Goal: Information Seeking & Learning: Learn about a topic

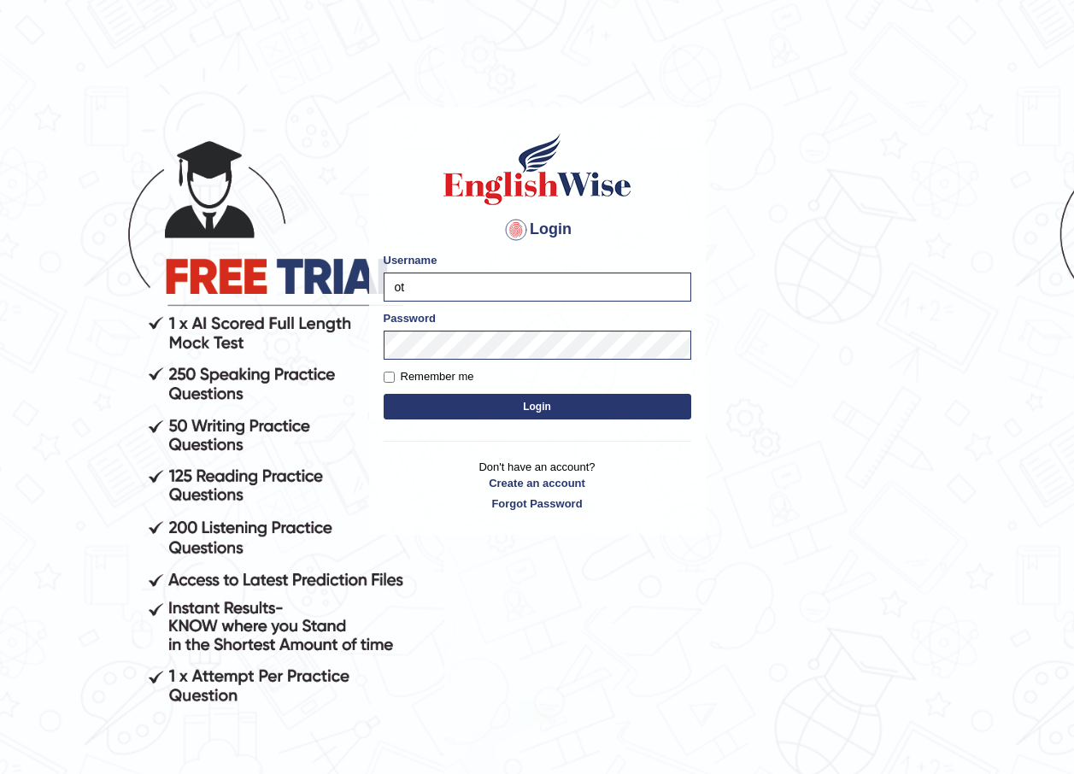
type input "o"
type input "Ajuna"
click at [362, 348] on body "Login Please fix the following errors: Username Ajuna Password Remember me Logi…" at bounding box center [537, 441] width 1074 height 774
click at [407, 401] on button "Login" at bounding box center [538, 407] width 308 height 26
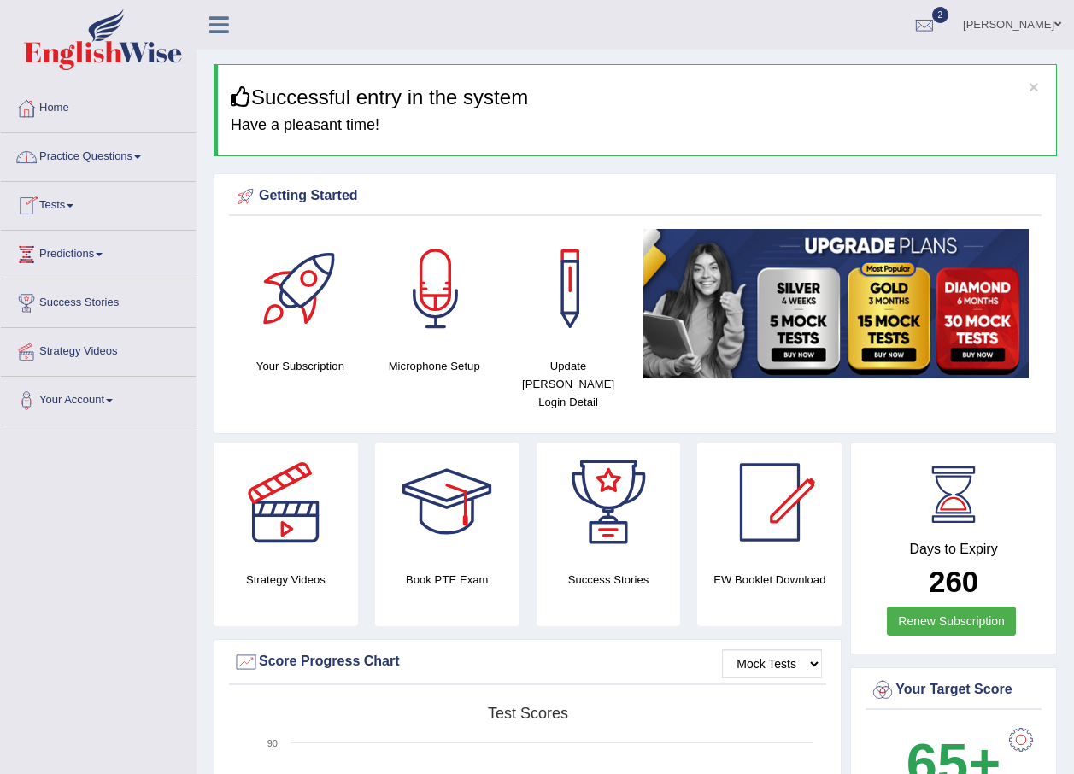
click at [139, 159] on link "Practice Questions" at bounding box center [98, 154] width 195 height 43
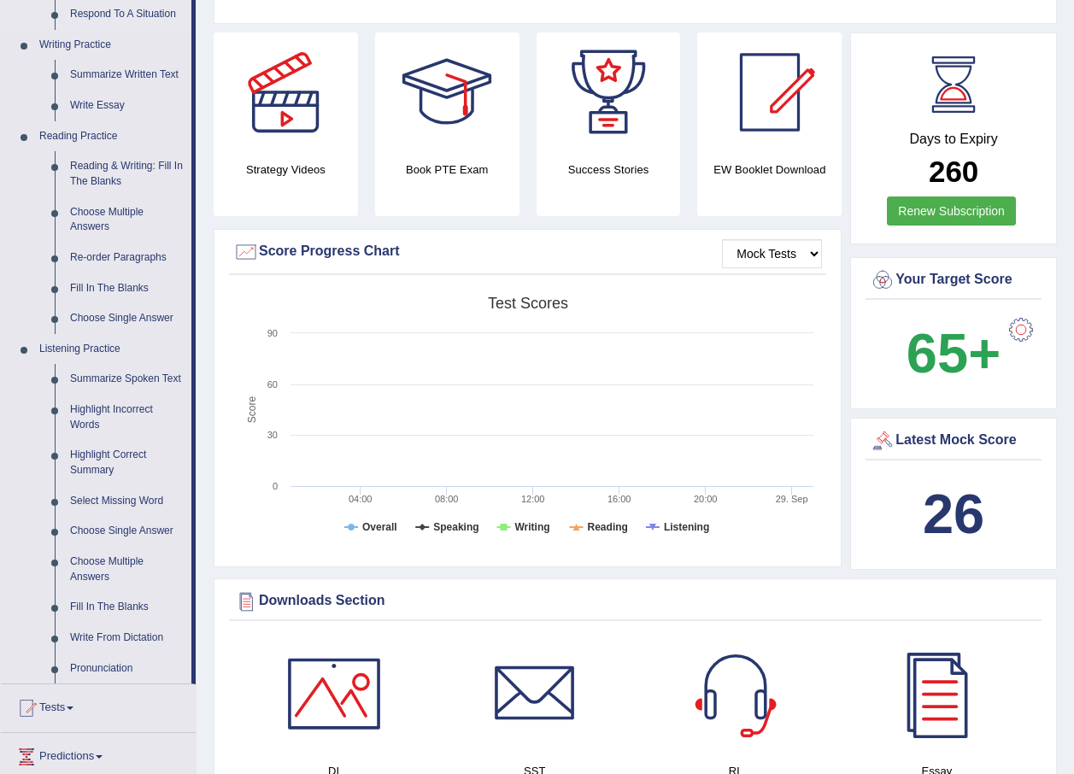
scroll to position [598, 0]
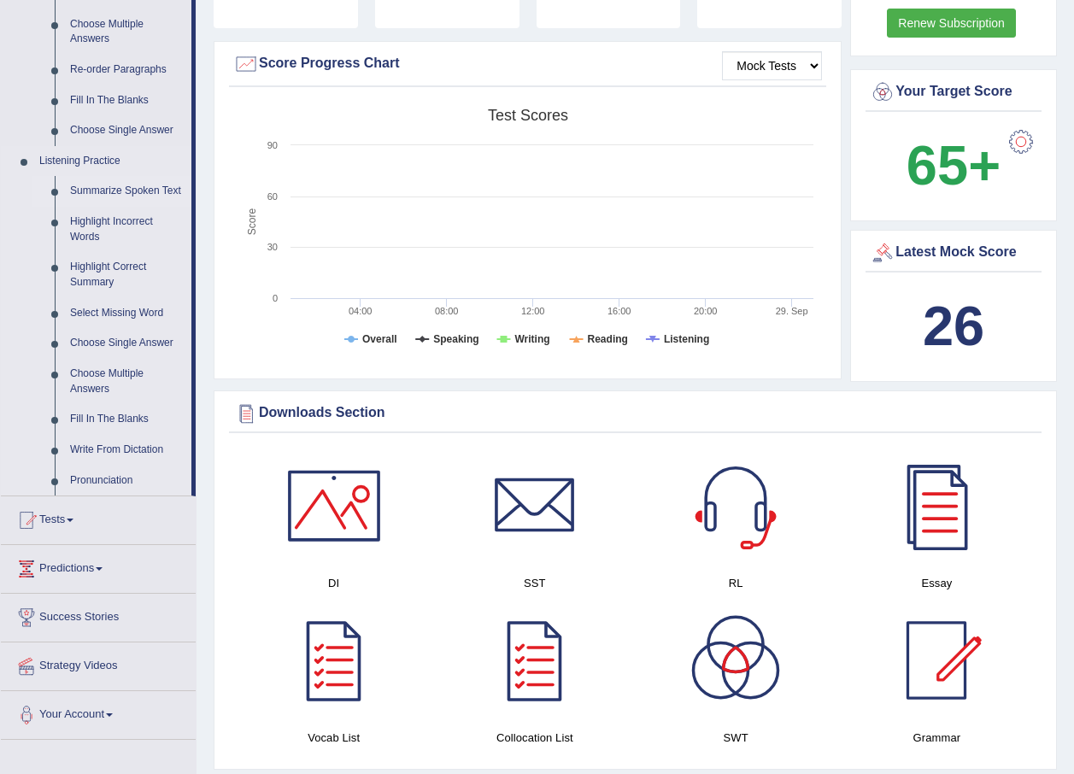
click at [126, 190] on link "Summarize Spoken Text" at bounding box center [126, 191] width 129 height 31
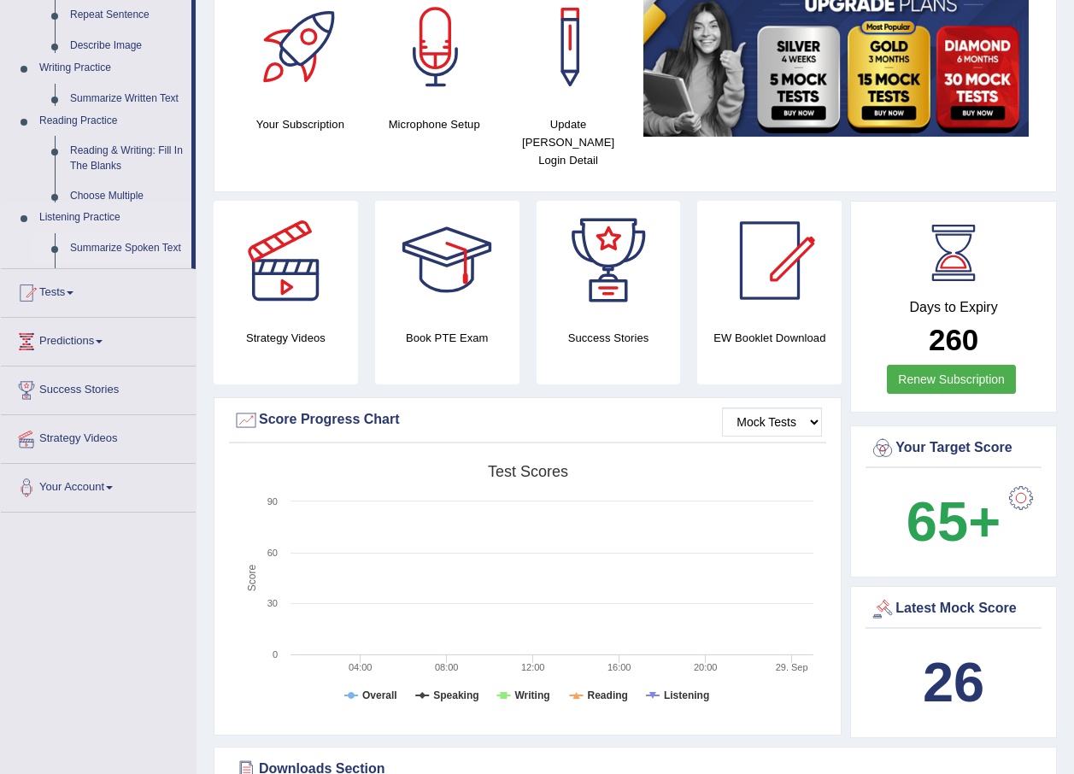
scroll to position [239, 0]
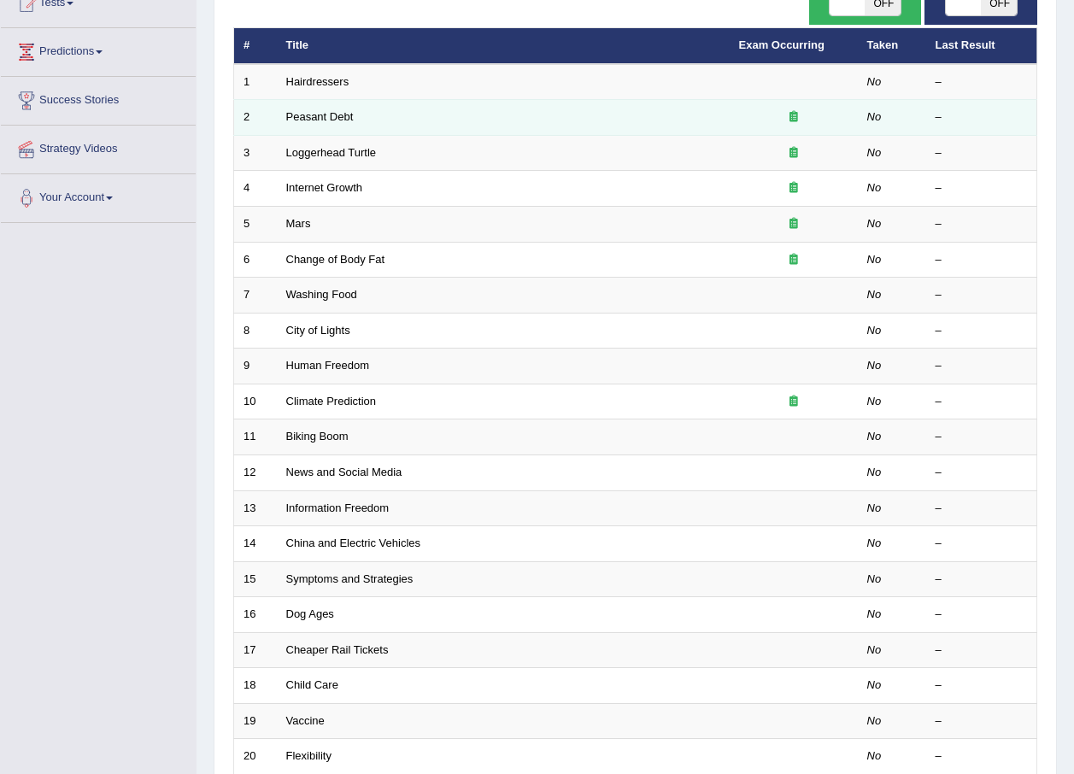
scroll to position [101, 0]
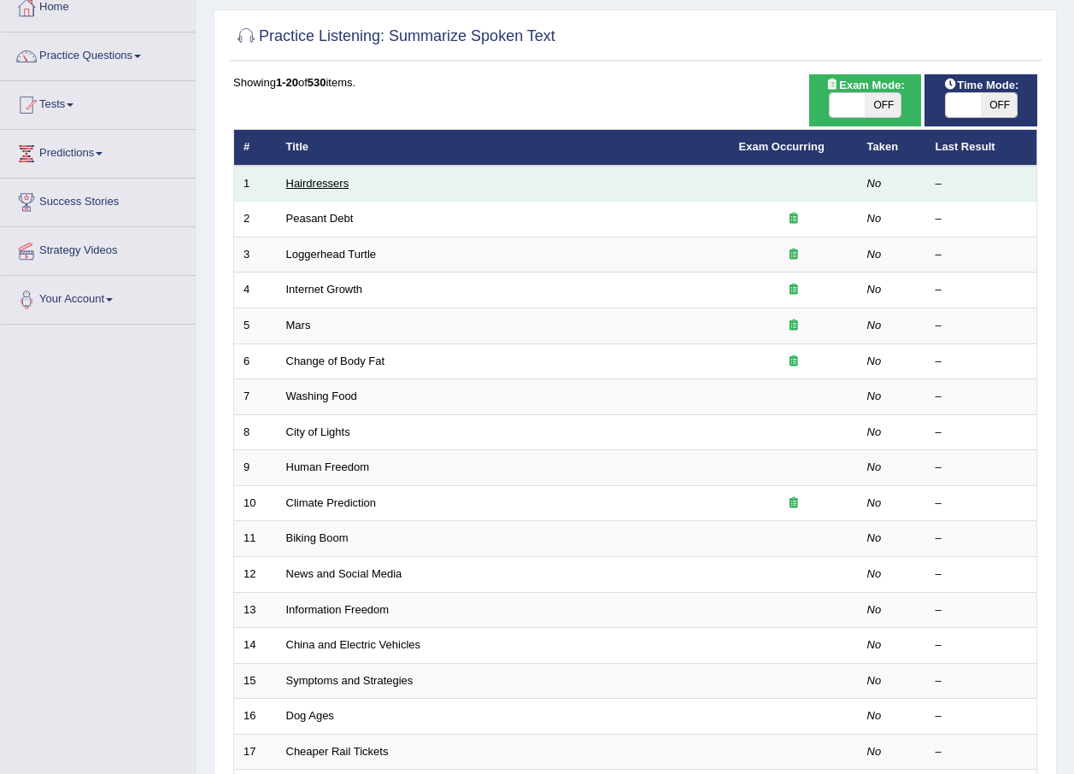
click at [336, 186] on link "Hairdressers" at bounding box center [317, 183] width 63 height 13
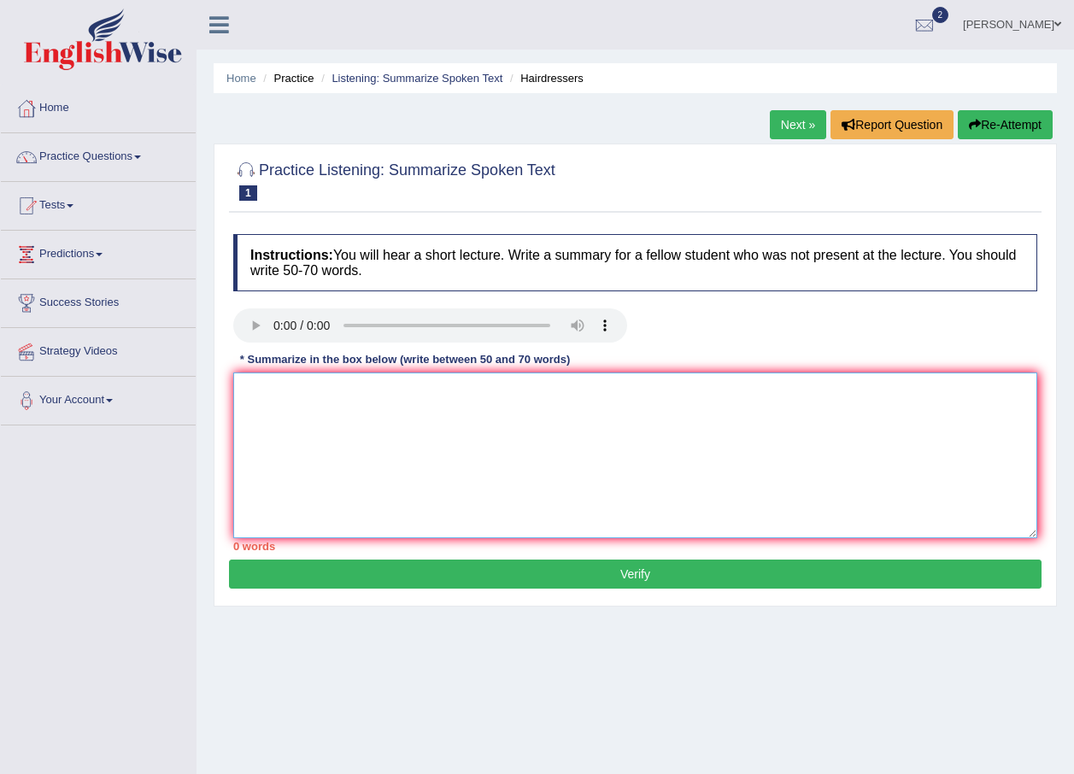
click at [293, 383] on textarea at bounding box center [635, 455] width 804 height 166
click at [271, 404] on textarea at bounding box center [635, 455] width 804 height 166
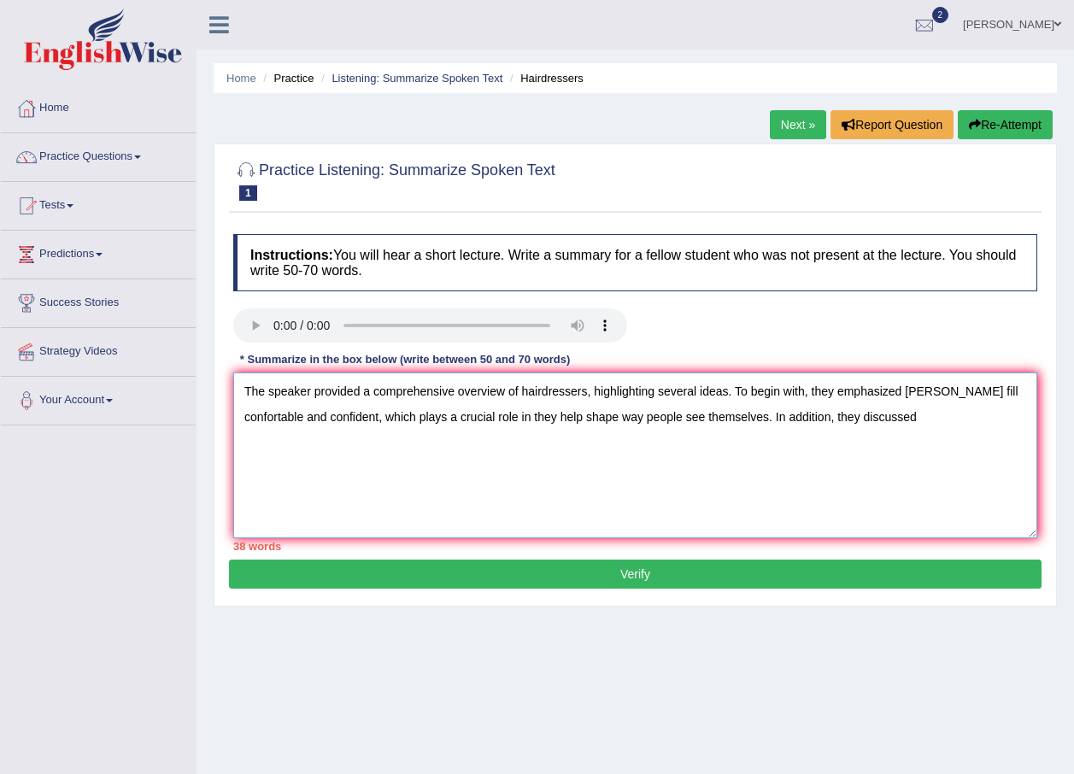
click at [843, 425] on textarea "The speaker provided a comprehensive overview of hairdressers, highlighting sev…" at bounding box center [635, 455] width 804 height 166
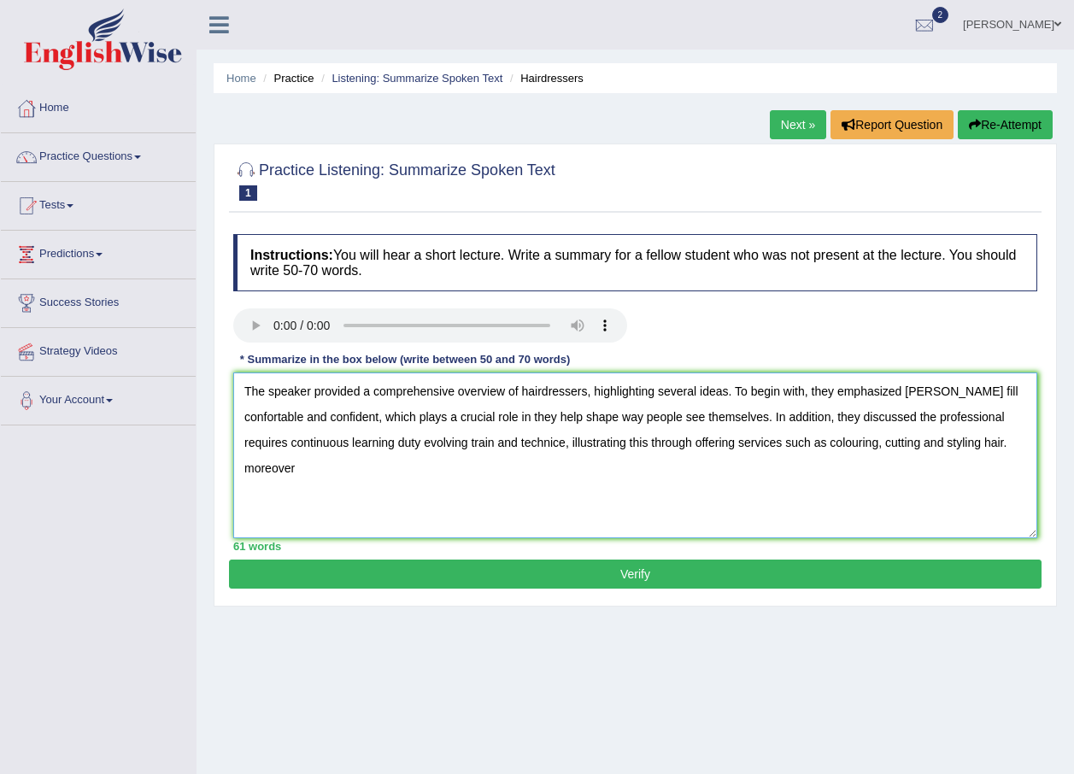
click at [913, 448] on textarea "The speaker provided a comprehensive overview of hairdressers, highlighting sev…" at bounding box center [635, 455] width 804 height 166
click at [969, 448] on textarea "The speaker provided a comprehensive overview of hairdressers, highlighting sev…" at bounding box center [635, 455] width 804 height 166
click at [720, 442] on textarea "The speaker provided a comprehensive overview of hairdressers, highlighting sev…" at bounding box center [635, 455] width 804 height 166
click at [923, 451] on textarea "The speaker provided a comprehensive overview of hairdressers, highlighting sev…" at bounding box center [635, 455] width 804 height 166
type textarea "The speaker provided a comprehensive overview of hairdressers, highlighting sev…"
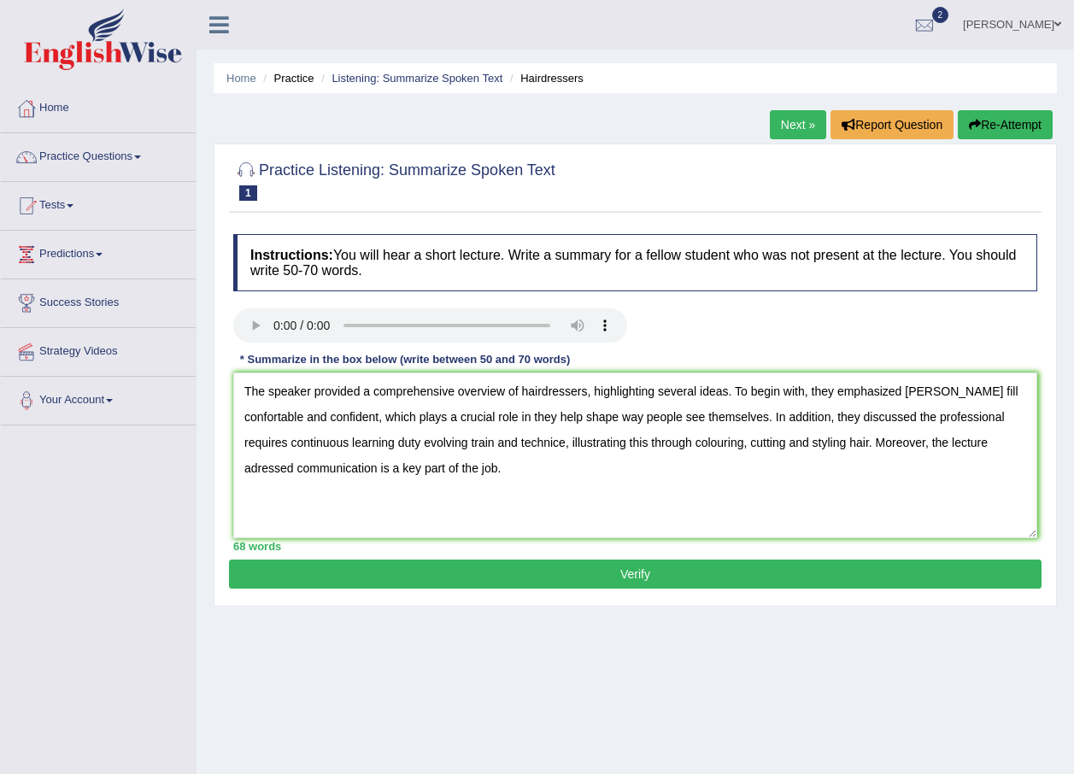
click at [556, 586] on button "Verify" at bounding box center [635, 573] width 812 height 29
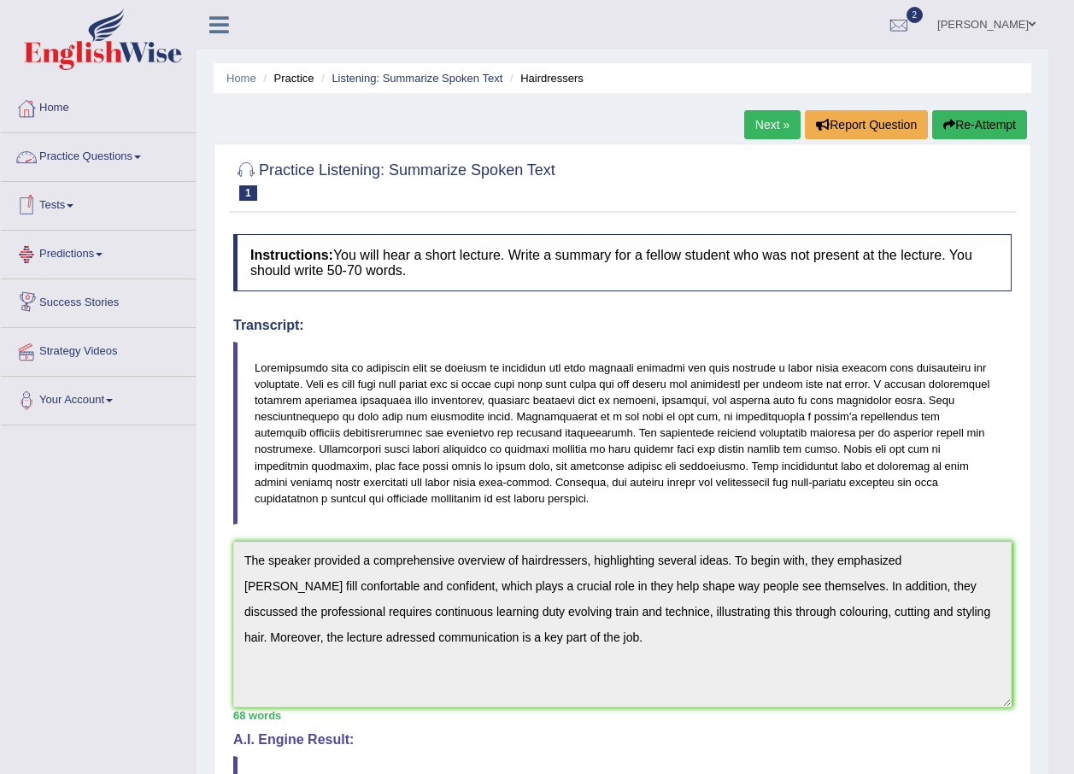
click at [141, 160] on link "Practice Questions" at bounding box center [98, 154] width 195 height 43
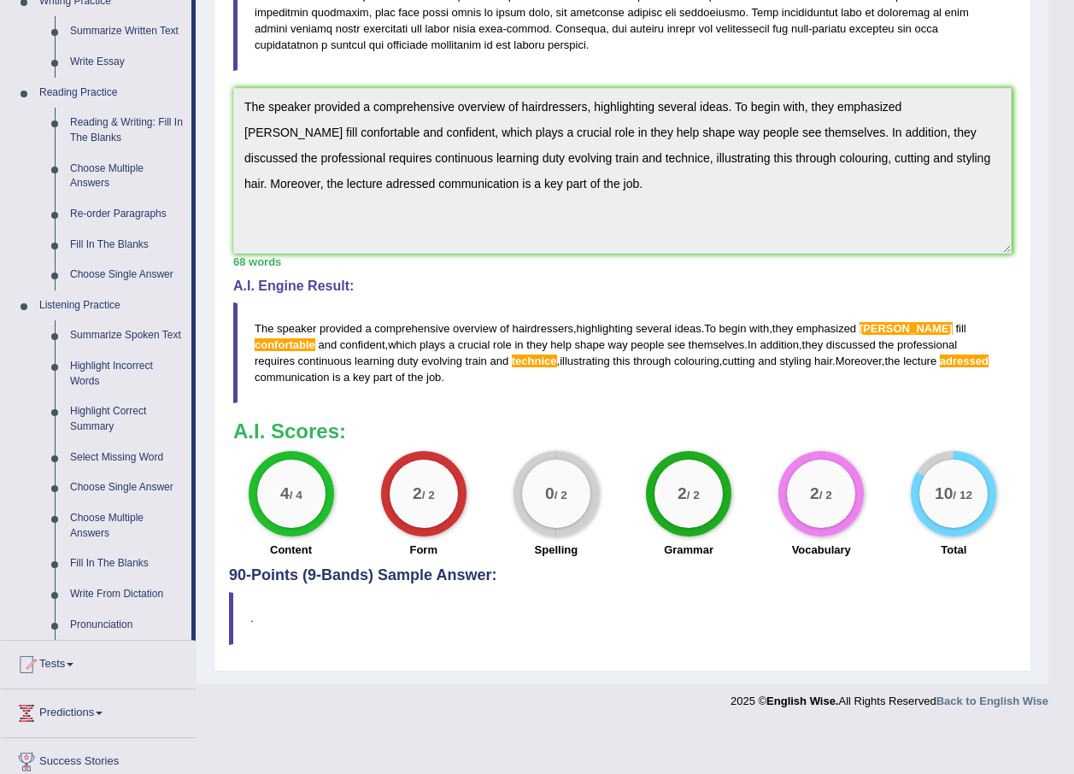
scroll to position [565, 0]
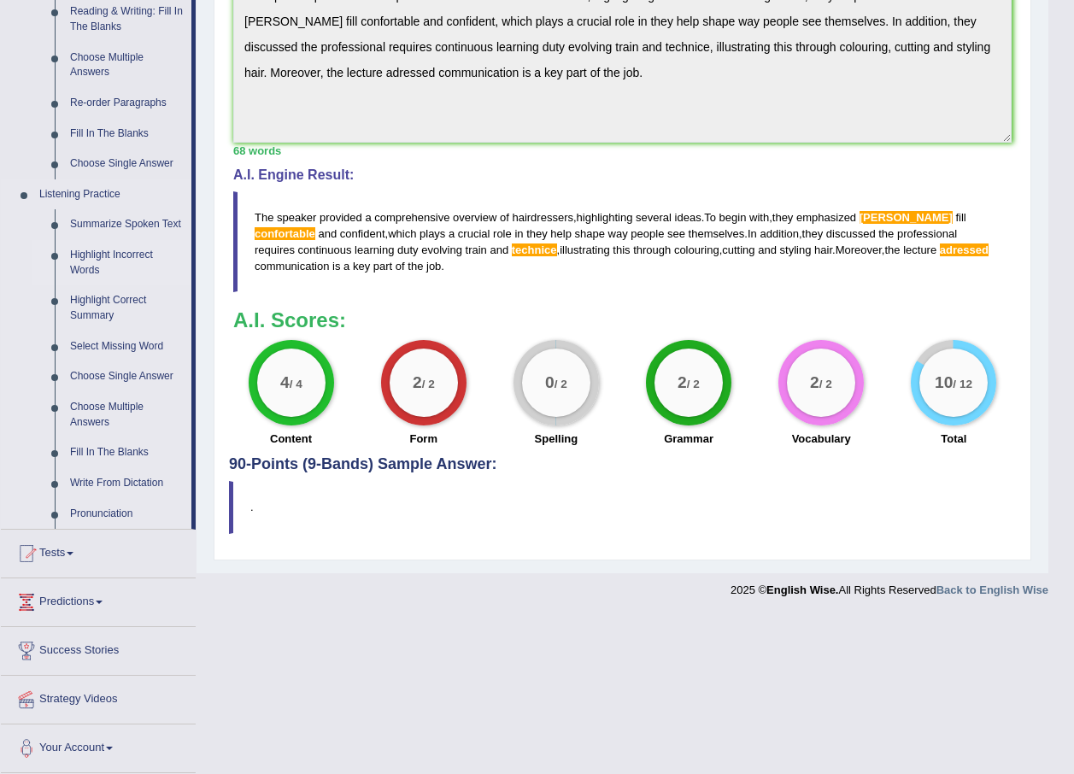
click at [107, 255] on link "Highlight Incorrect Words" at bounding box center [126, 262] width 129 height 45
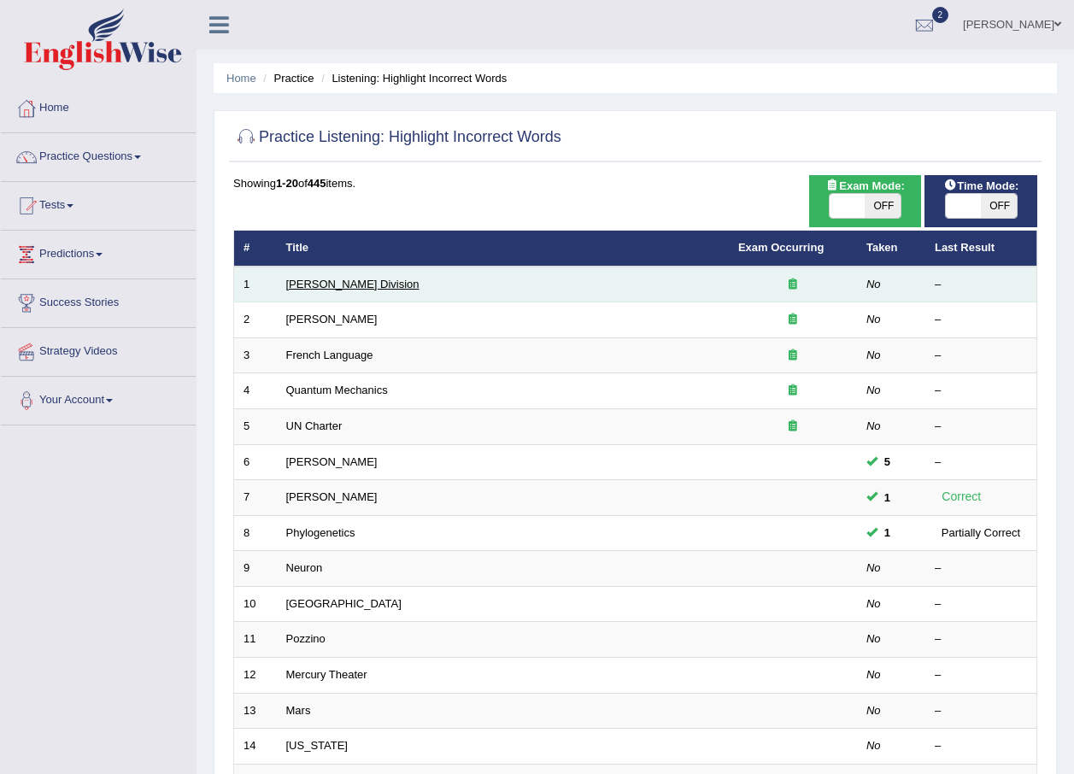
click at [341, 287] on link "[PERSON_NAME] Division" at bounding box center [352, 284] width 133 height 13
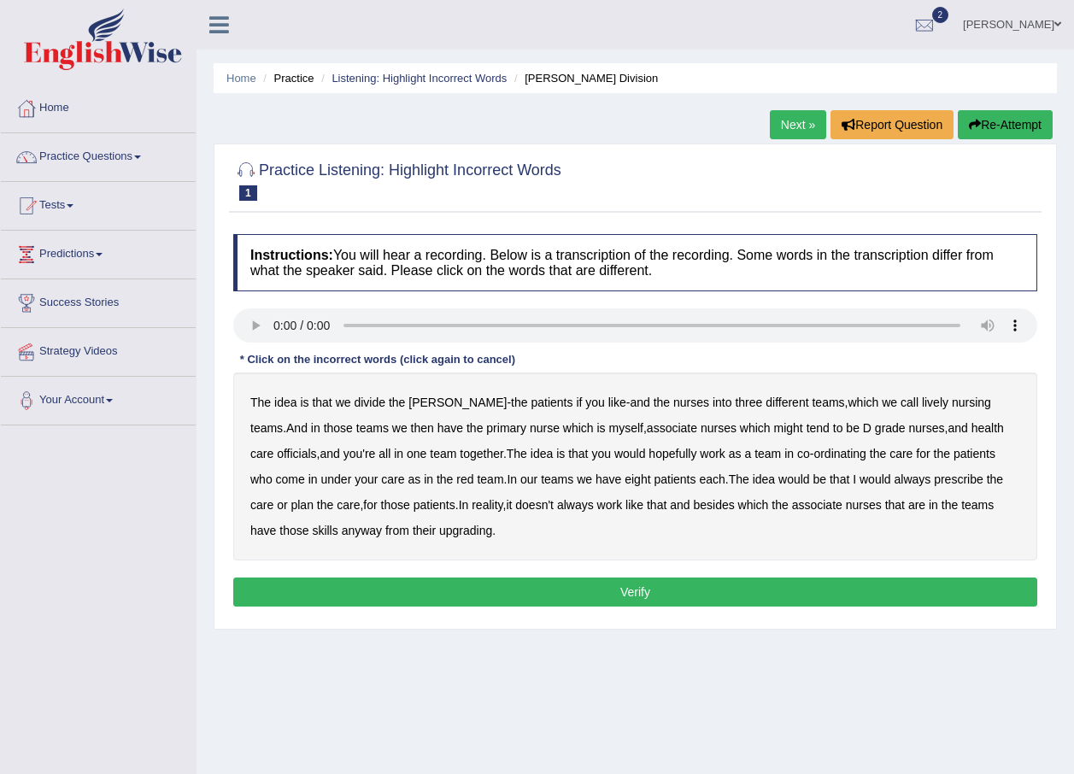
click at [922, 404] on b "lively" at bounding box center [935, 402] width 26 height 14
click at [774, 431] on b "might" at bounding box center [788, 428] width 29 height 14
click at [893, 479] on b "always" at bounding box center [911, 479] width 37 height 14
click at [439, 531] on b "upgrading" at bounding box center [465, 531] width 53 height 14
click at [680, 593] on button "Verify" at bounding box center [635, 591] width 804 height 29
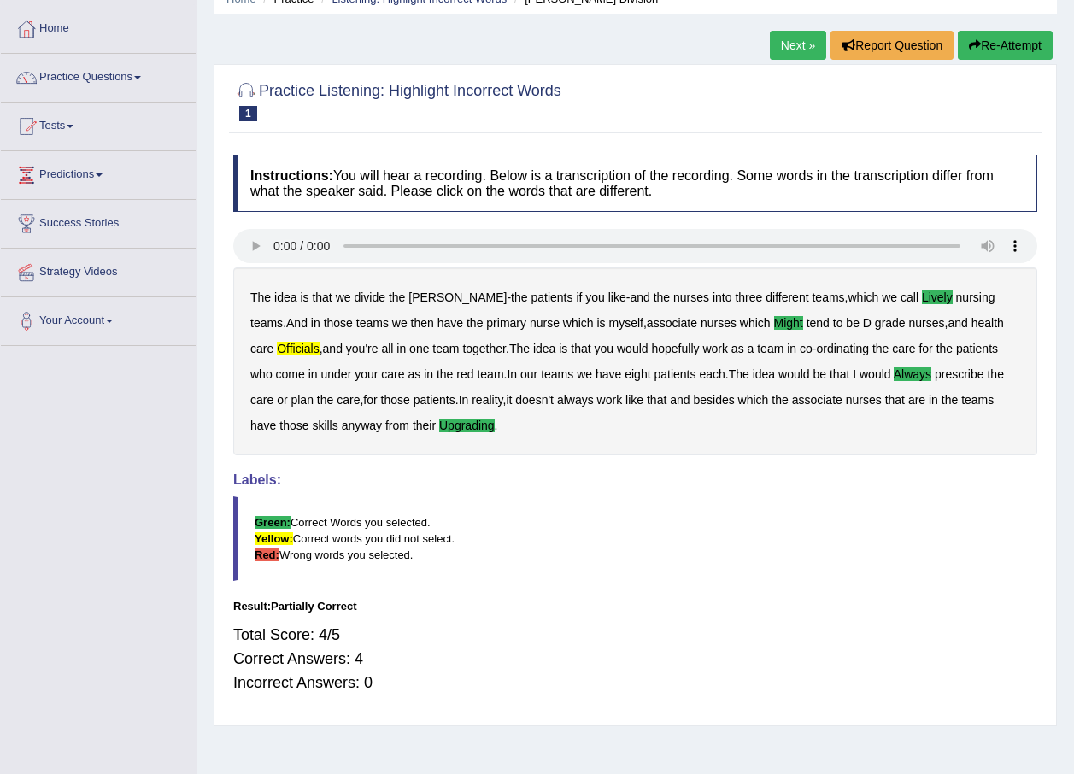
scroll to position [38, 0]
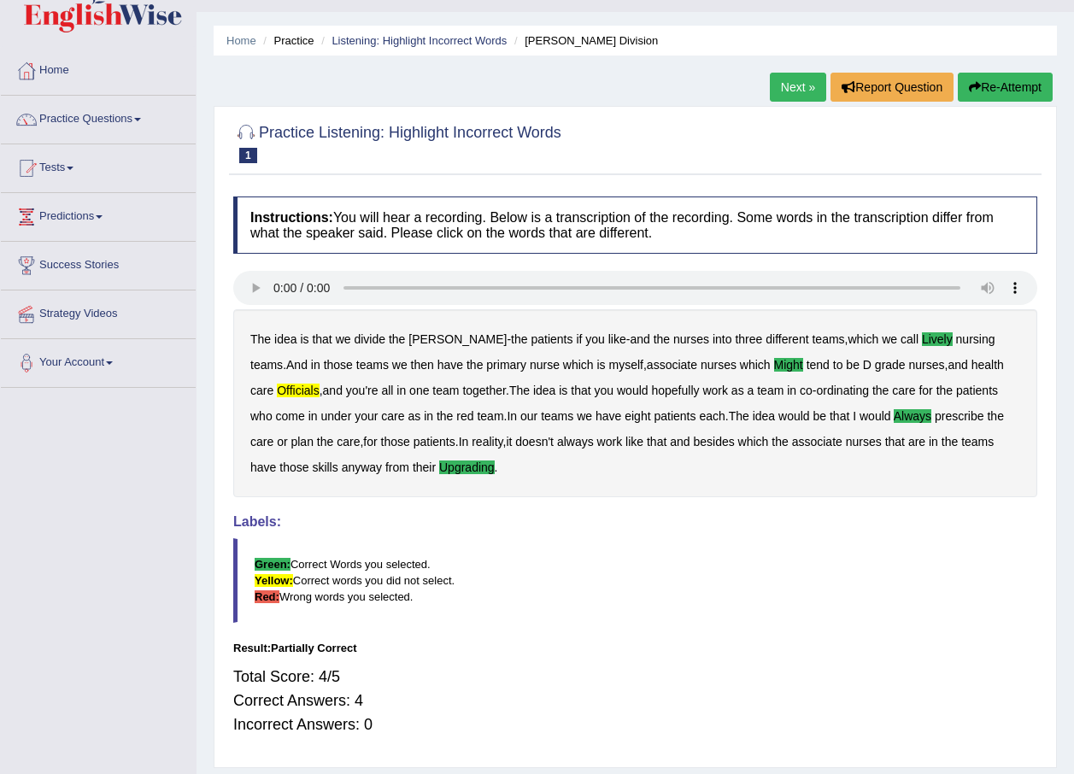
click at [786, 91] on link "Next »" at bounding box center [798, 87] width 56 height 29
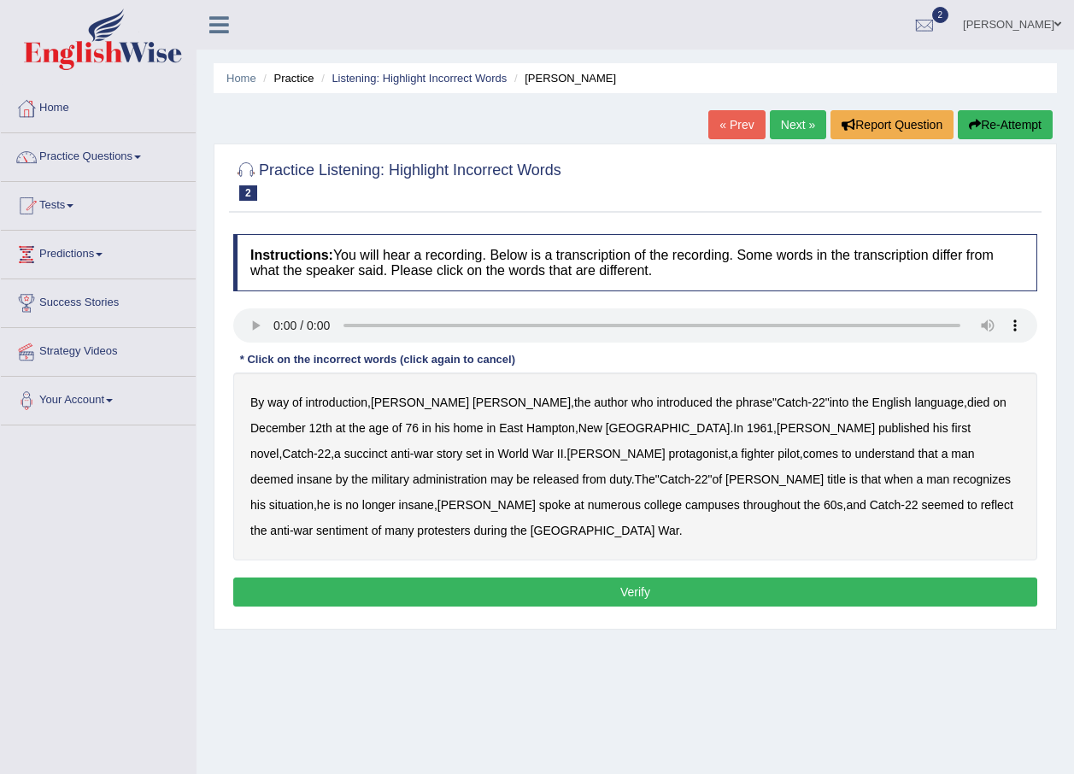
click at [487, 472] on b "administration" at bounding box center [450, 479] width 74 height 14
click at [313, 498] on b "situation" at bounding box center [291, 505] width 44 height 14
click at [981, 502] on b "reflect" at bounding box center [997, 505] width 32 height 14
click at [388, 447] on b "succinct" at bounding box center [366, 454] width 44 height 14
click at [686, 577] on button "Verify" at bounding box center [635, 591] width 804 height 29
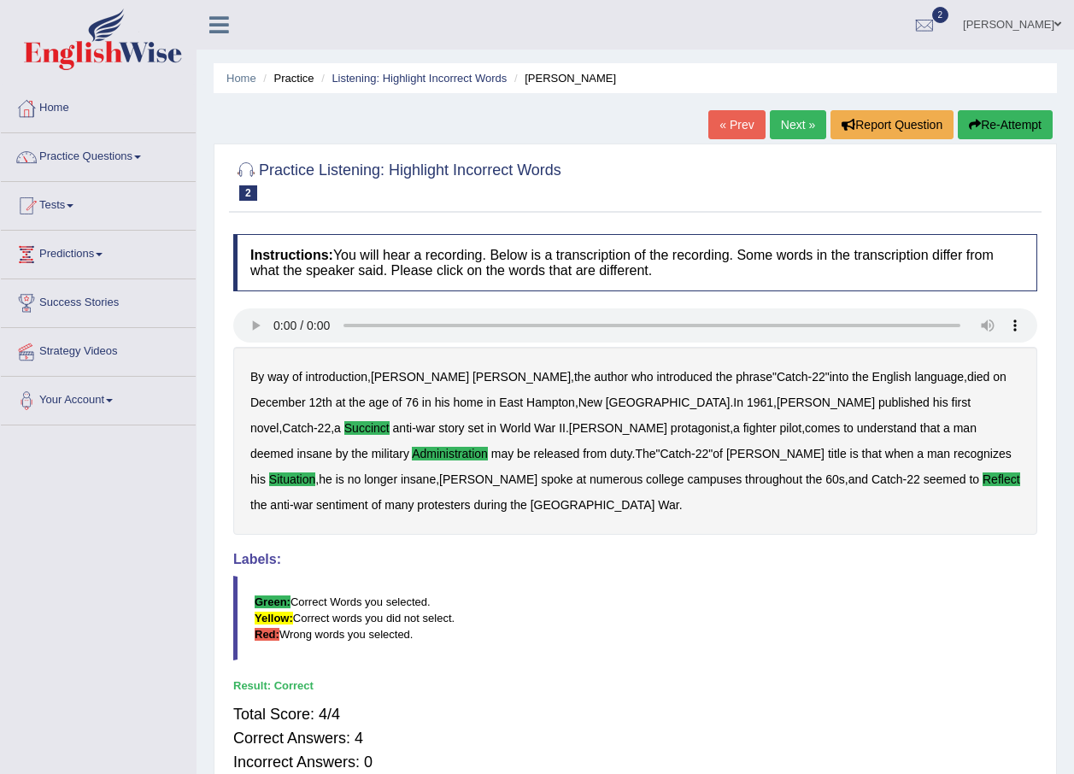
click at [780, 132] on link "Next »" at bounding box center [798, 124] width 56 height 29
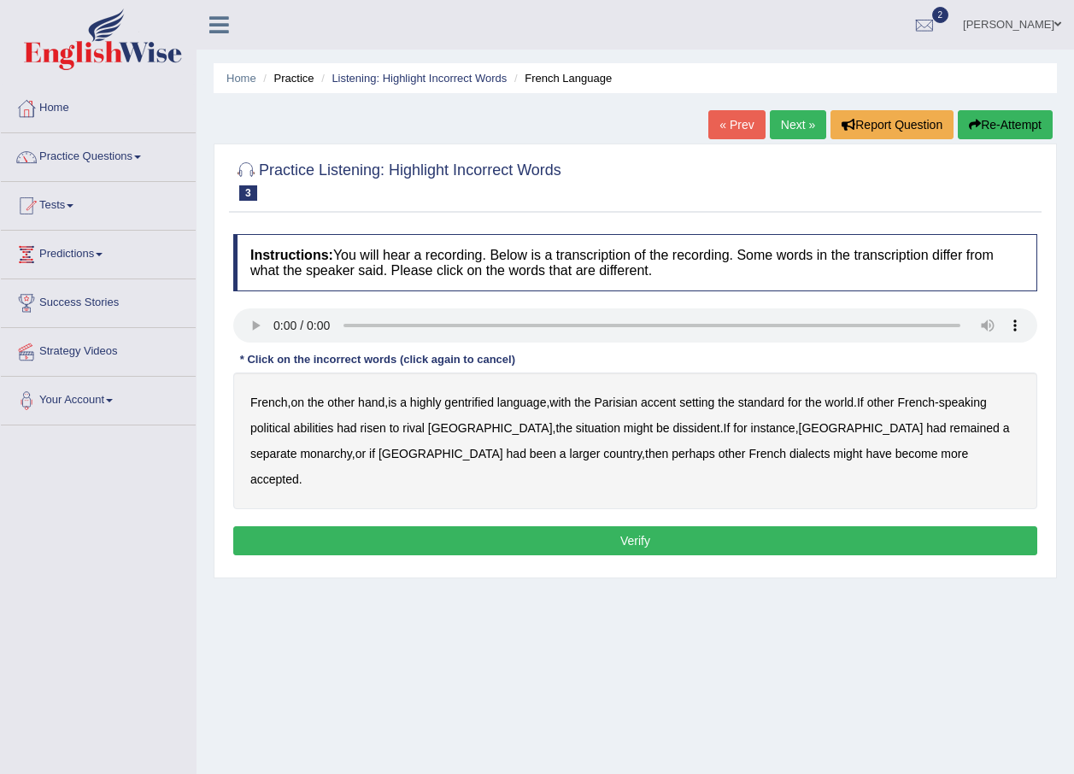
click at [472, 400] on b "gentrified" at bounding box center [469, 402] width 50 height 14
click at [672, 429] on b "dissident" at bounding box center [695, 428] width 47 height 14
click at [351, 447] on b "monarchy" at bounding box center [325, 454] width 51 height 14
click at [314, 425] on b "abilities" at bounding box center [314, 428] width 40 height 14
click at [654, 526] on button "Verify" at bounding box center [635, 540] width 804 height 29
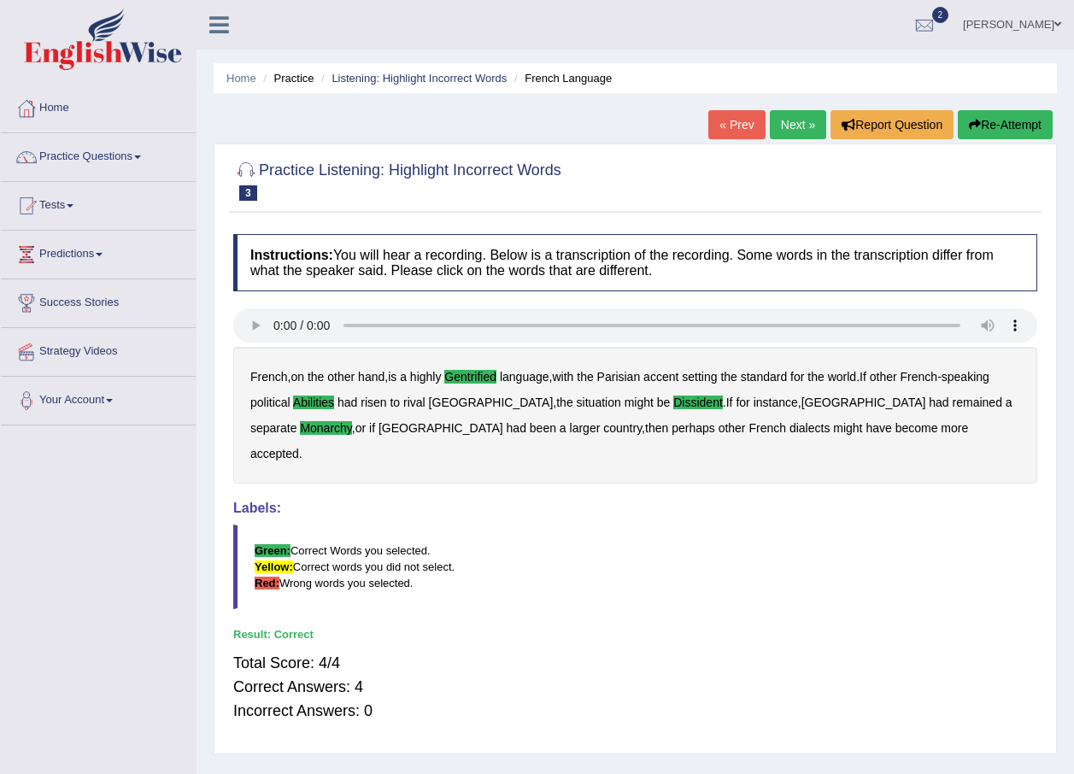
click at [787, 127] on link "Next »" at bounding box center [798, 124] width 56 height 29
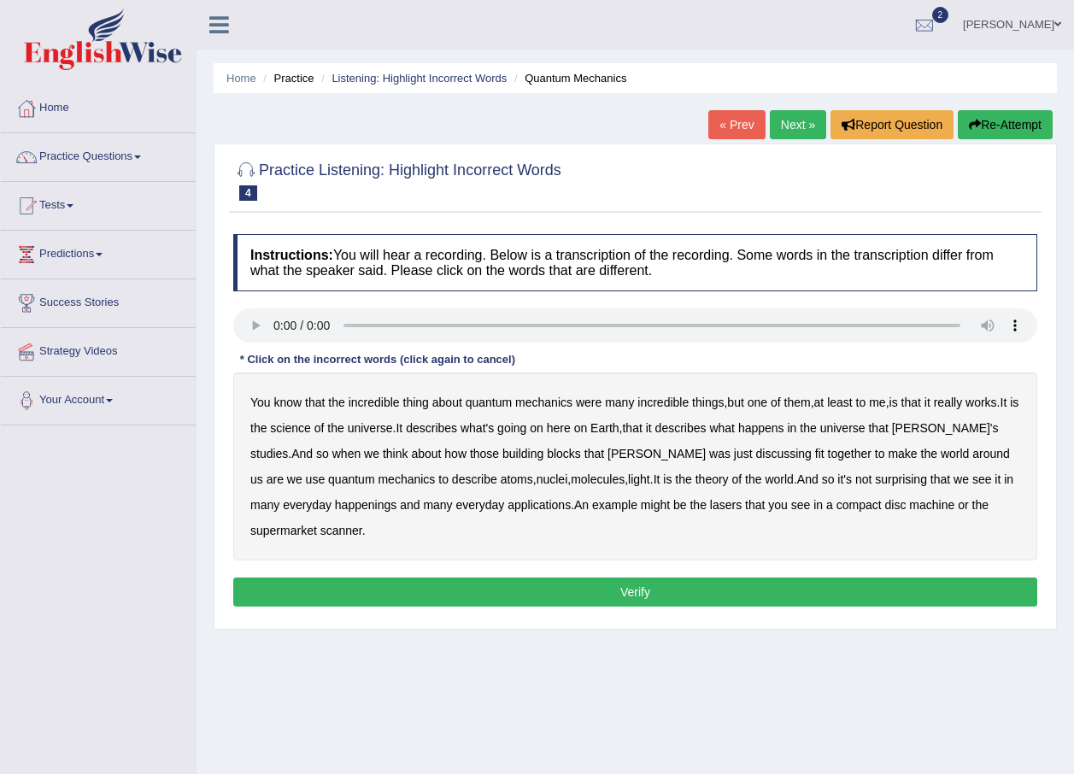
click at [301, 430] on b "science" at bounding box center [290, 428] width 40 height 14
click at [335, 501] on b "happenings" at bounding box center [366, 505] width 62 height 14
click at [756, 450] on b "discussing" at bounding box center [784, 454] width 56 height 14
click at [909, 502] on b "machine" at bounding box center [931, 505] width 45 height 14
click at [676, 597] on button "Verify" at bounding box center [635, 591] width 804 height 29
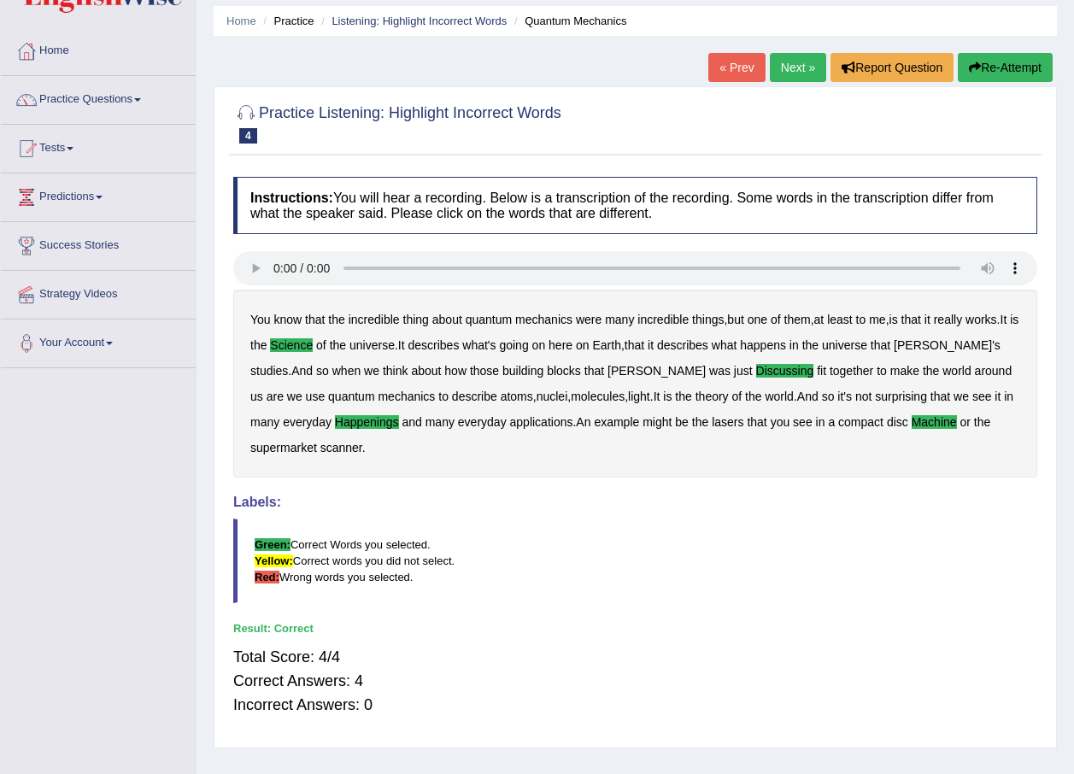
scroll to position [85, 0]
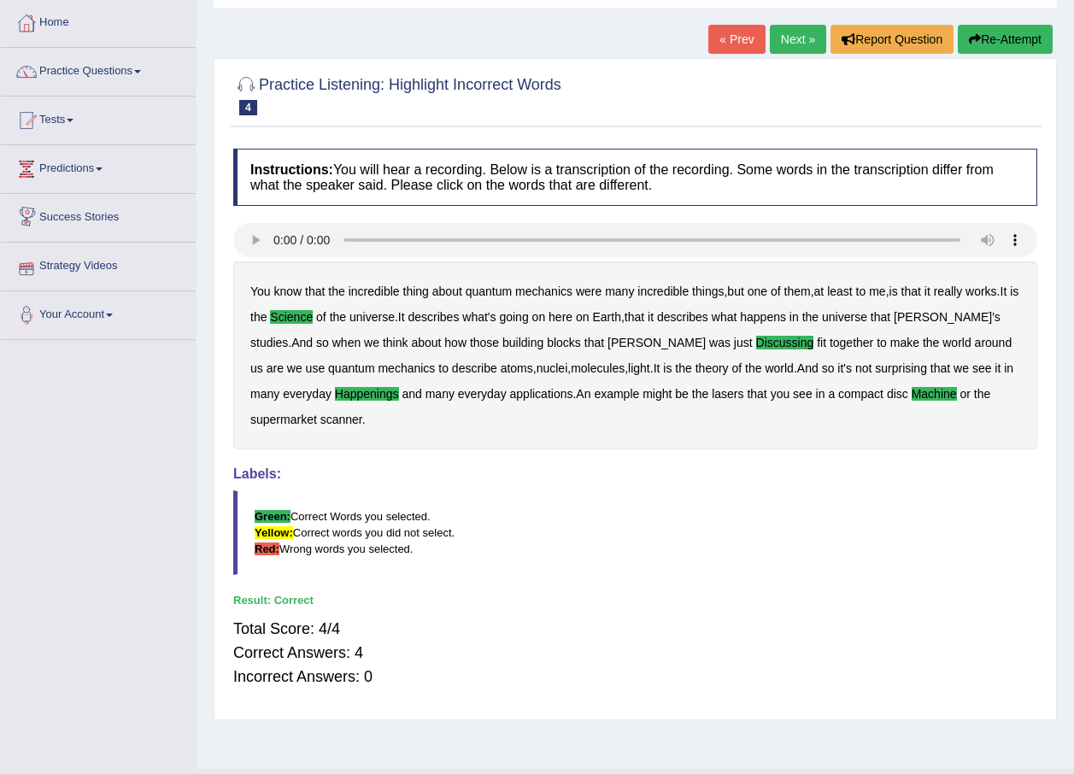
click at [793, 38] on link "Next »" at bounding box center [798, 39] width 56 height 29
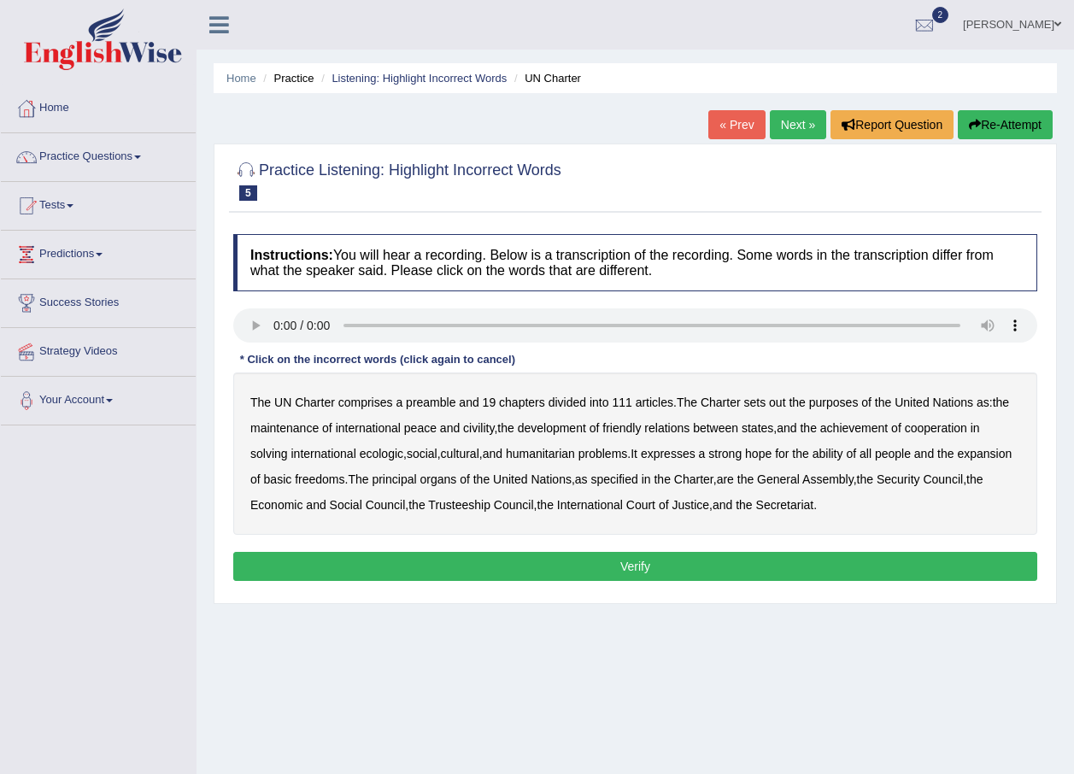
click at [478, 431] on b "civility" at bounding box center [478, 428] width 31 height 14
click at [843, 456] on b "ability" at bounding box center [827, 454] width 31 height 14
click at [385, 456] on b "ecologic" at bounding box center [382, 454] width 44 height 14
click at [536, 559] on button "Verify" at bounding box center [635, 566] width 804 height 29
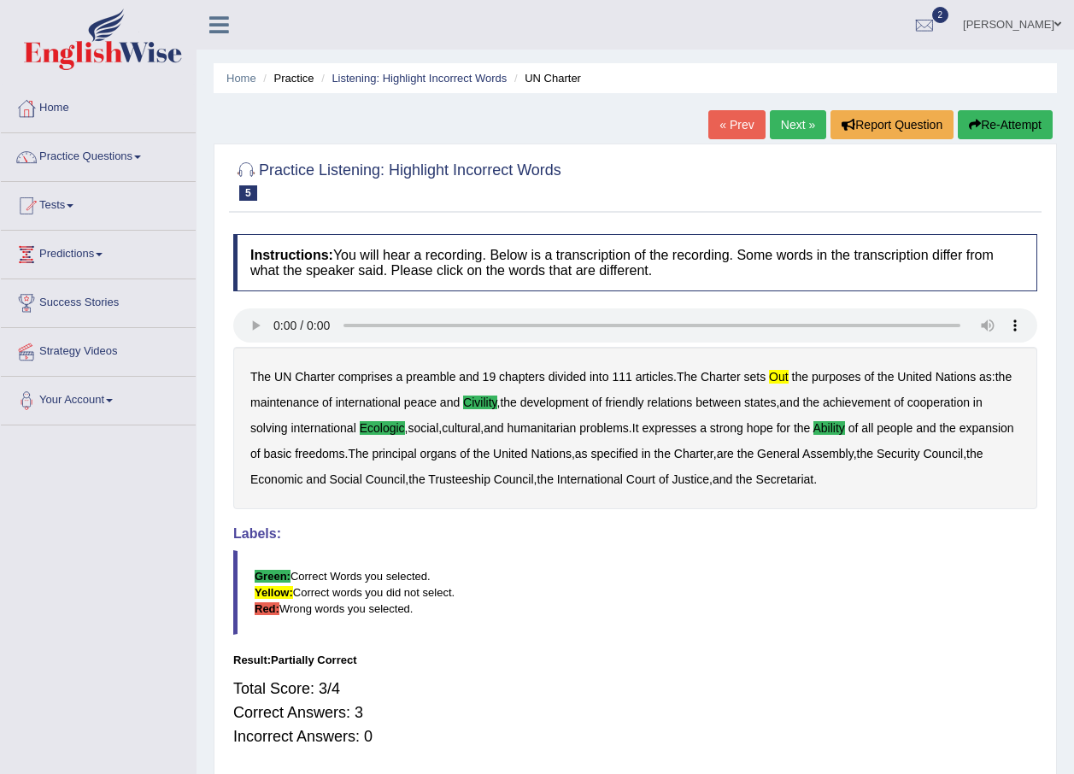
click at [788, 124] on link "Next »" at bounding box center [798, 124] width 56 height 29
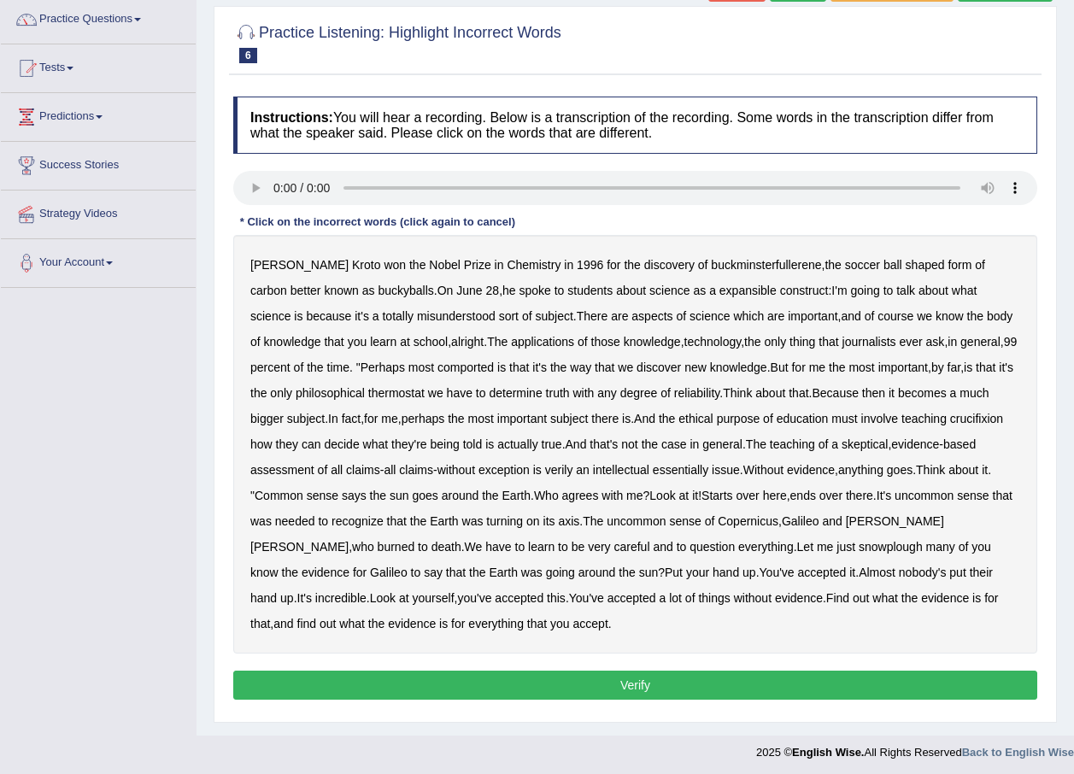
scroll to position [142, 0]
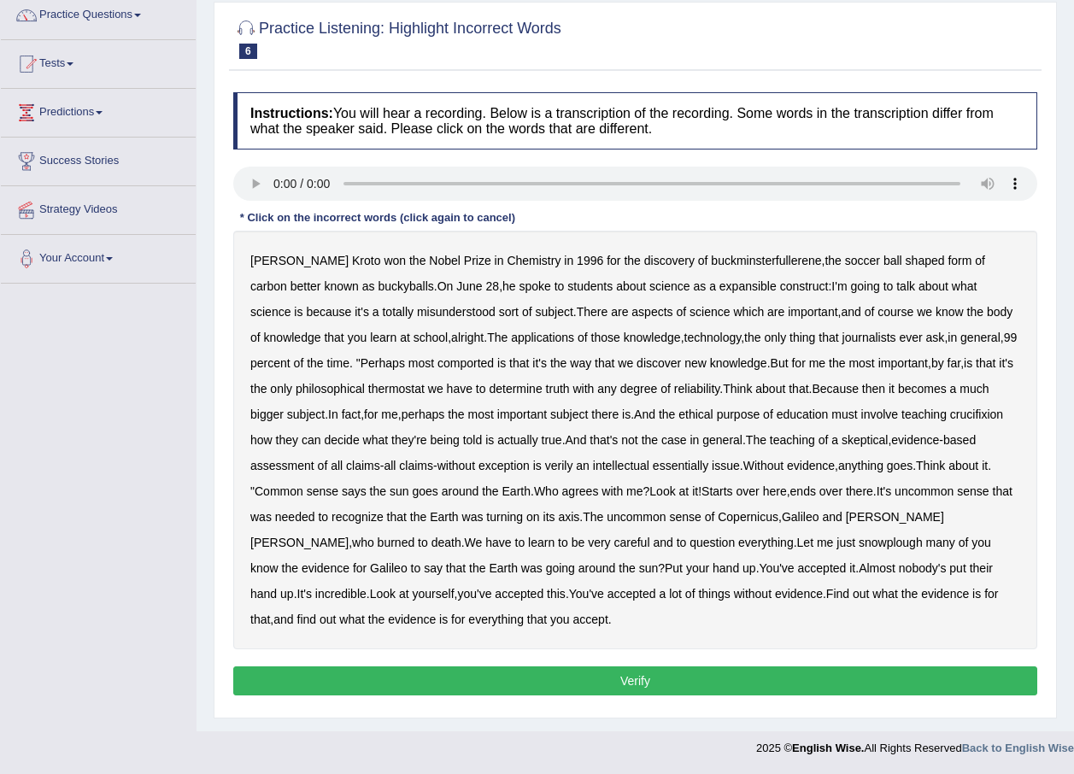
click at [688, 293] on div "Harold Kroto won the Nobel Prize in Chemistry in 1996 for the discovery of buck…" at bounding box center [635, 440] width 804 height 419
click at [719, 280] on b "expansible" at bounding box center [747, 286] width 57 height 14
click at [437, 366] on b "comported" at bounding box center [465, 363] width 56 height 14
click at [368, 390] on b "thermostat" at bounding box center [396, 389] width 56 height 14
click at [963, 416] on b "crucifixion" at bounding box center [976, 414] width 53 height 14
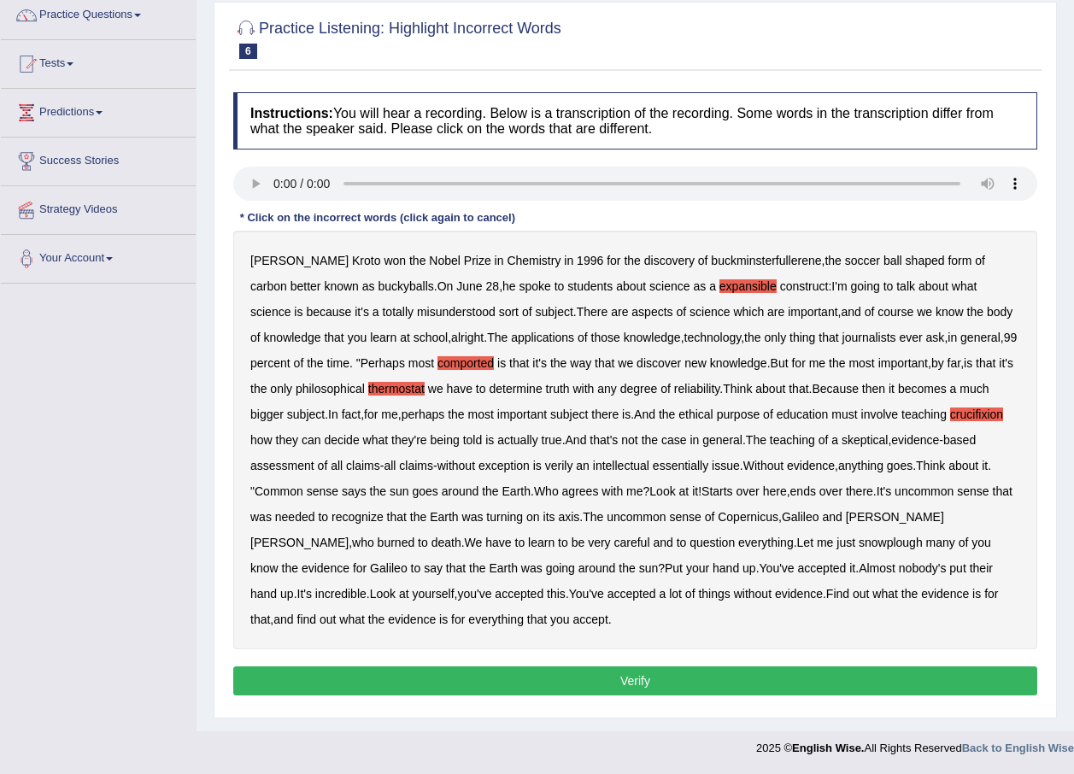
click at [420, 466] on b "claims" at bounding box center [416, 466] width 34 height 14
click at [715, 549] on div "Harold Kroto won the Nobel Prize in Chemistry in 1996 for the discovery of buck…" at bounding box center [635, 440] width 804 height 419
click at [858, 542] on b "snowplough" at bounding box center [890, 543] width 64 height 14
click at [572, 464] on b "verily" at bounding box center [559, 466] width 28 height 14
click at [677, 463] on b "essentially" at bounding box center [681, 466] width 56 height 14
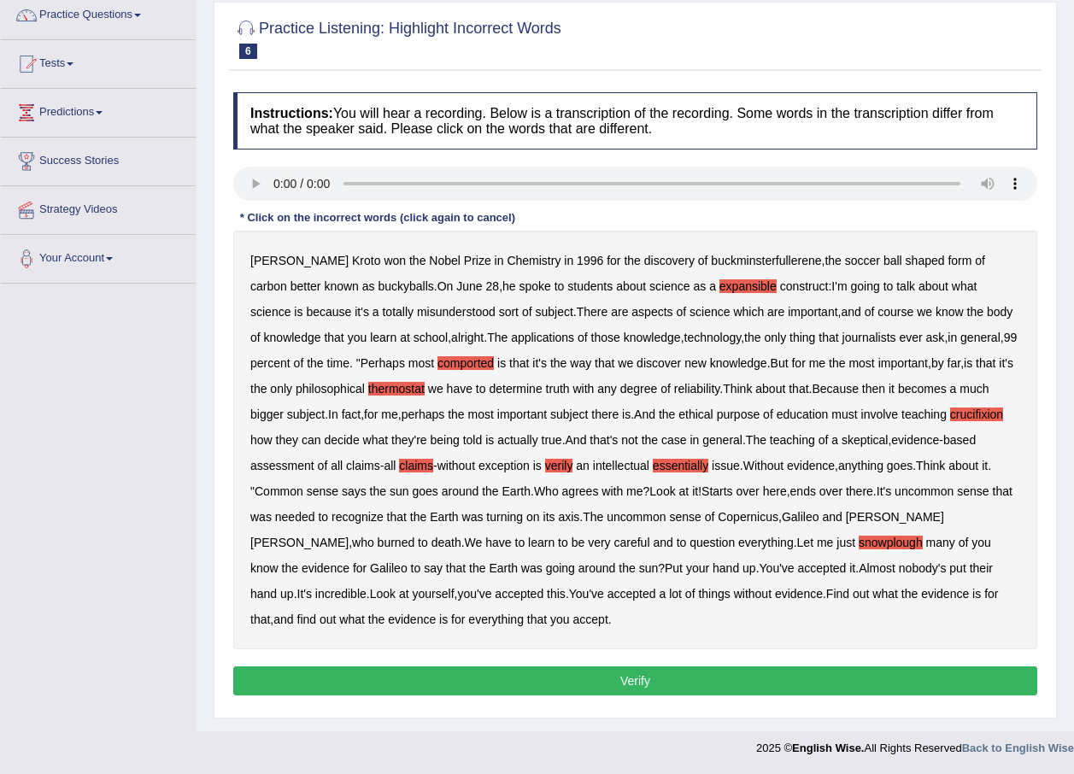
click at [698, 466] on b "essentially" at bounding box center [681, 466] width 56 height 14
click at [652, 687] on button "Verify" at bounding box center [635, 680] width 804 height 29
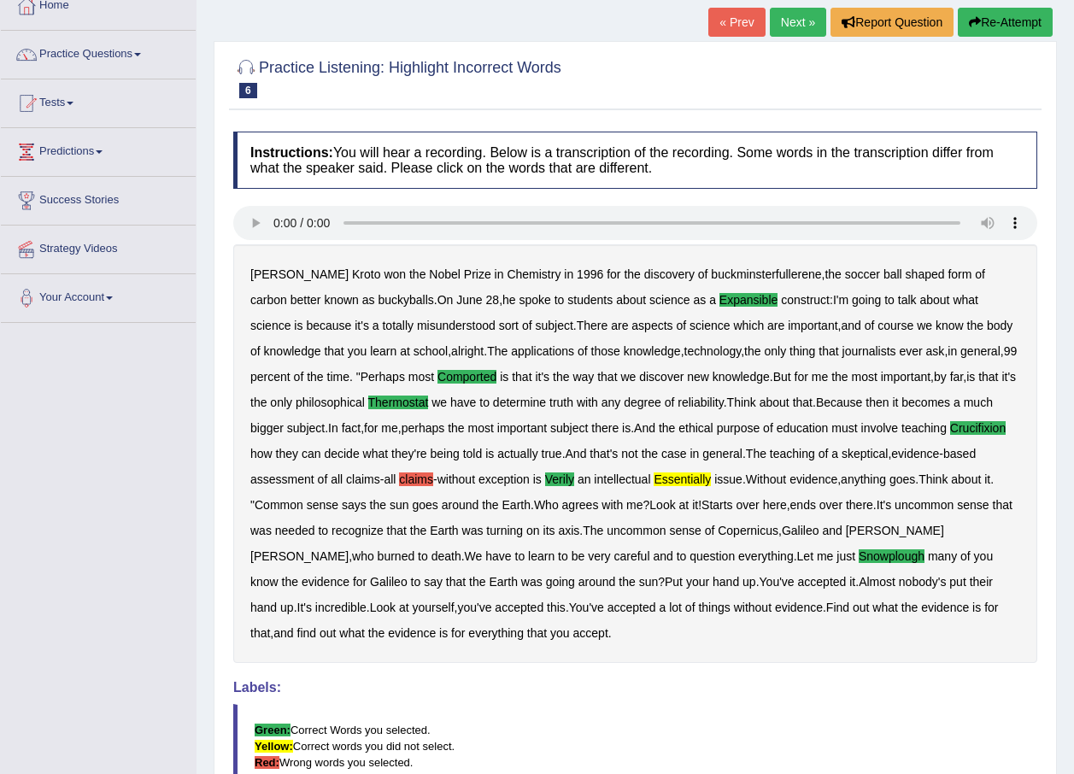
scroll to position [0, 0]
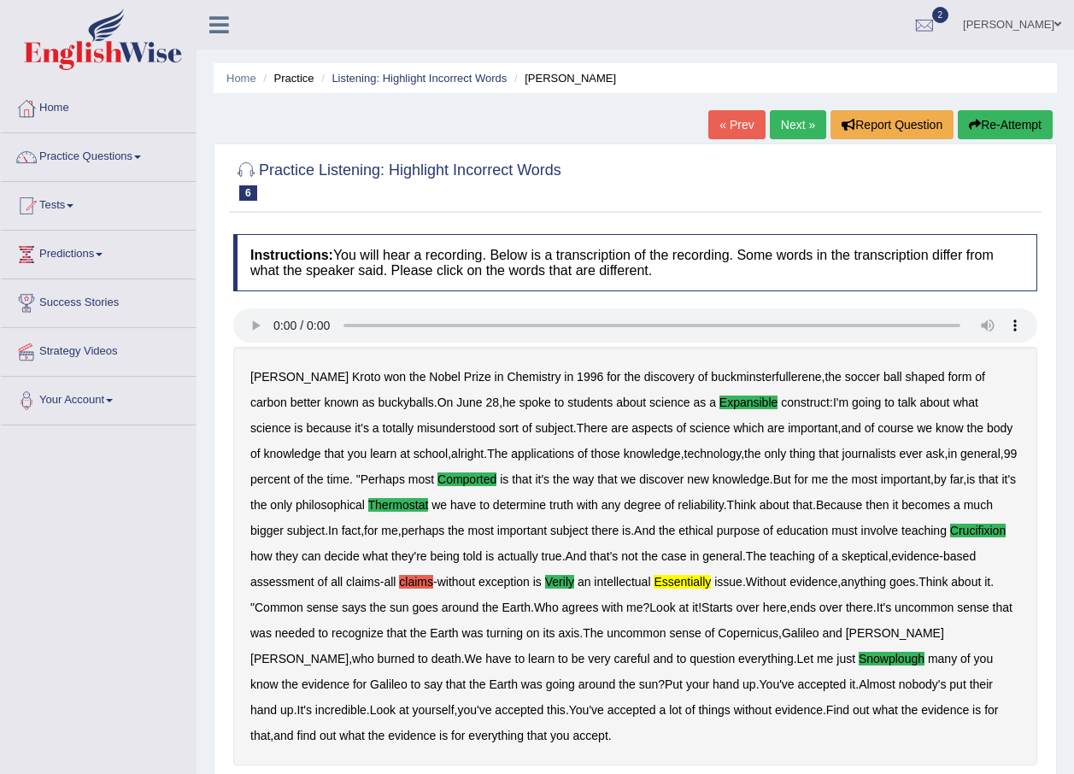
click at [778, 127] on link "Next »" at bounding box center [798, 124] width 56 height 29
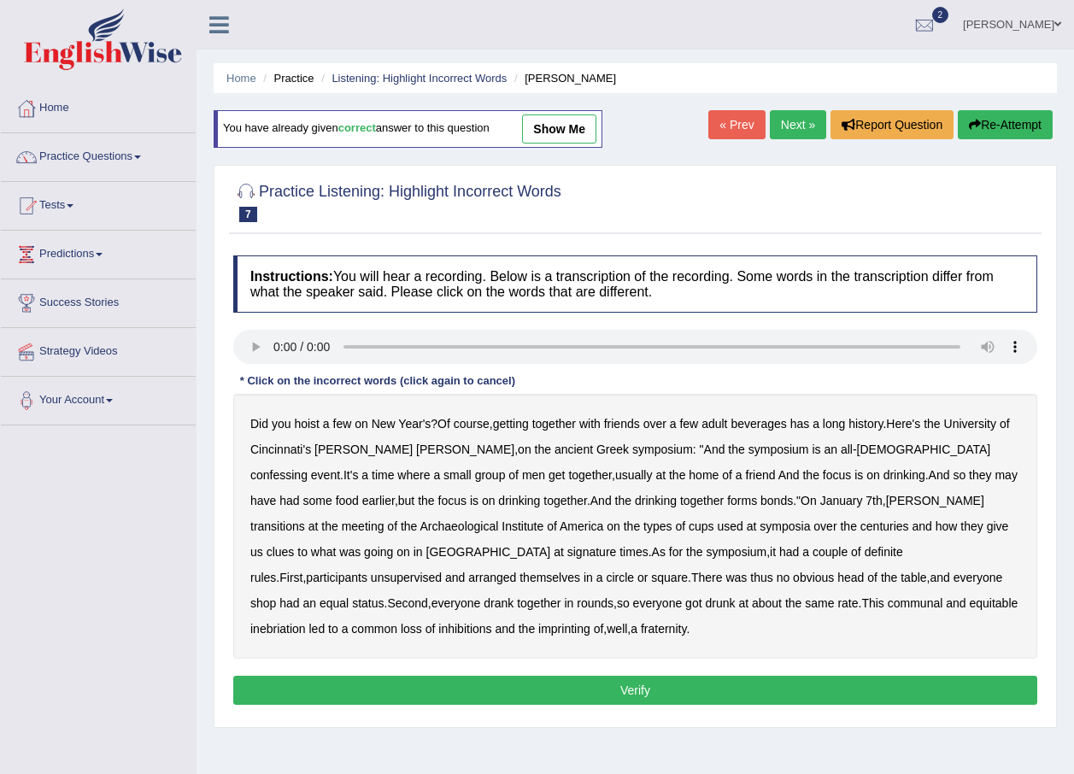
click at [561, 130] on link "show me" at bounding box center [559, 128] width 74 height 29
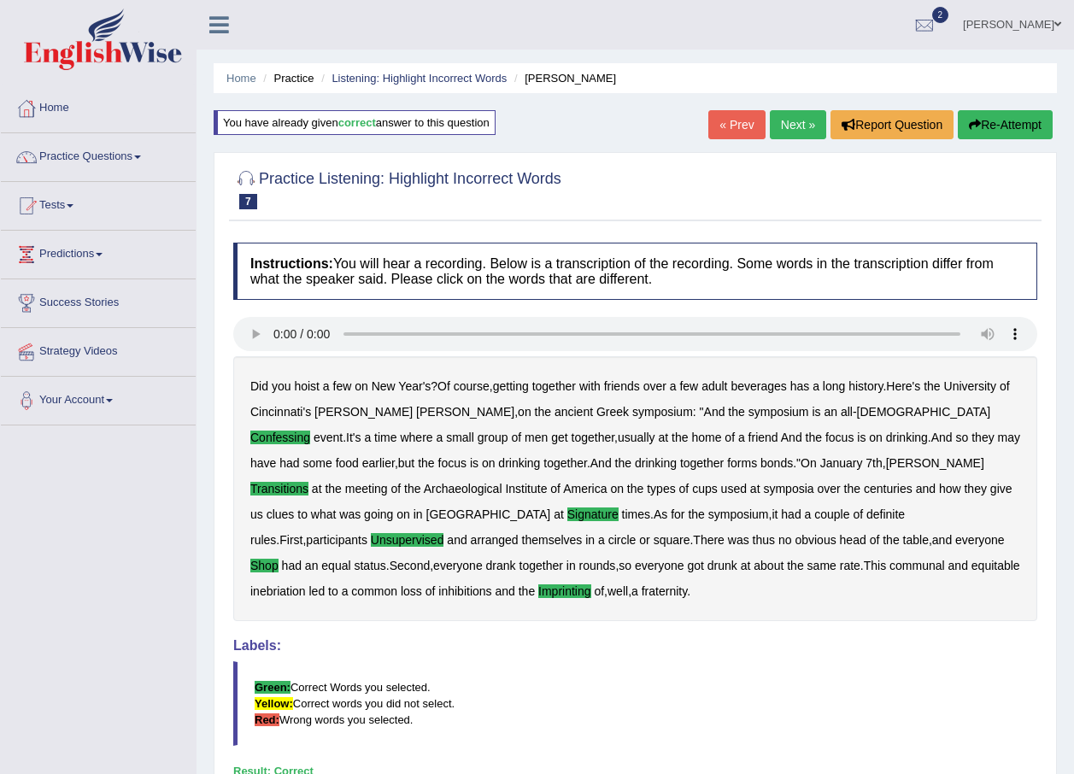
click at [806, 120] on link "Next »" at bounding box center [798, 124] width 56 height 29
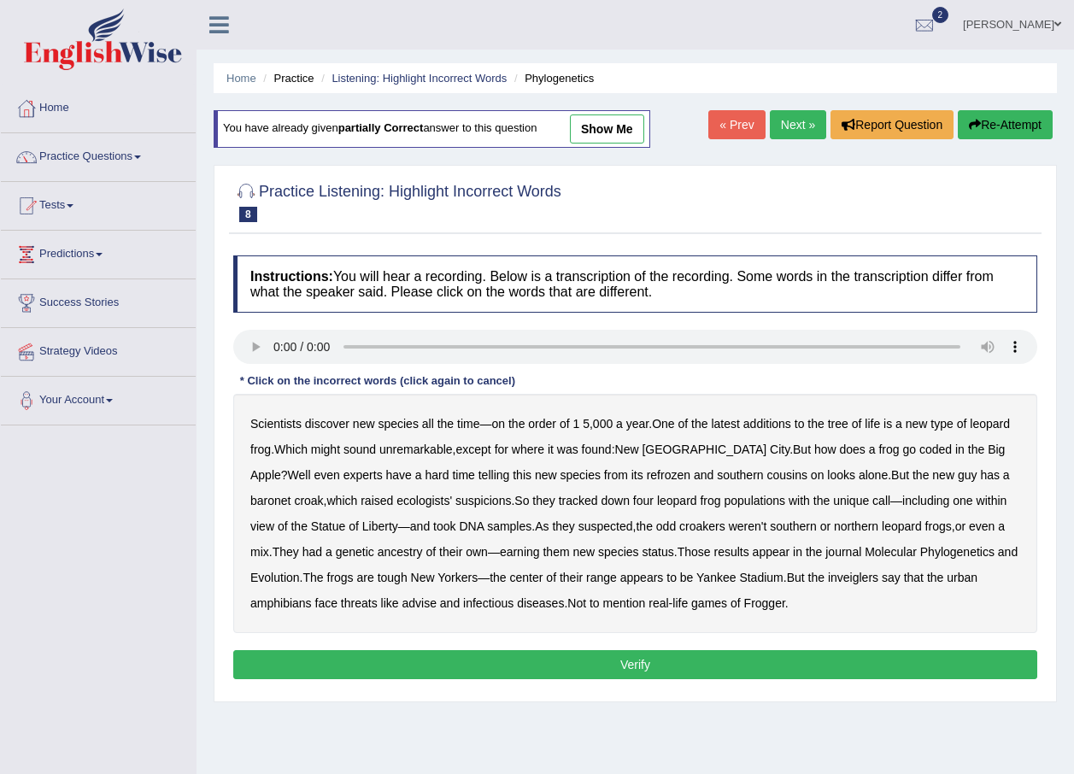
click at [610, 129] on link "show me" at bounding box center [607, 128] width 74 height 29
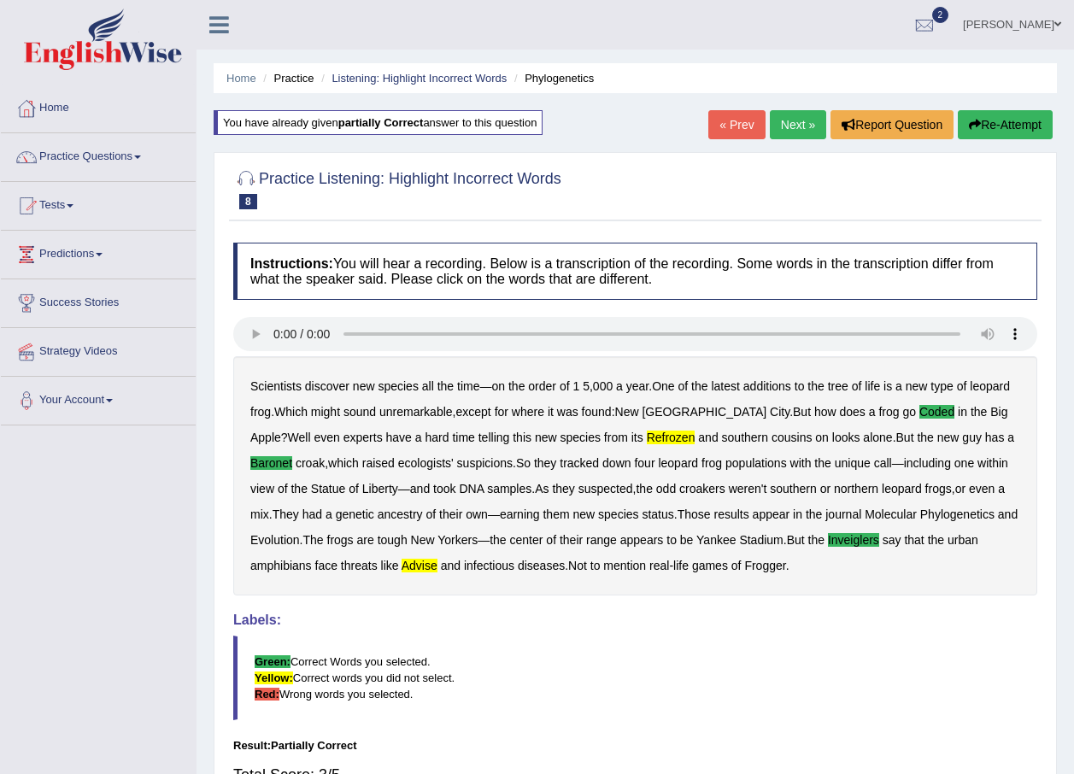
click at [796, 132] on link "Next »" at bounding box center [798, 124] width 56 height 29
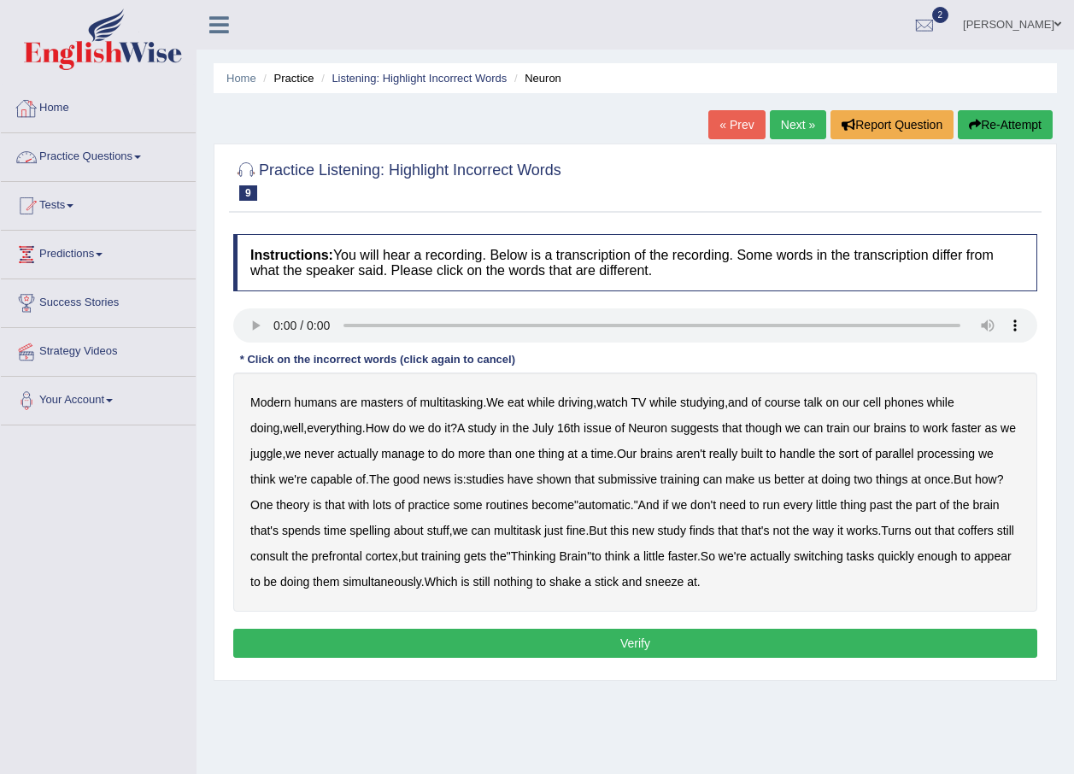
click at [141, 155] on span at bounding box center [137, 156] width 7 height 3
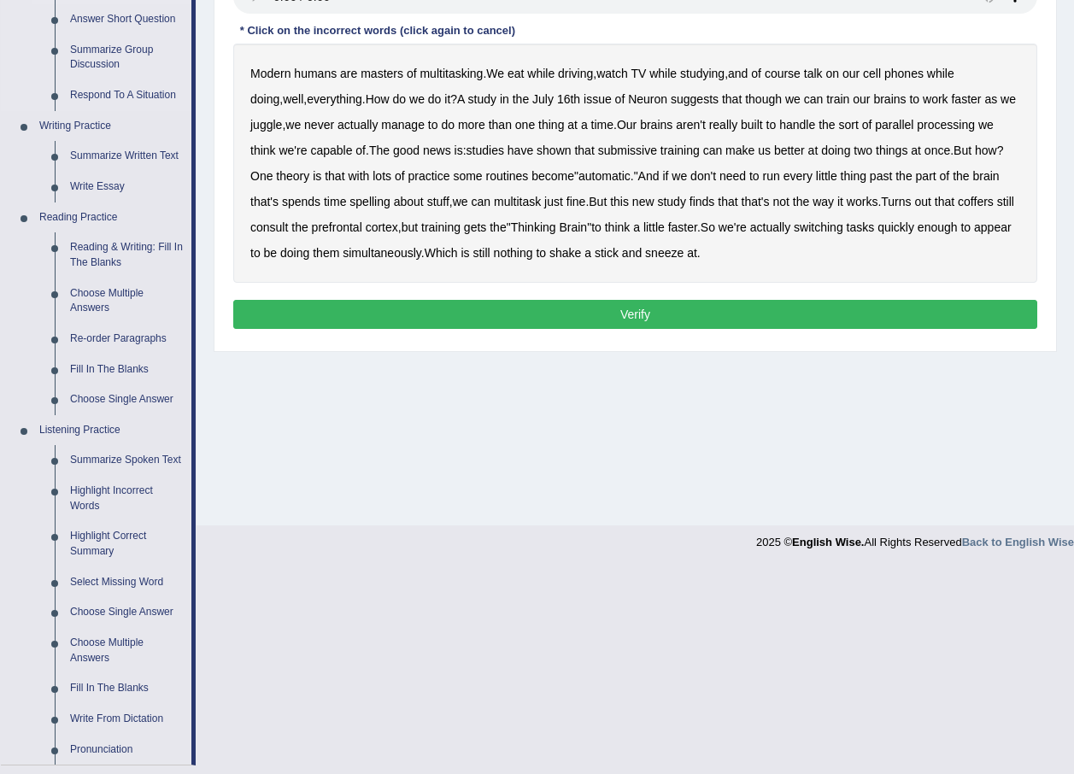
scroll to position [342, 0]
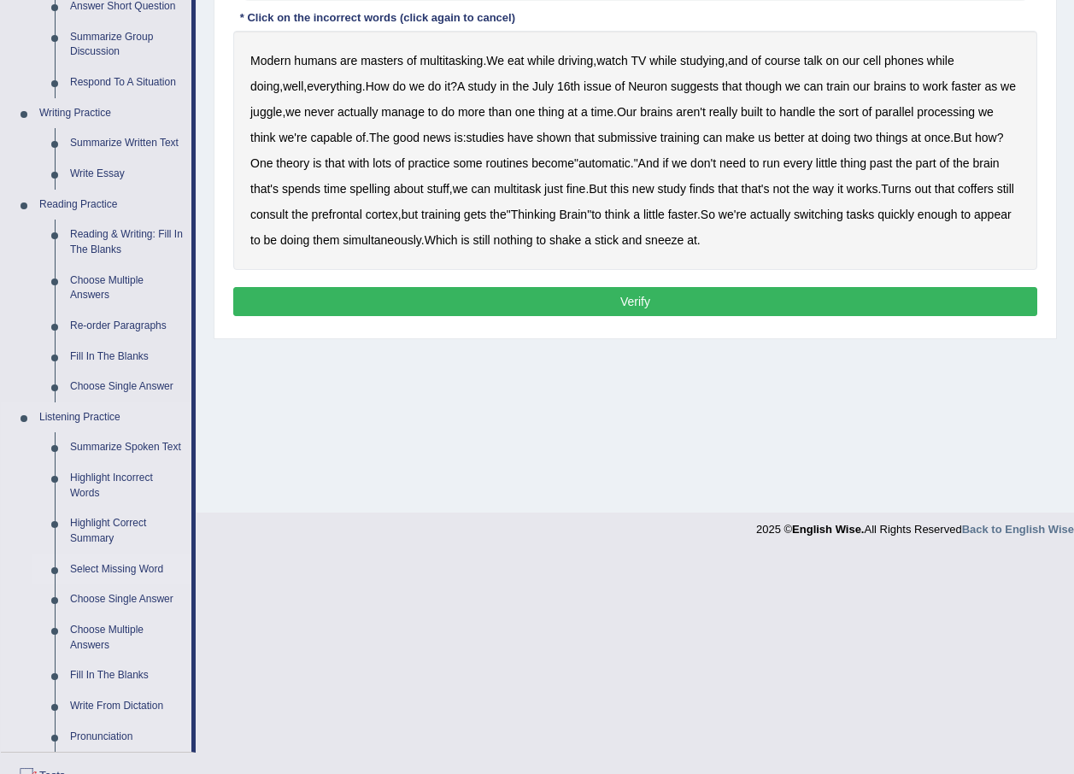
click at [132, 568] on link "Select Missing Word" at bounding box center [126, 569] width 129 height 31
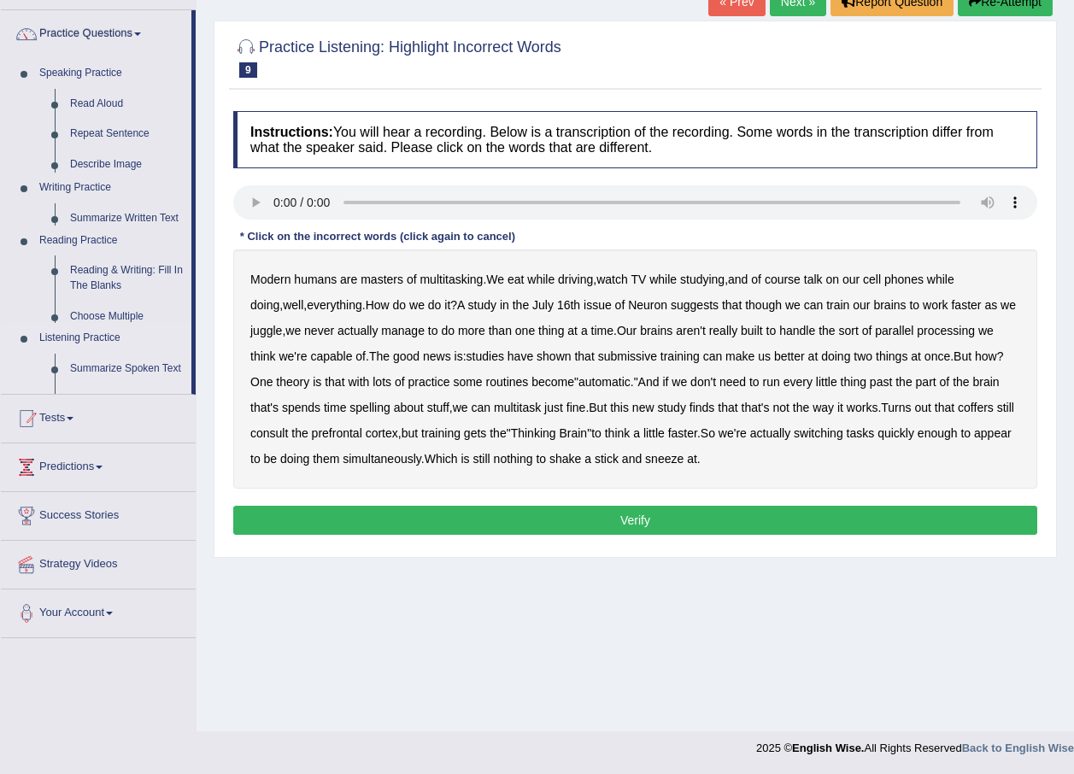
scroll to position [123, 0]
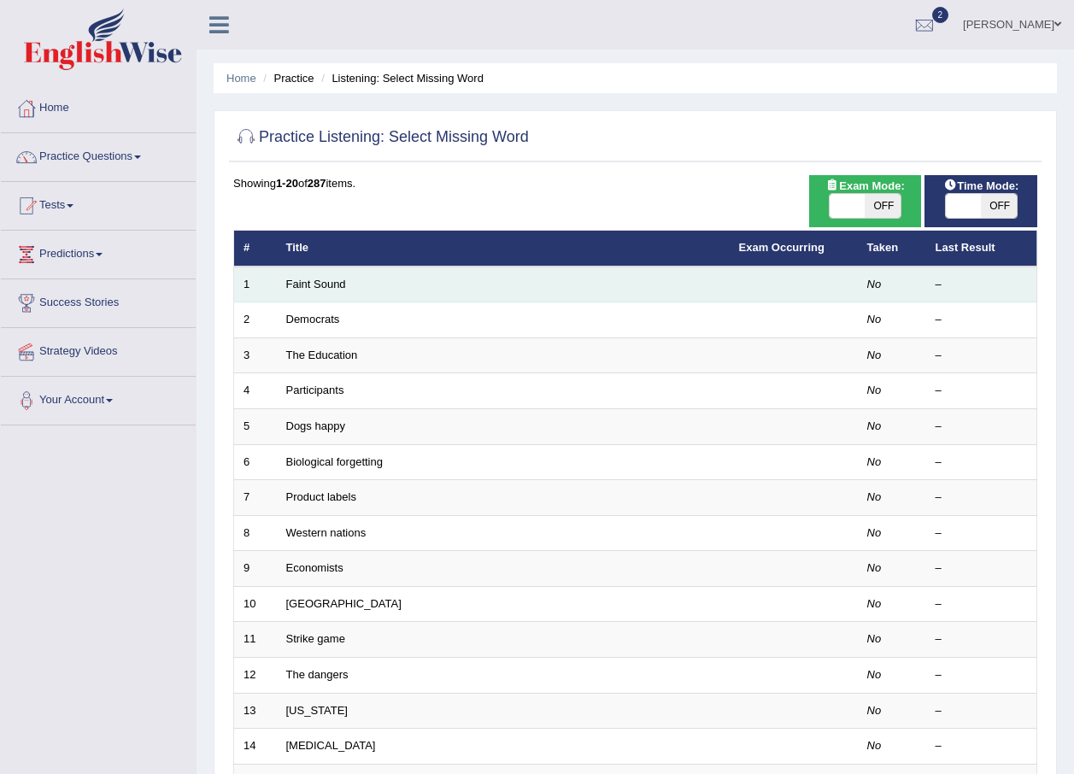
click at [335, 290] on td "Faint Sound" at bounding box center [503, 285] width 453 height 36
click at [330, 284] on link "Faint Sound" at bounding box center [316, 284] width 60 height 13
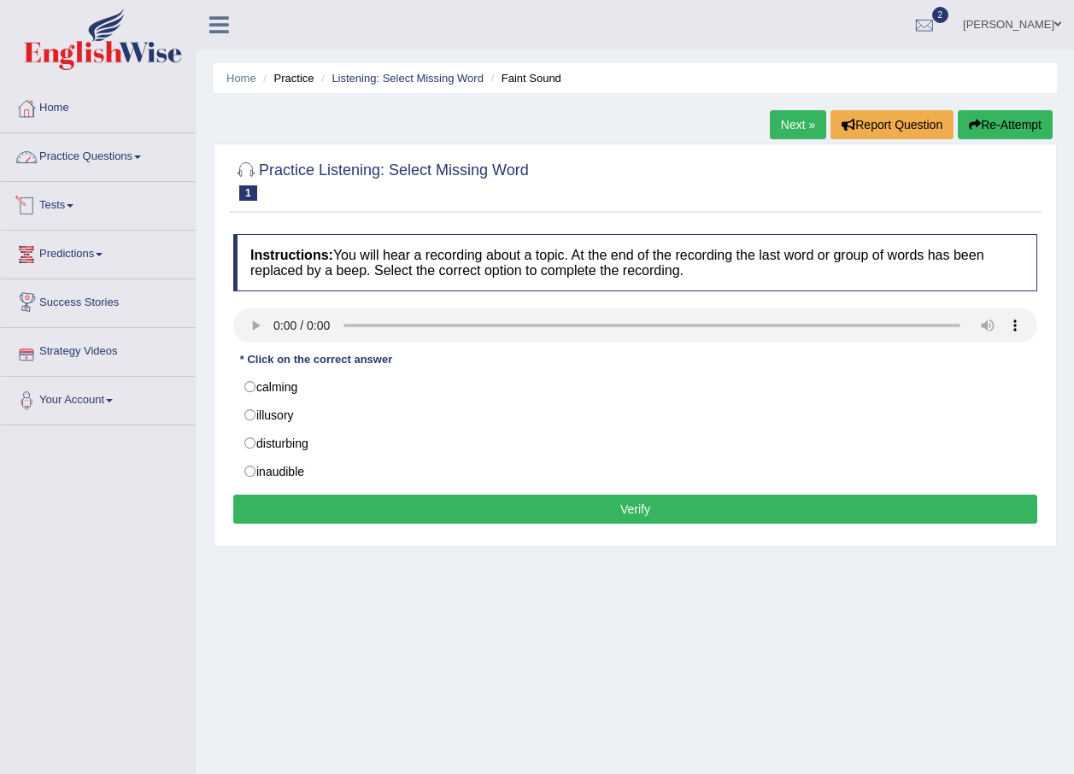
click at [141, 158] on span at bounding box center [137, 156] width 7 height 3
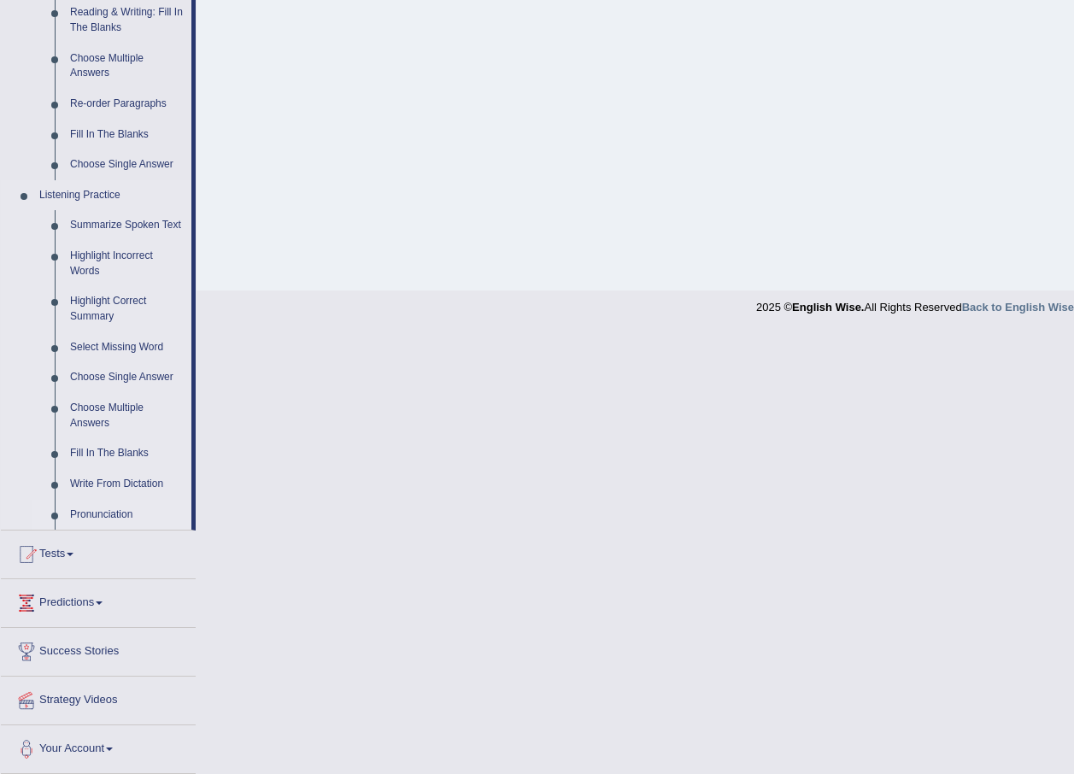
scroll to position [565, 0]
click at [117, 415] on link "Choose Multiple Answers" at bounding box center [126, 414] width 129 height 45
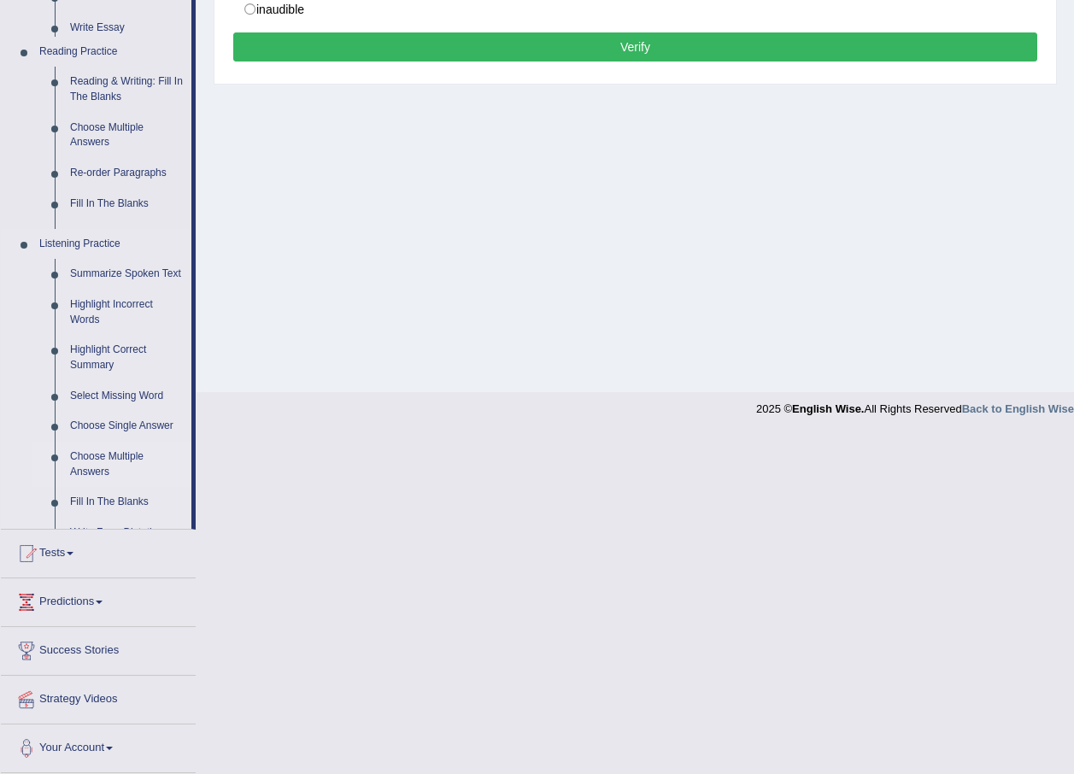
scroll to position [123, 0]
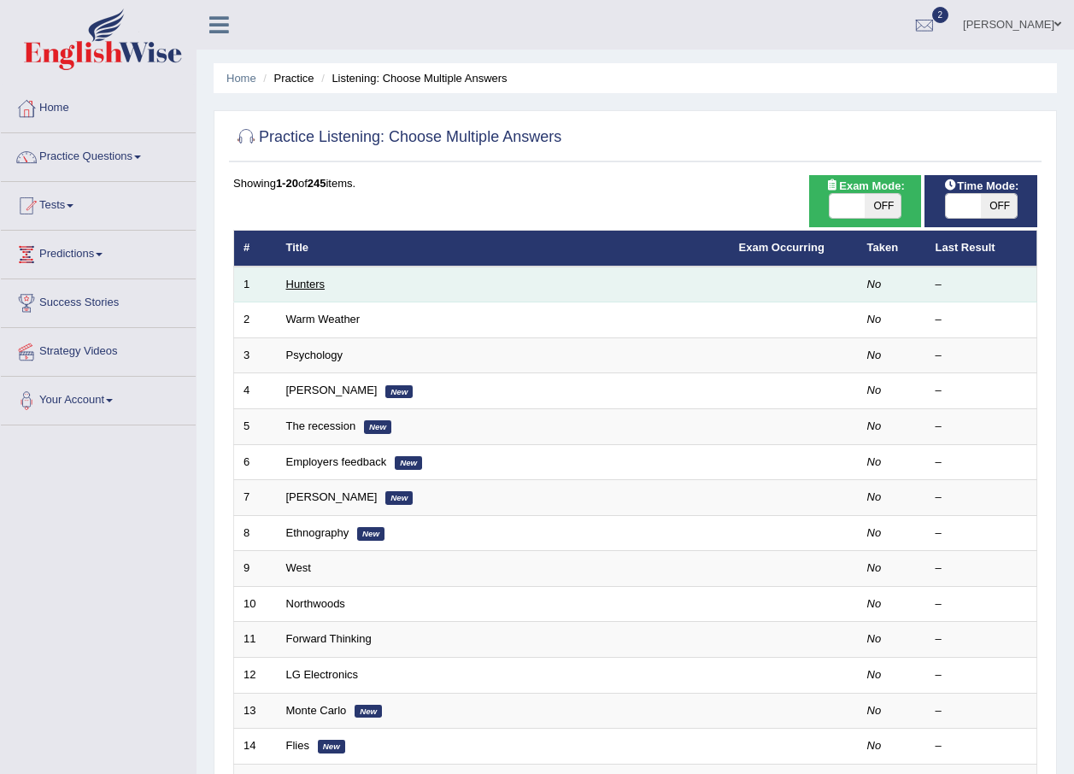
click at [309, 290] on link "Hunters" at bounding box center [305, 284] width 39 height 13
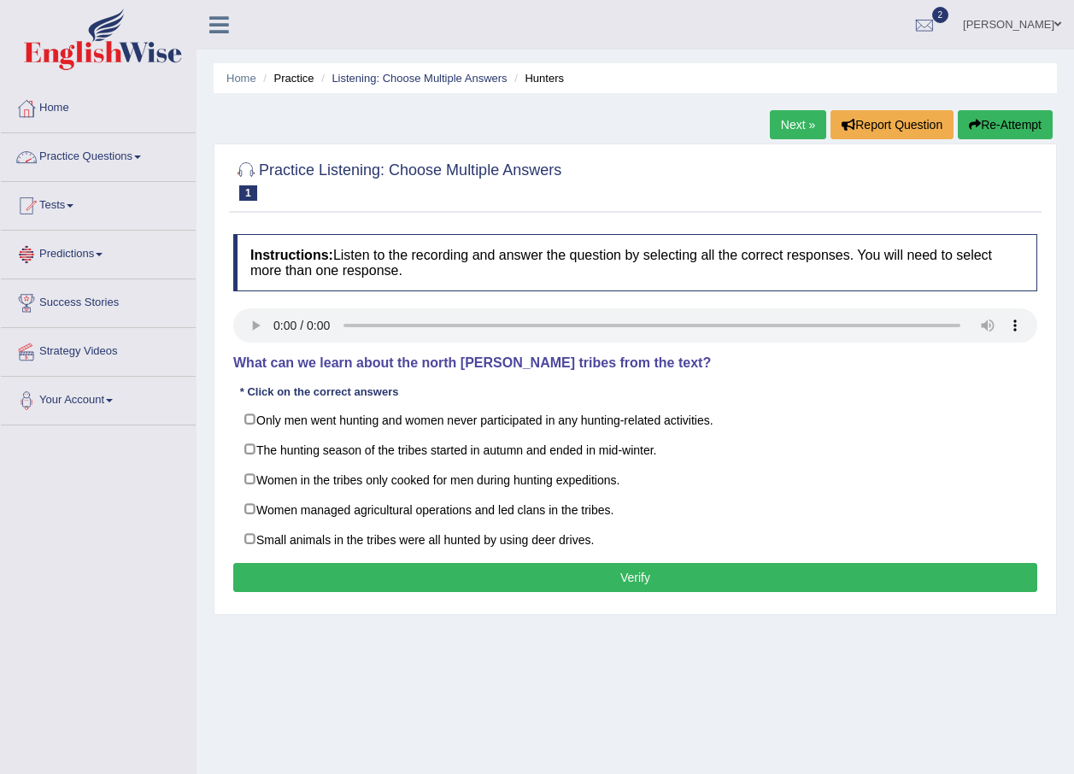
click at [141, 155] on span at bounding box center [137, 156] width 7 height 3
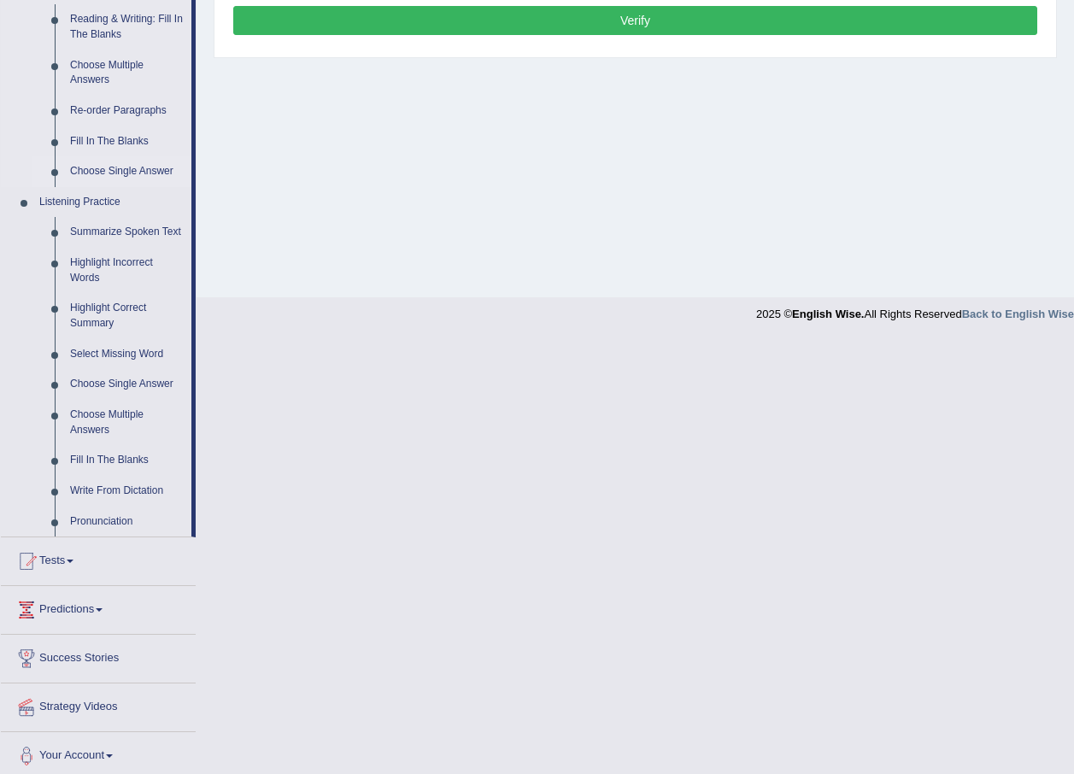
scroll to position [565, 0]
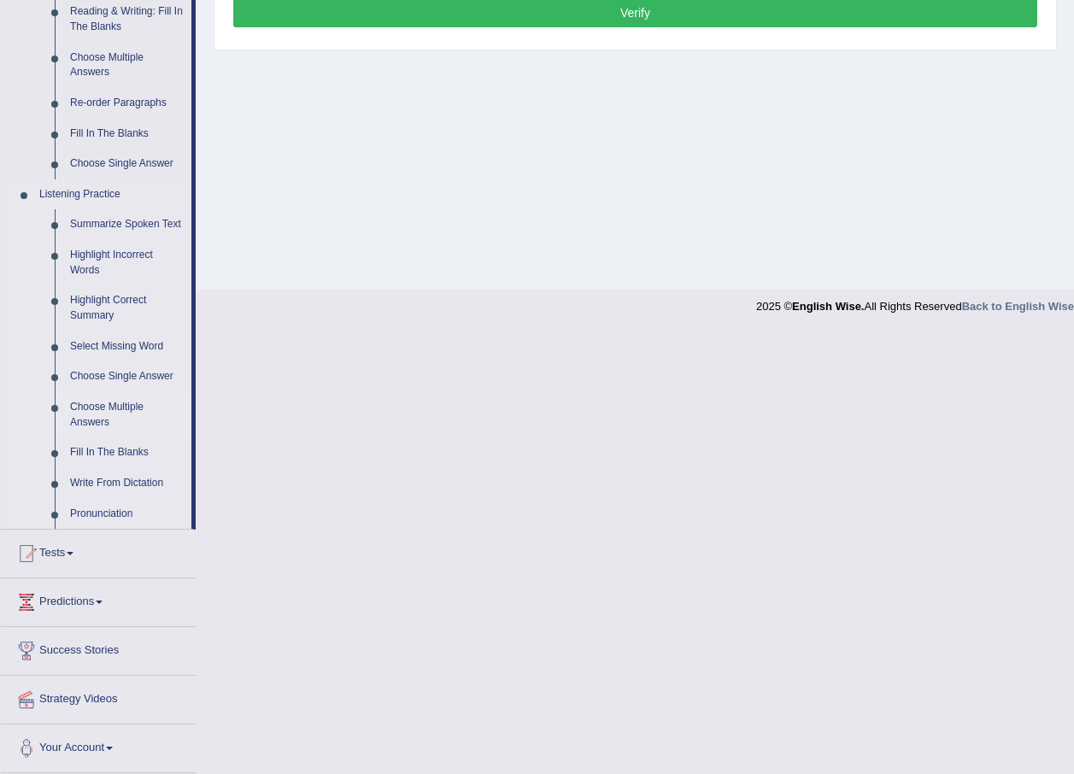
click at [108, 405] on link "Choose Multiple Answers" at bounding box center [126, 414] width 129 height 45
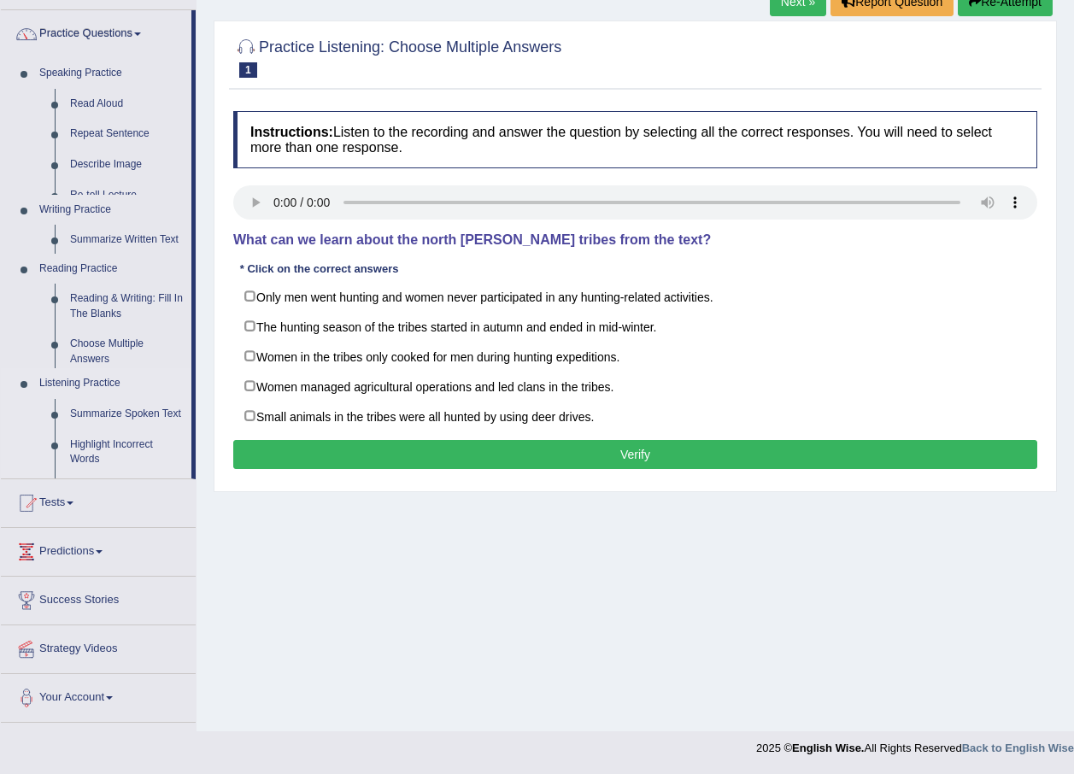
scroll to position [123, 0]
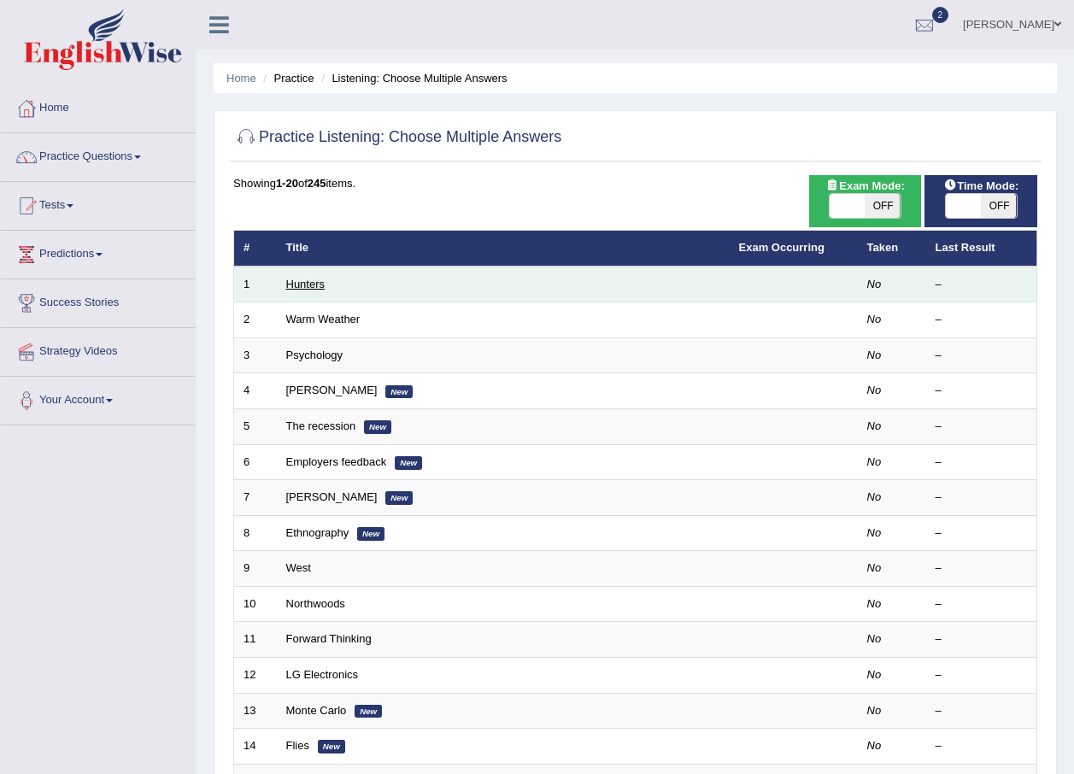
click at [323, 284] on link "Hunters" at bounding box center [305, 284] width 39 height 13
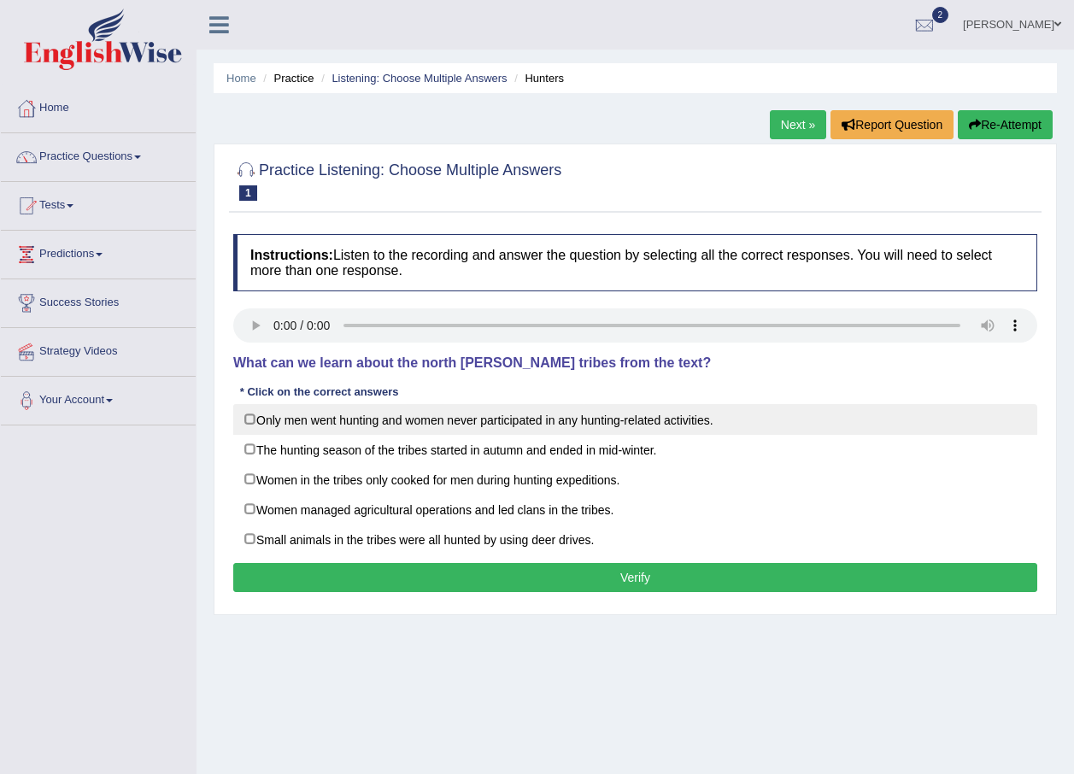
click at [286, 420] on label "Only men went hunting and women never participated in any hunting-related activ…" at bounding box center [635, 419] width 804 height 31
checkbox input "true"
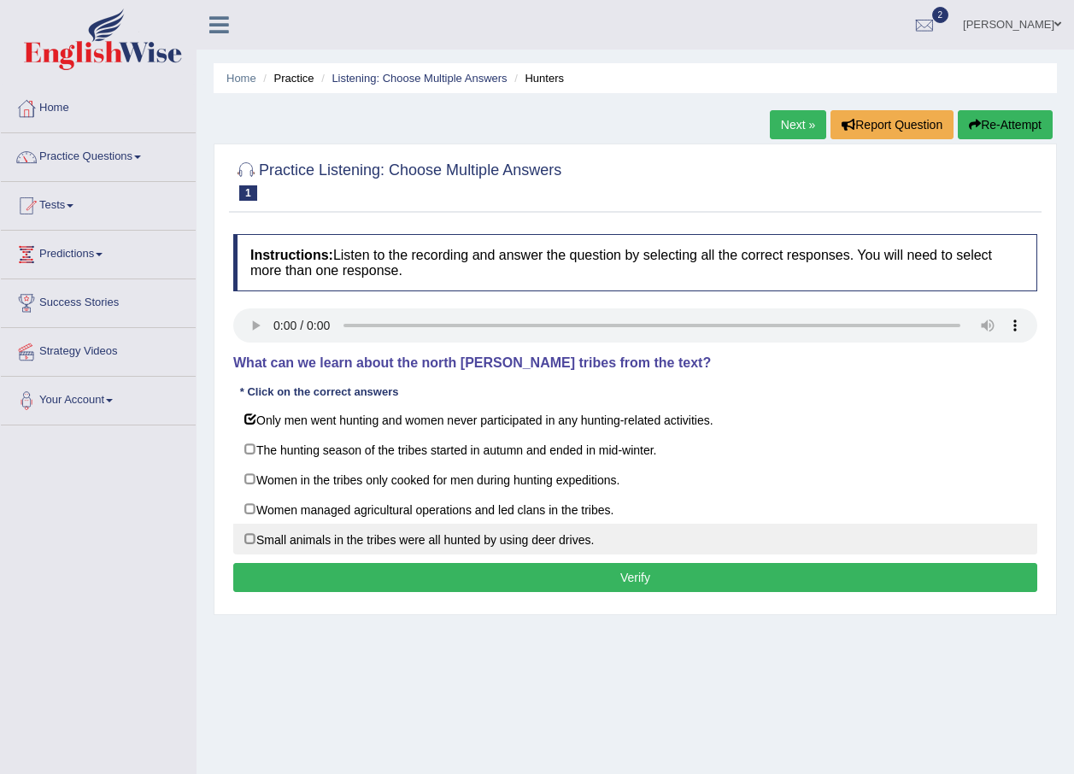
click at [265, 540] on label "Small animals in the tribes were all hunted by using deer drives." at bounding box center [635, 539] width 804 height 31
checkbox input "true"
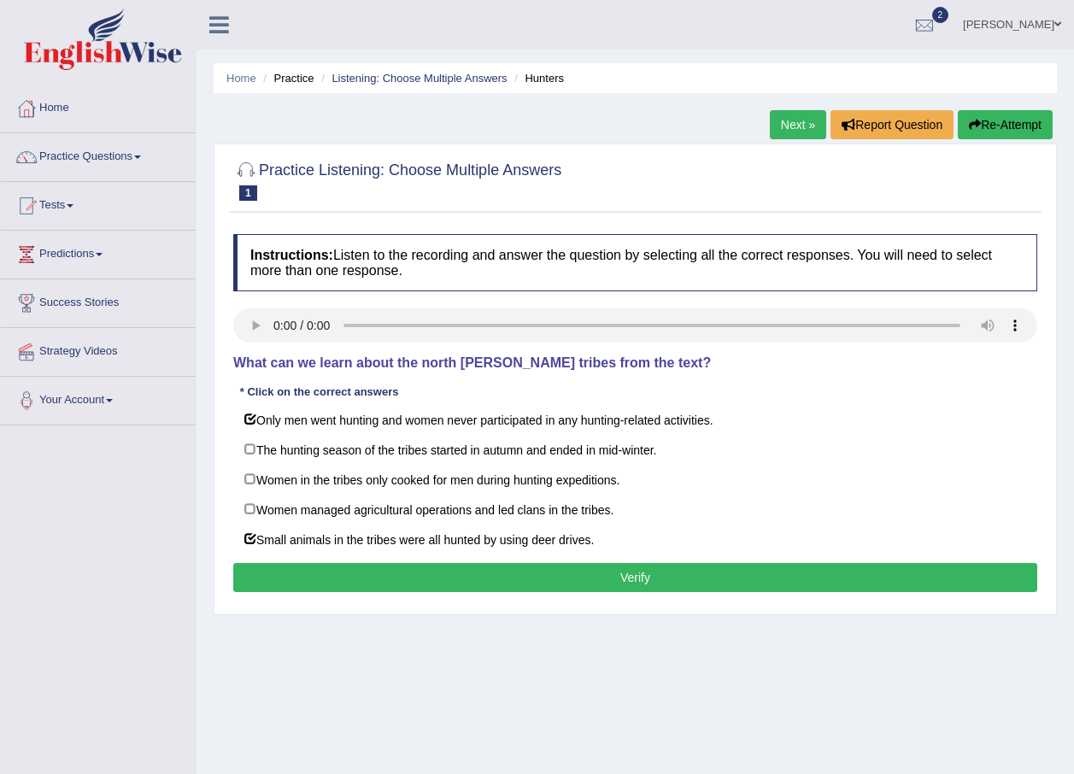
click at [358, 578] on button "Verify" at bounding box center [635, 577] width 804 height 29
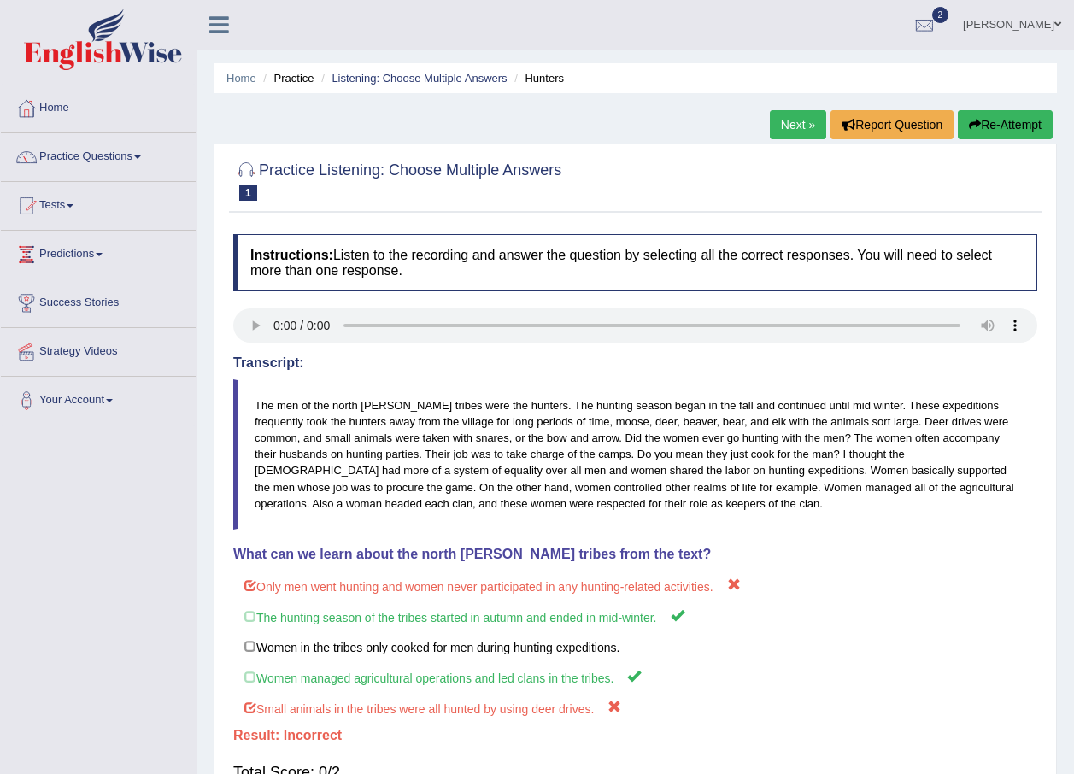
click at [981, 125] on button "Re-Attempt" at bounding box center [1005, 124] width 95 height 29
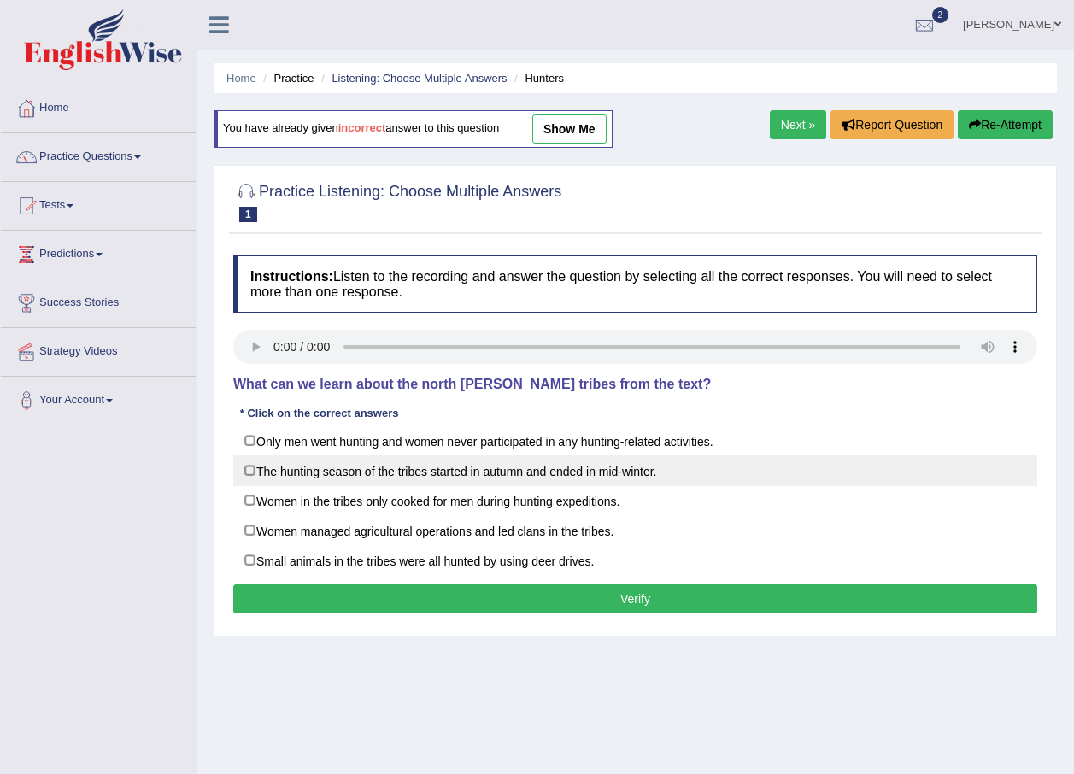
click at [305, 472] on label "The hunting season of the tribes started in autumn and ended in mid-winter." at bounding box center [635, 470] width 804 height 31
checkbox input "true"
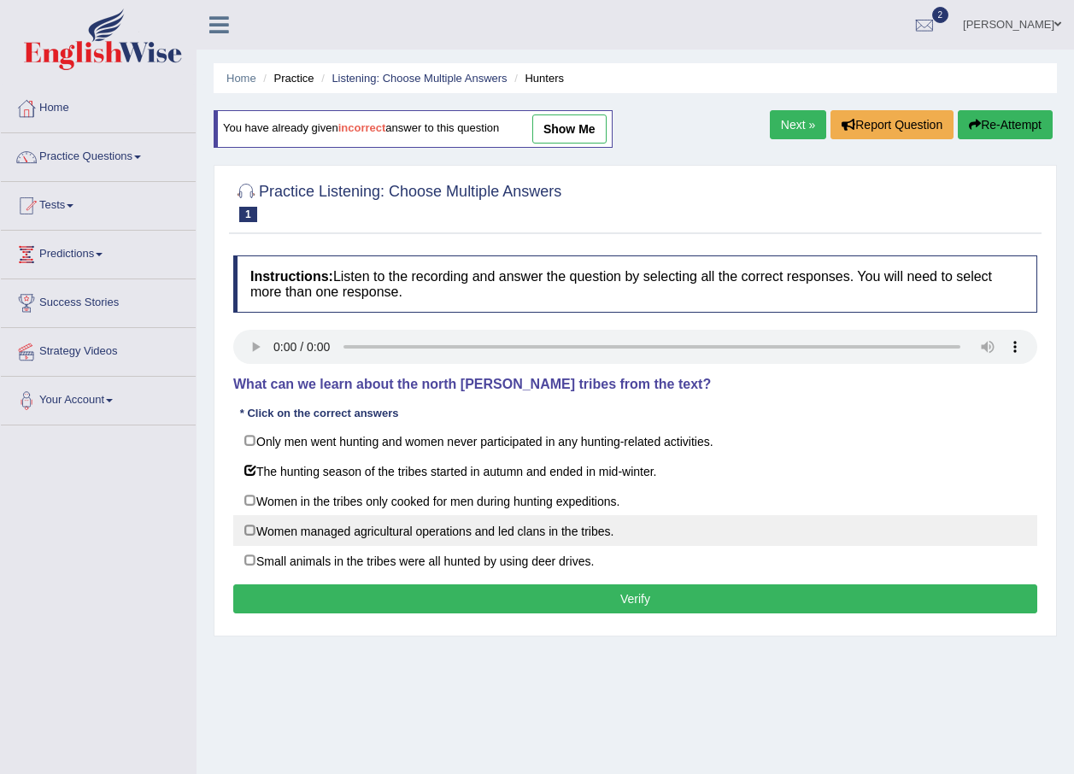
click at [299, 524] on label "Women managed agricultural operations and led clans in the tribes." at bounding box center [635, 530] width 804 height 31
checkbox input "true"
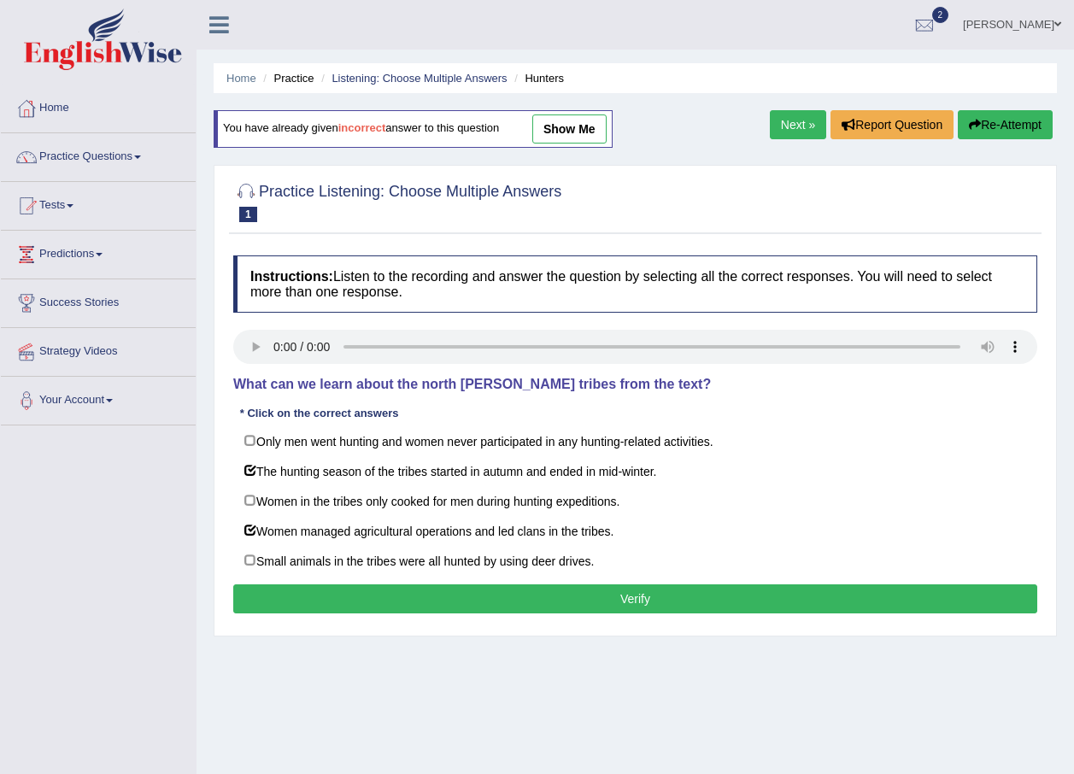
click at [384, 601] on button "Verify" at bounding box center [635, 598] width 804 height 29
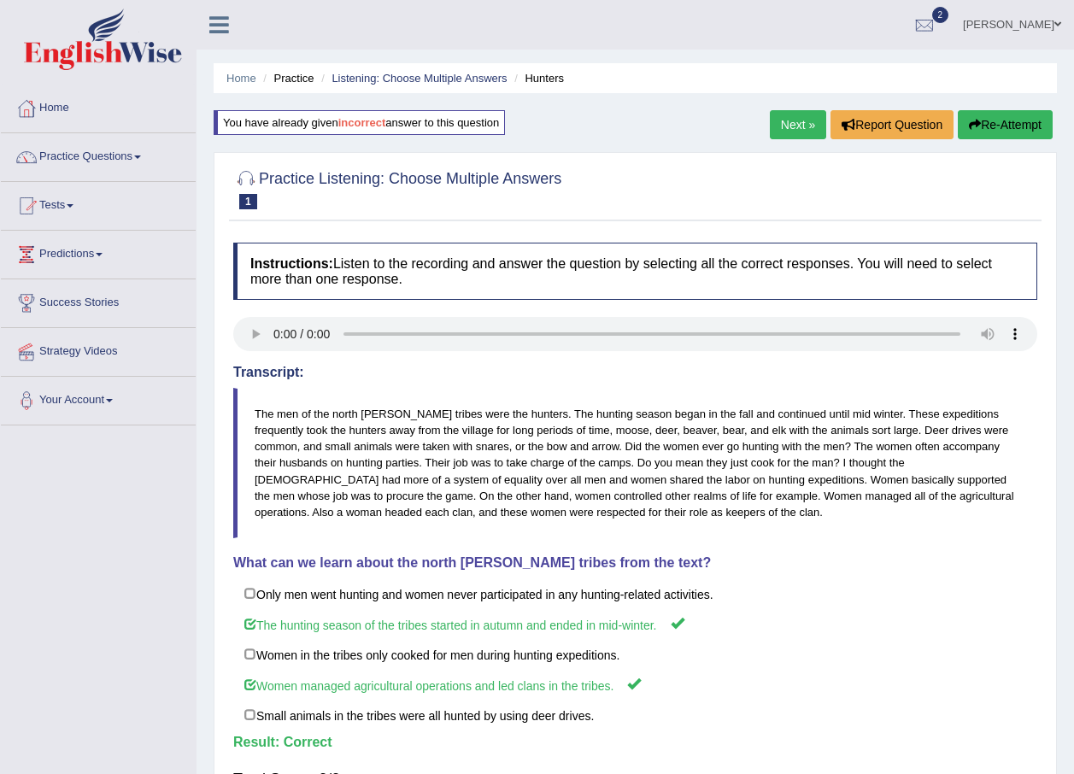
click at [801, 120] on link "Next »" at bounding box center [798, 124] width 56 height 29
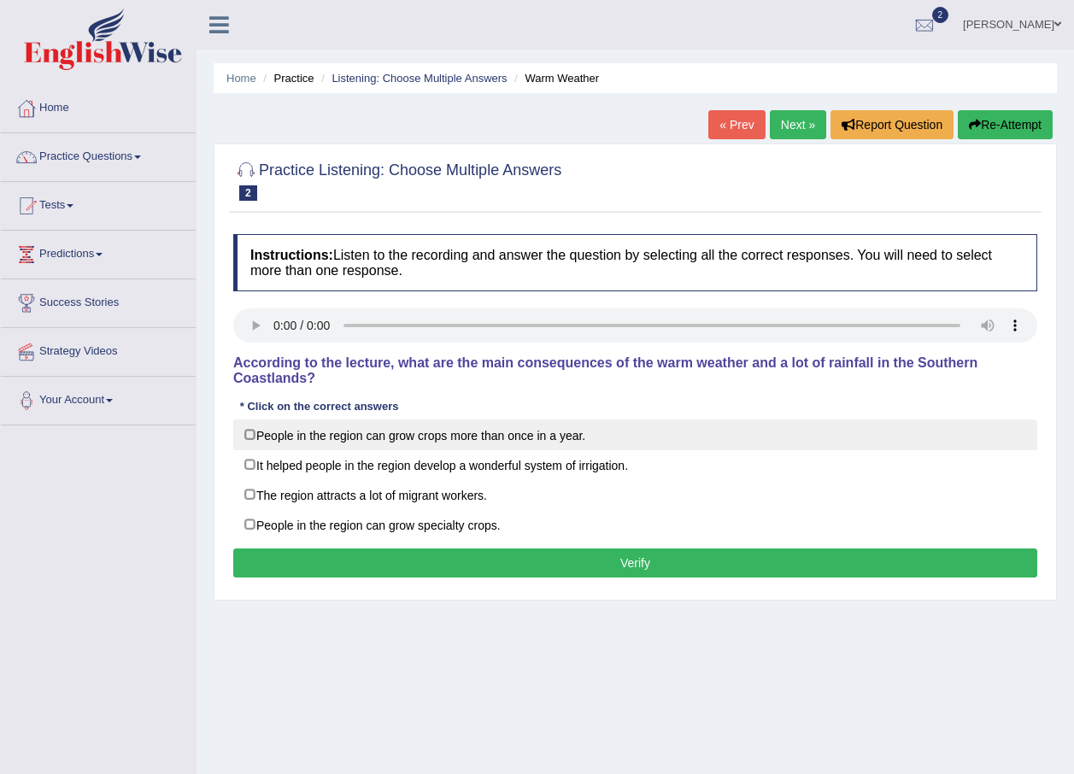
click at [313, 419] on label "People in the region can grow crops more than once in a year." at bounding box center [635, 434] width 804 height 31
checkbox input "true"
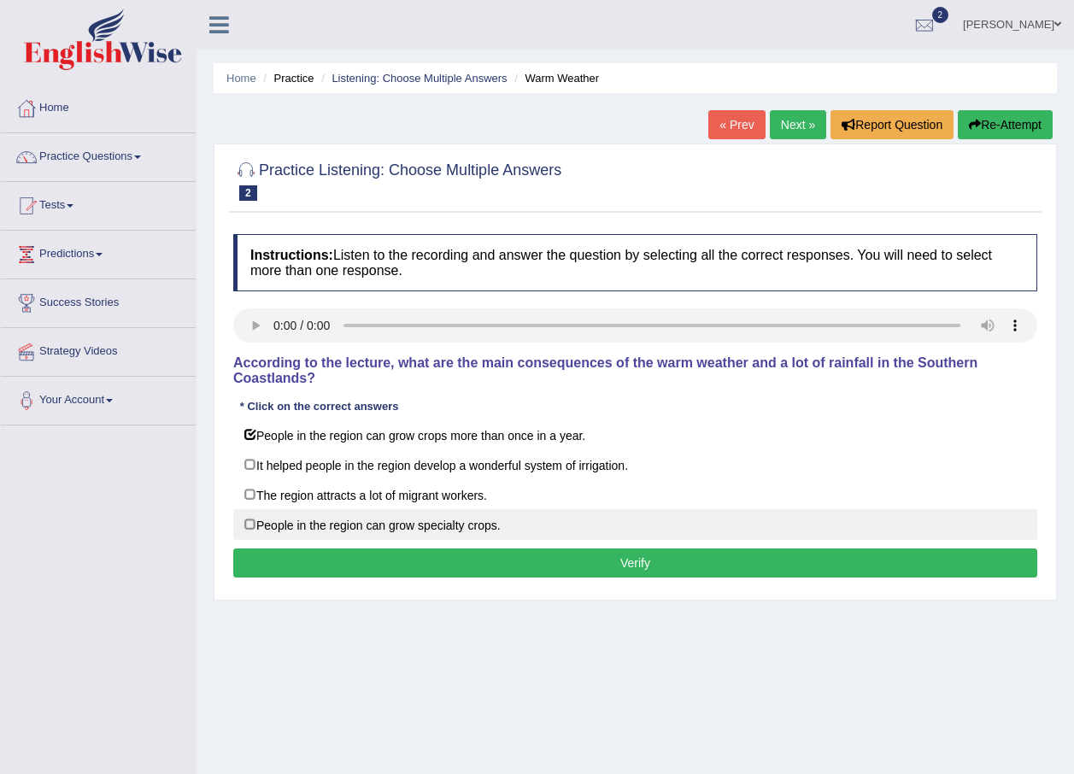
click at [288, 514] on label "People in the region can grow specialty crops." at bounding box center [635, 524] width 804 height 31
checkbox input "true"
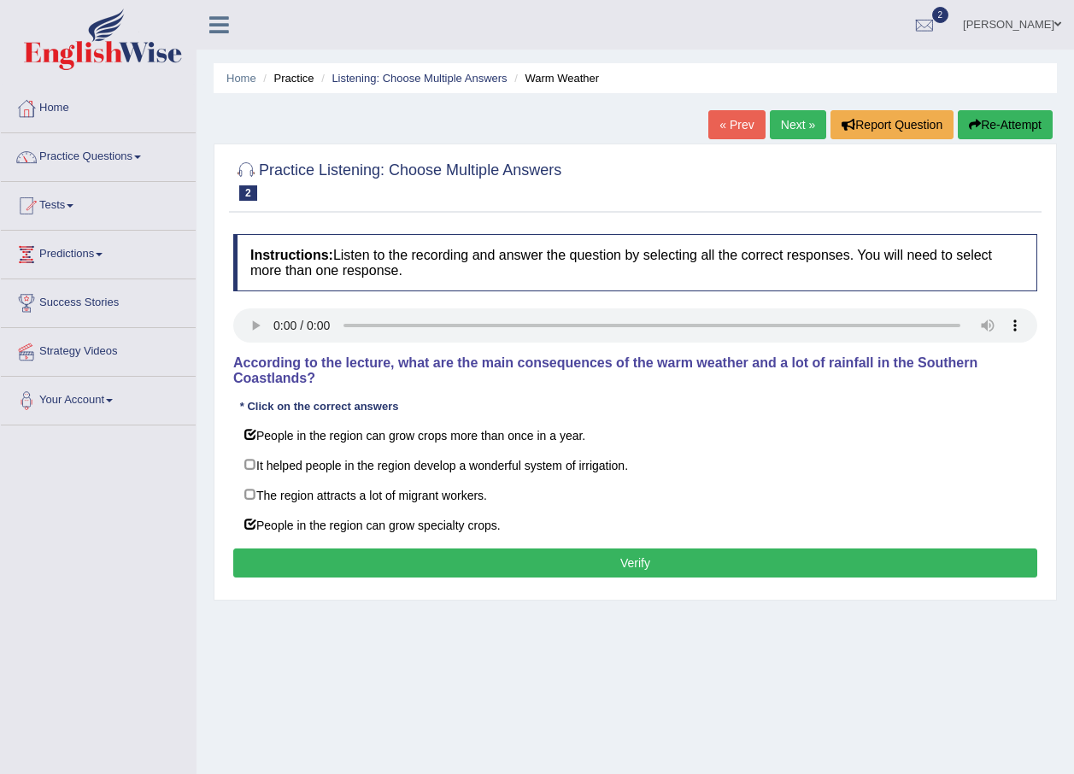
click at [392, 552] on button "Verify" at bounding box center [635, 562] width 804 height 29
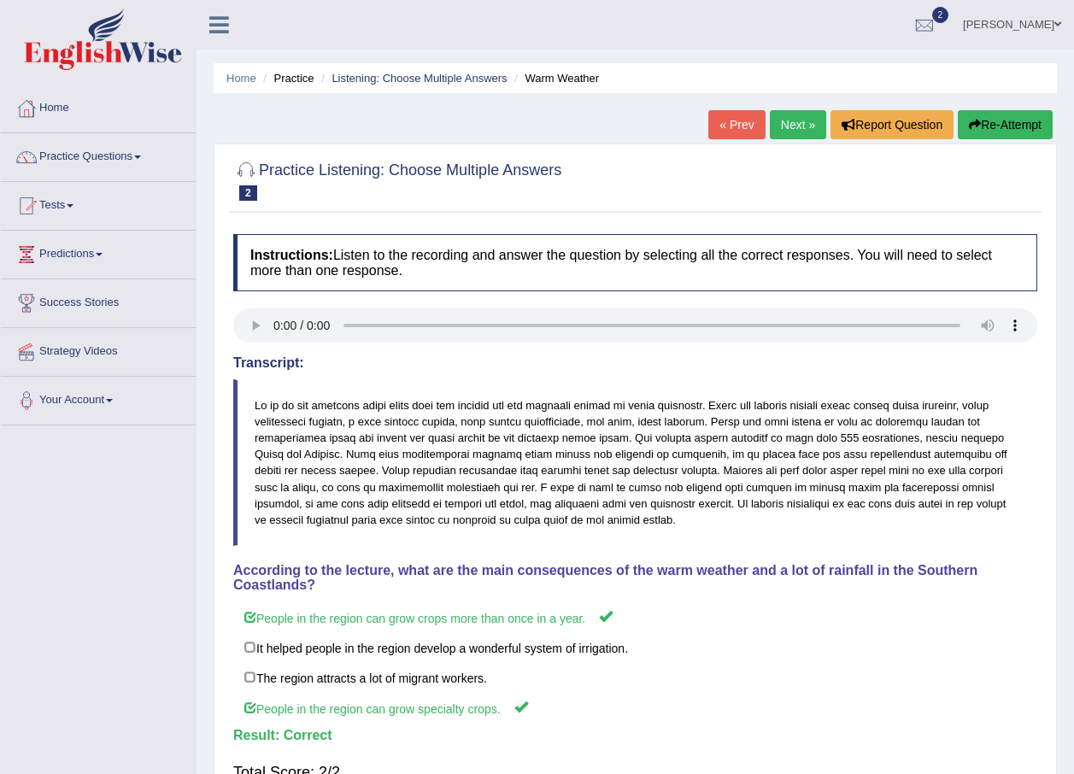
click at [782, 128] on link "Next »" at bounding box center [798, 124] width 56 height 29
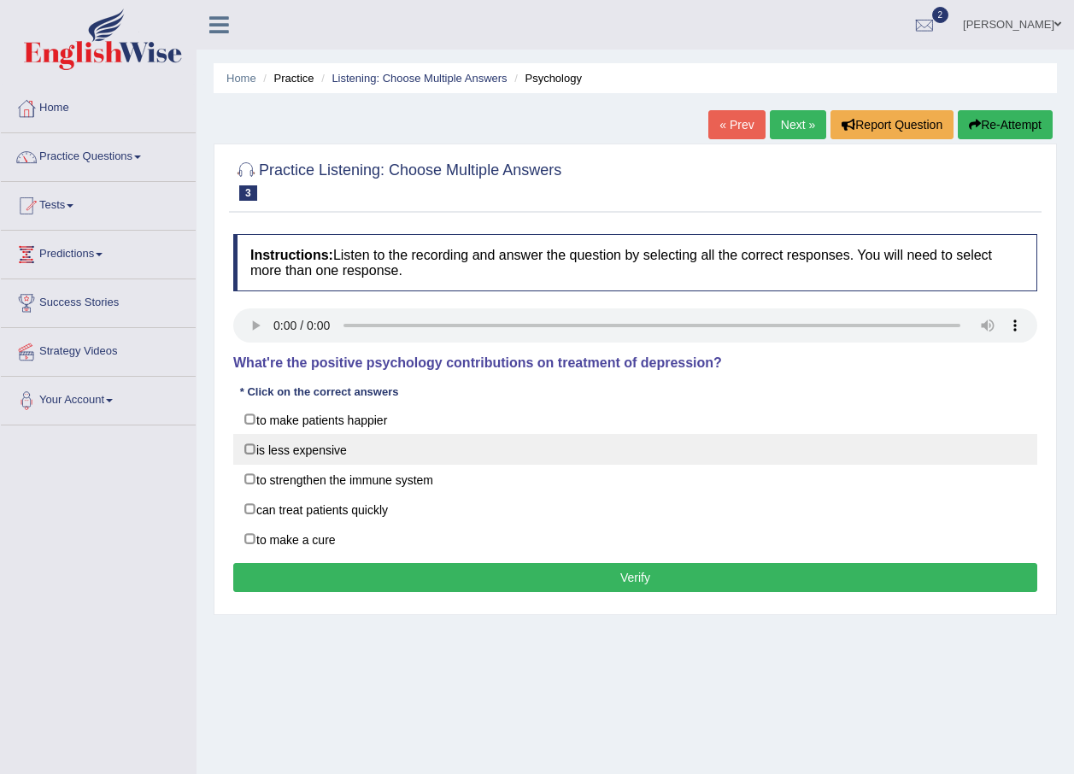
click at [312, 458] on label "is less expensive" at bounding box center [635, 449] width 804 height 31
checkbox input "true"
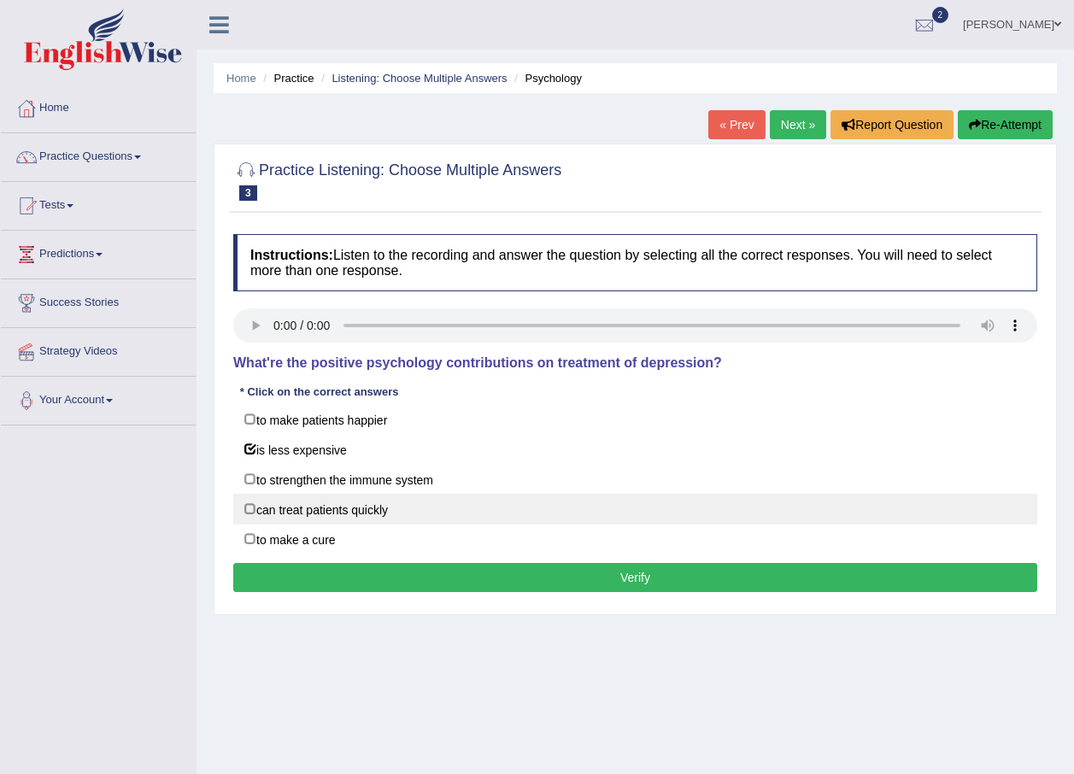
click at [285, 512] on label "can treat patients quickly" at bounding box center [635, 509] width 804 height 31
checkbox input "true"
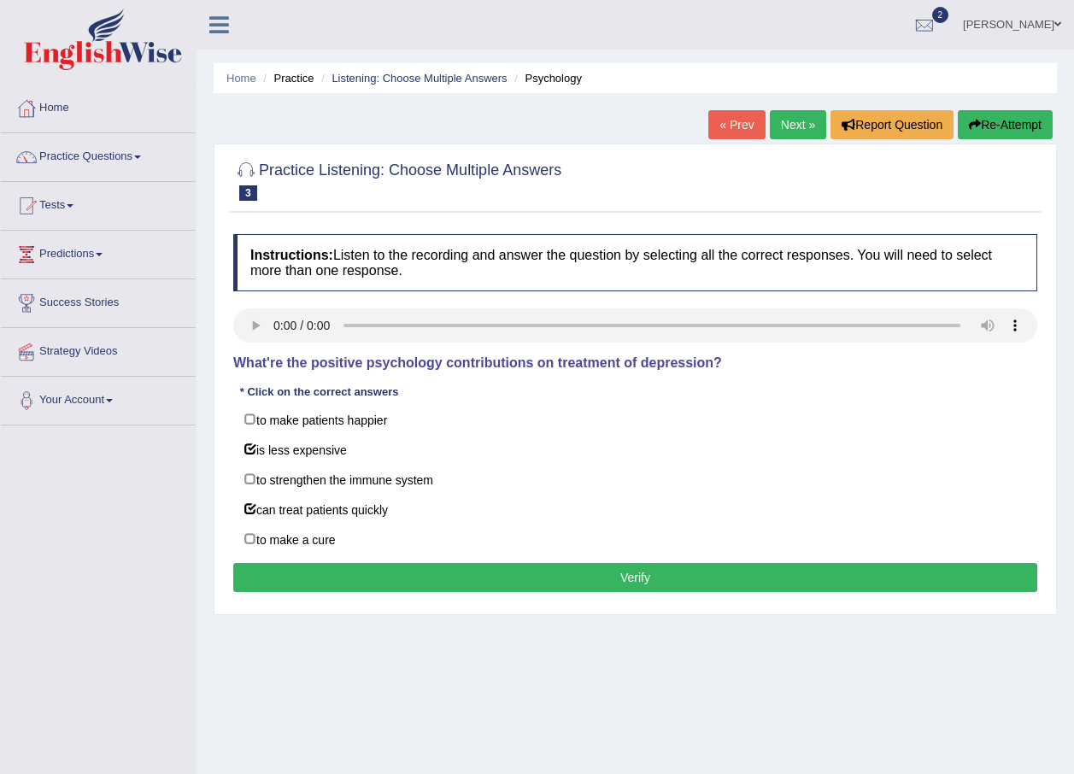
click at [337, 573] on button "Verify" at bounding box center [635, 577] width 804 height 29
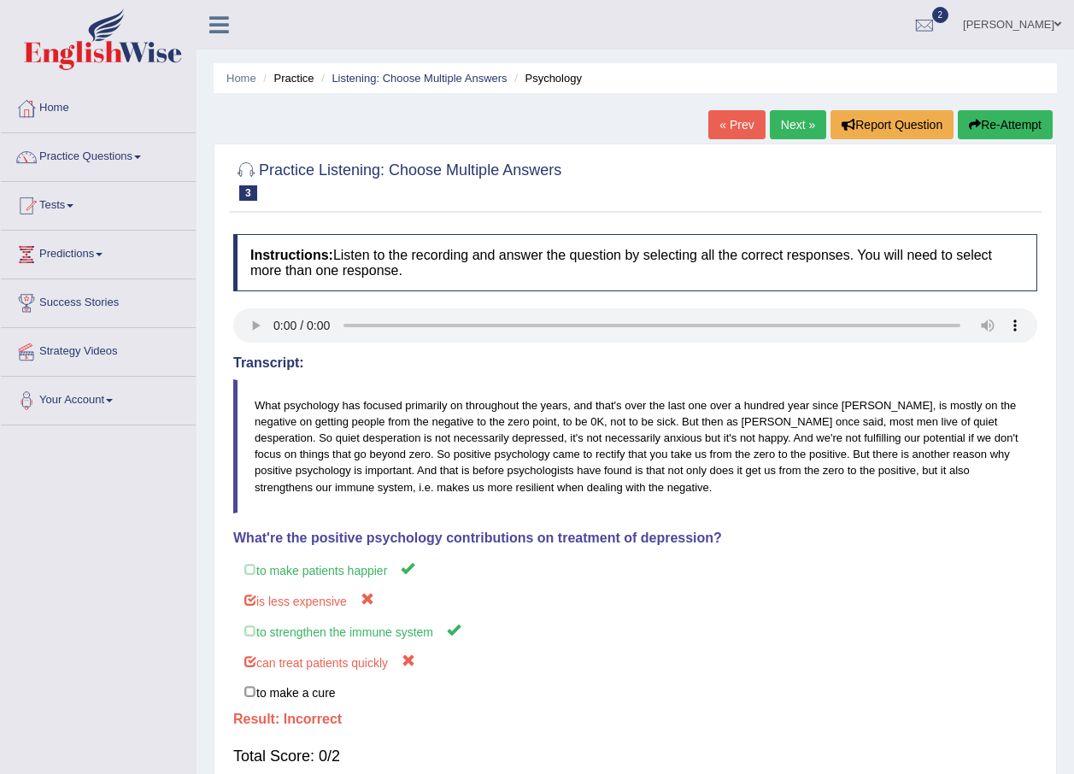
click at [998, 124] on button "Re-Attempt" at bounding box center [1005, 124] width 95 height 29
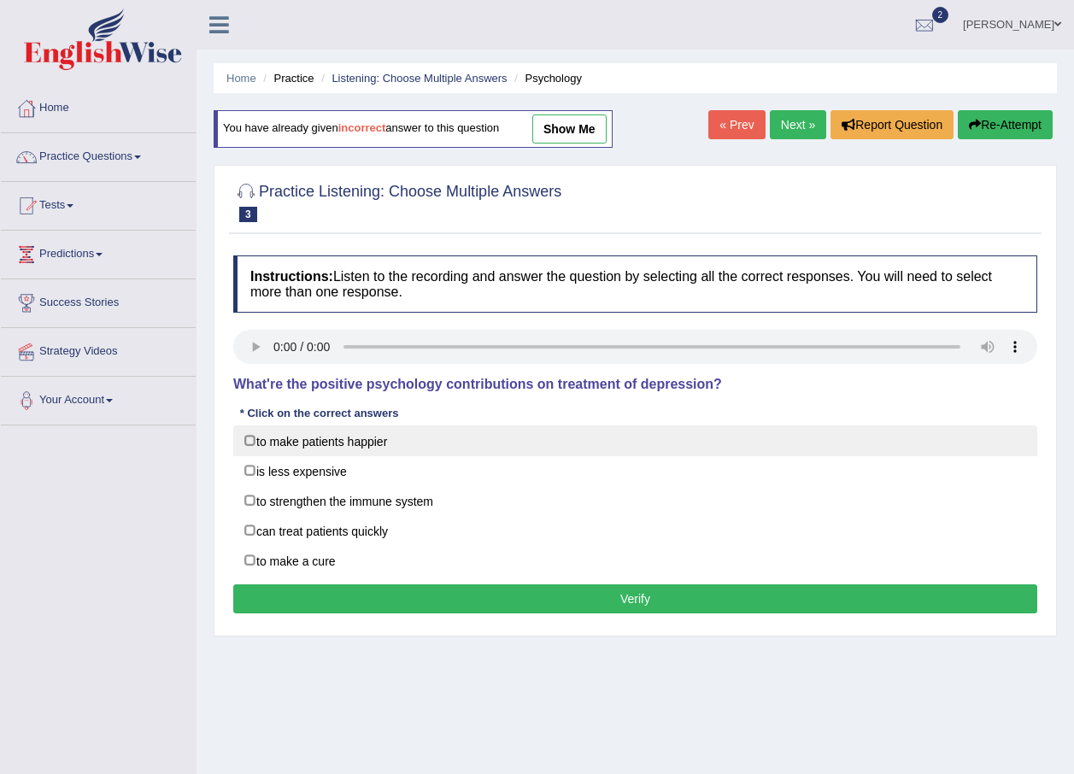
click at [317, 442] on label "to make patients happier" at bounding box center [635, 440] width 804 height 31
checkbox input "true"
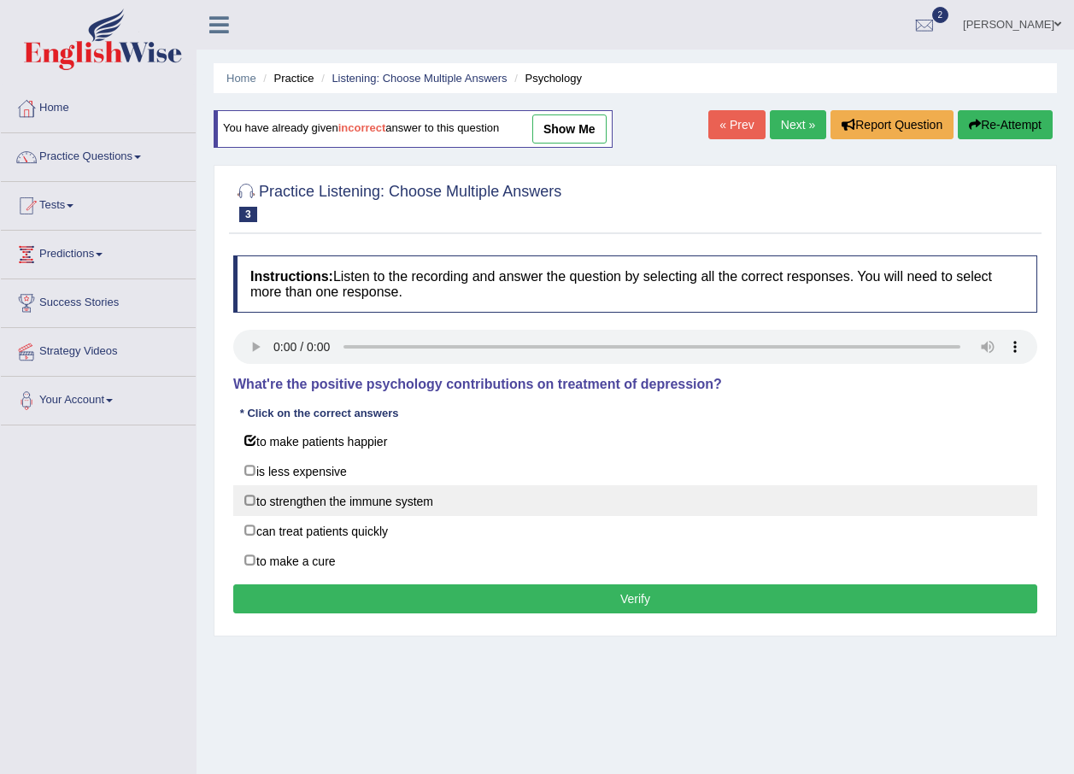
click at [299, 500] on label "to strengthen the immune system" at bounding box center [635, 500] width 804 height 31
checkbox input "true"
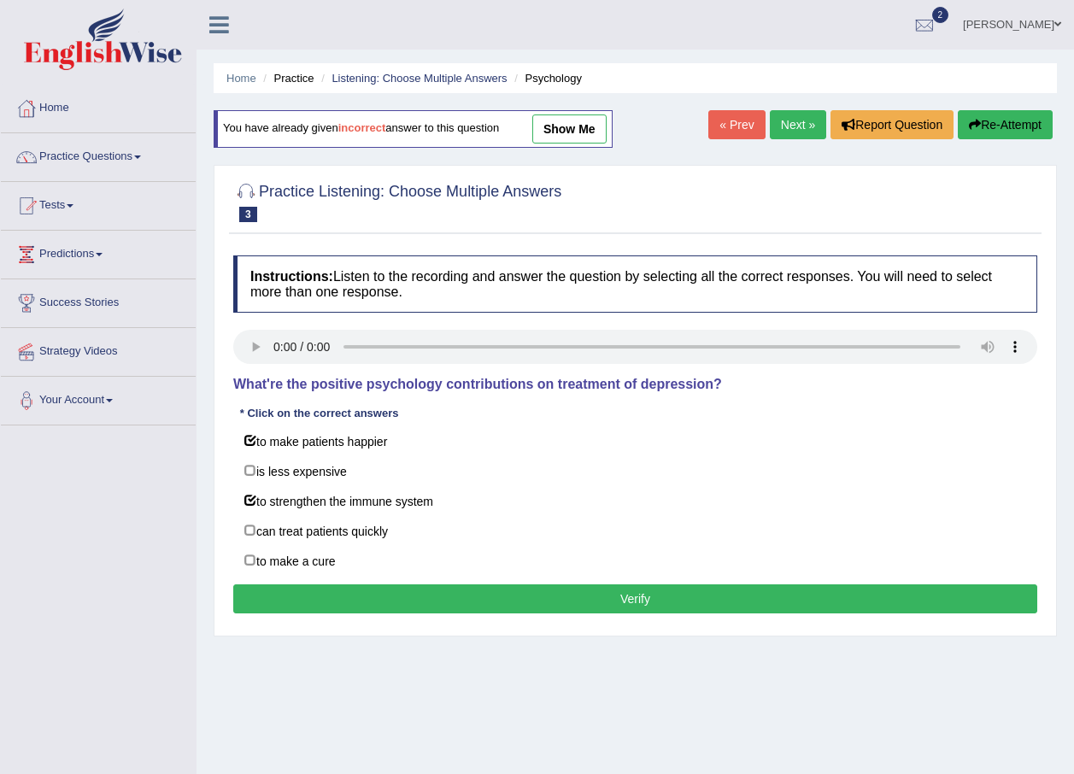
click at [387, 590] on button "Verify" at bounding box center [635, 598] width 804 height 29
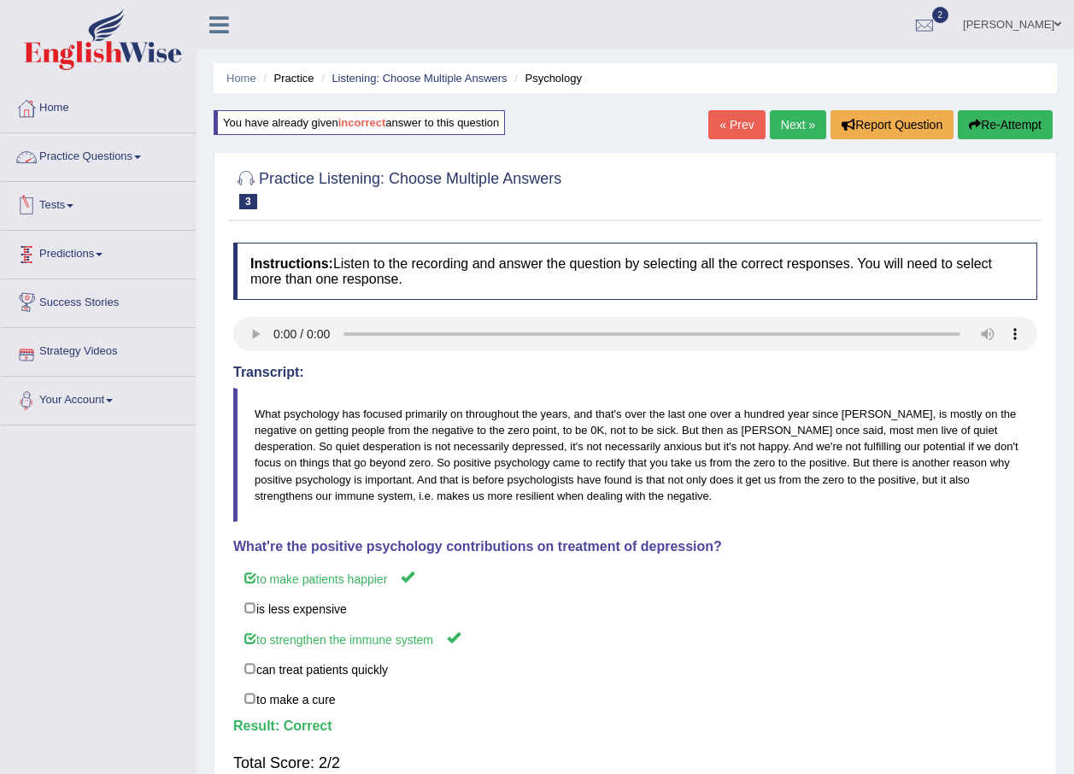
click at [144, 154] on link "Practice Questions" at bounding box center [98, 154] width 195 height 43
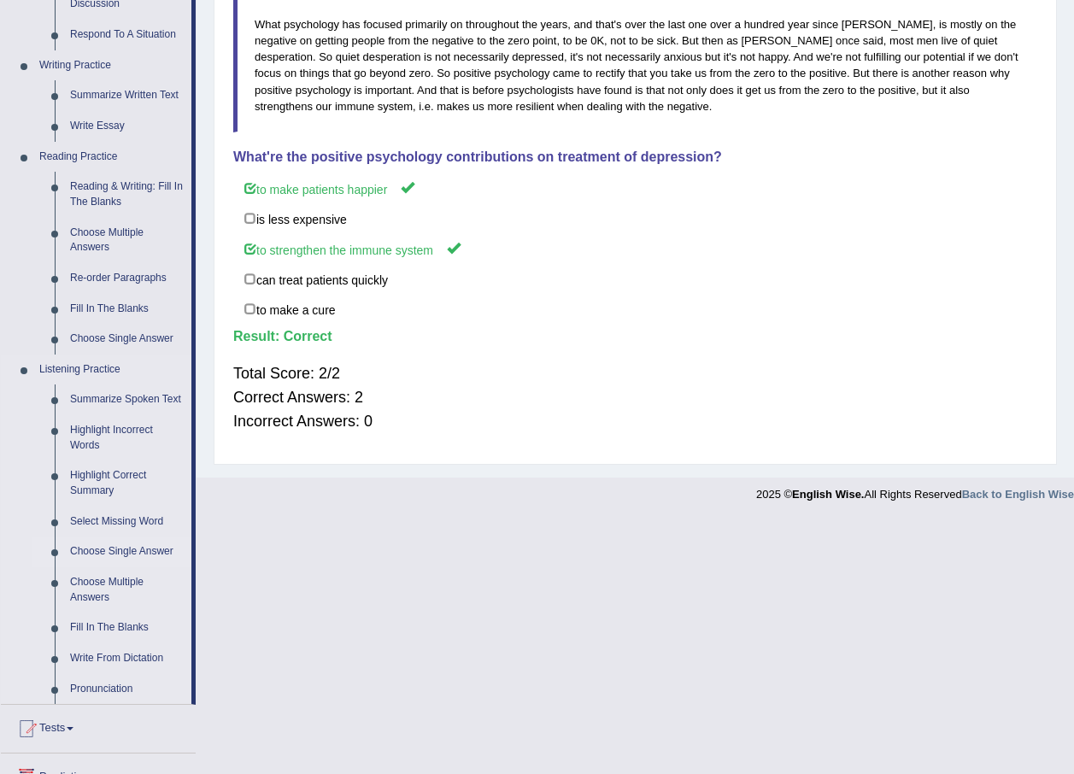
scroll to position [565, 0]
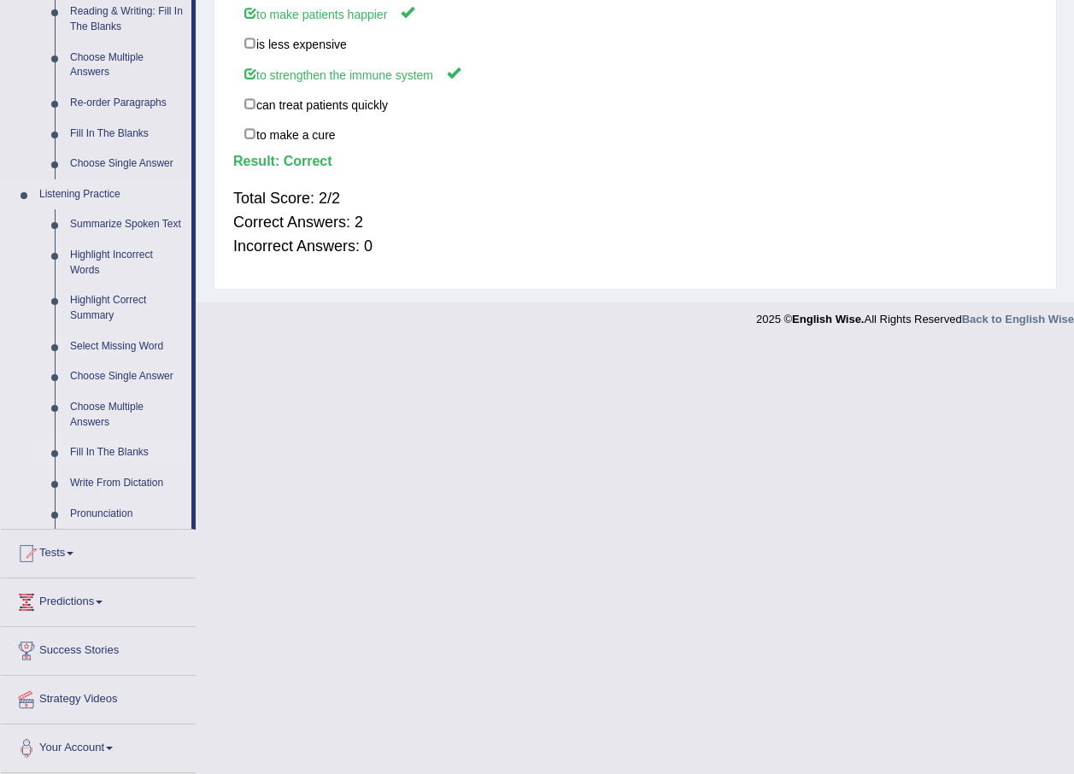
click at [126, 446] on link "Fill In The Blanks" at bounding box center [126, 452] width 129 height 31
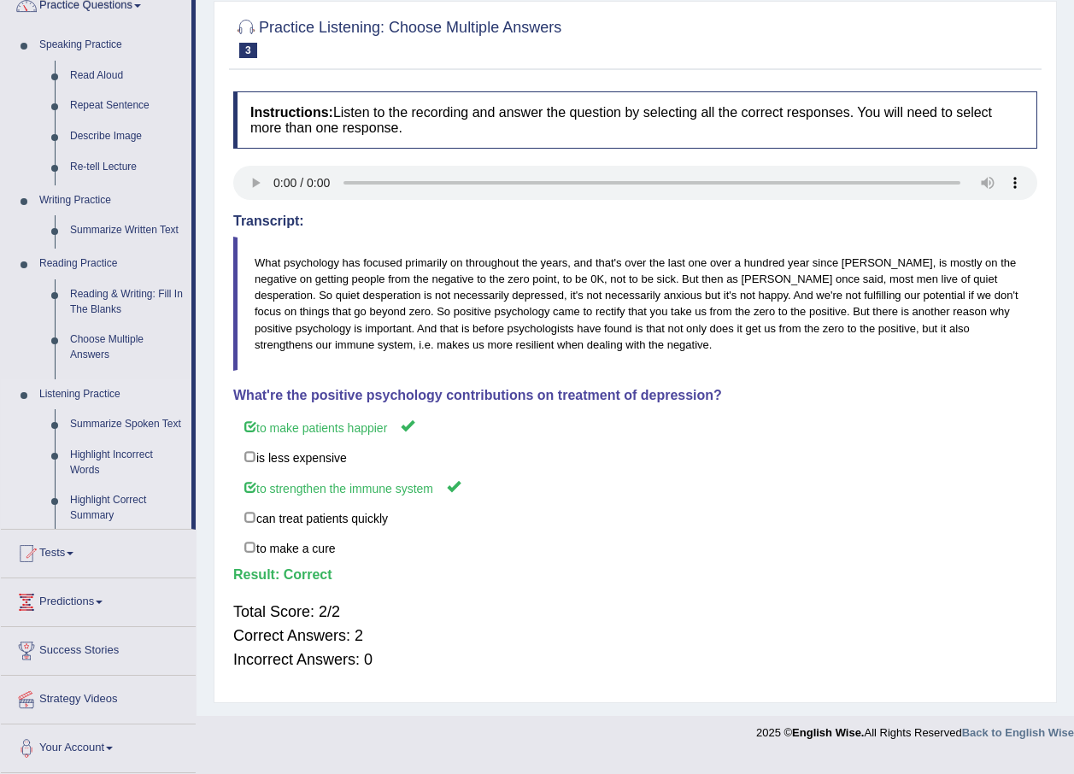
scroll to position [140, 0]
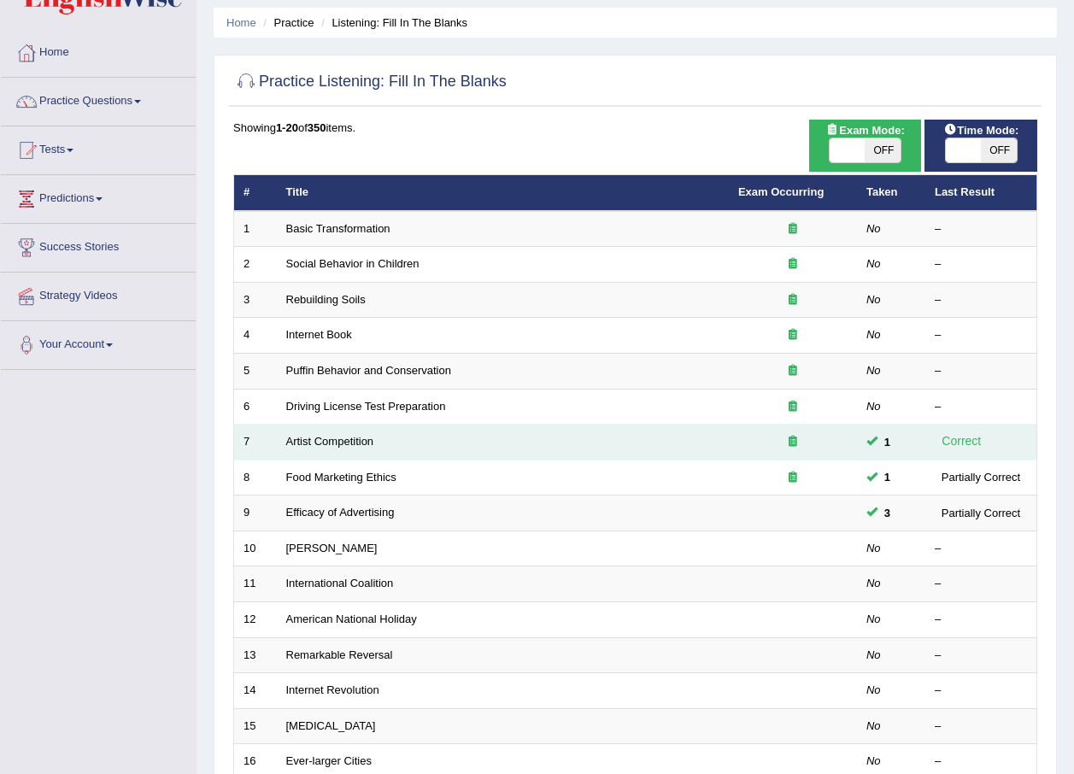
scroll to position [85, 0]
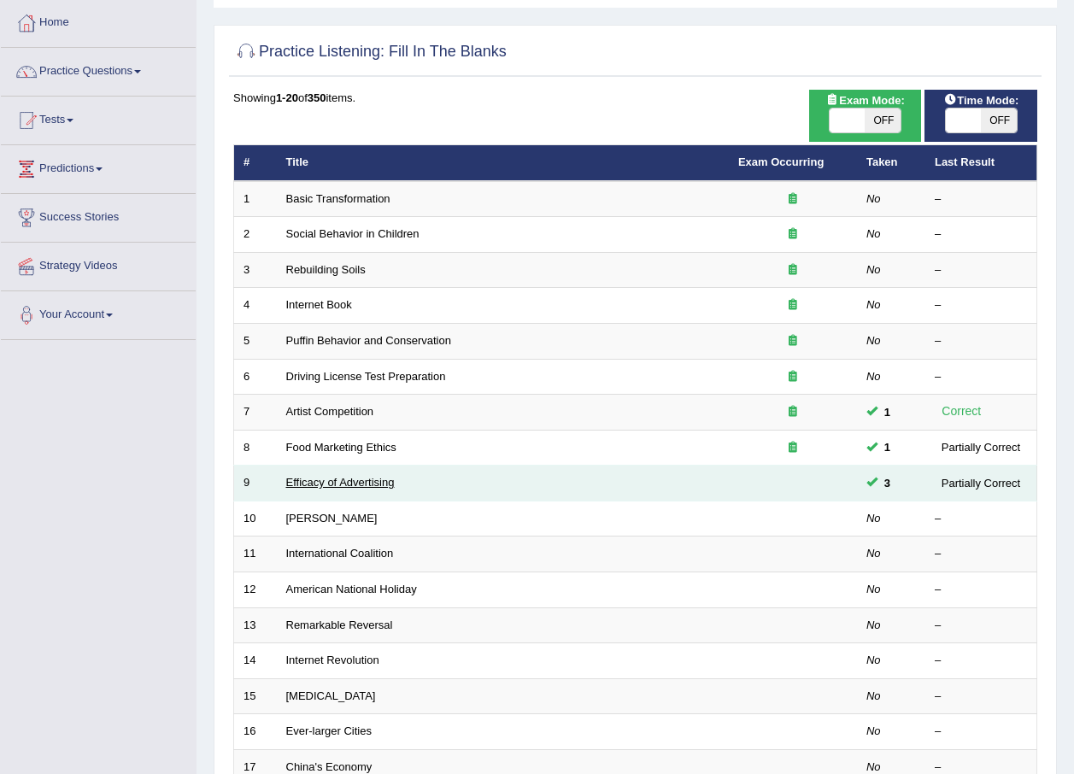
click at [366, 486] on link "Efficacy of Advertising" at bounding box center [340, 482] width 108 height 13
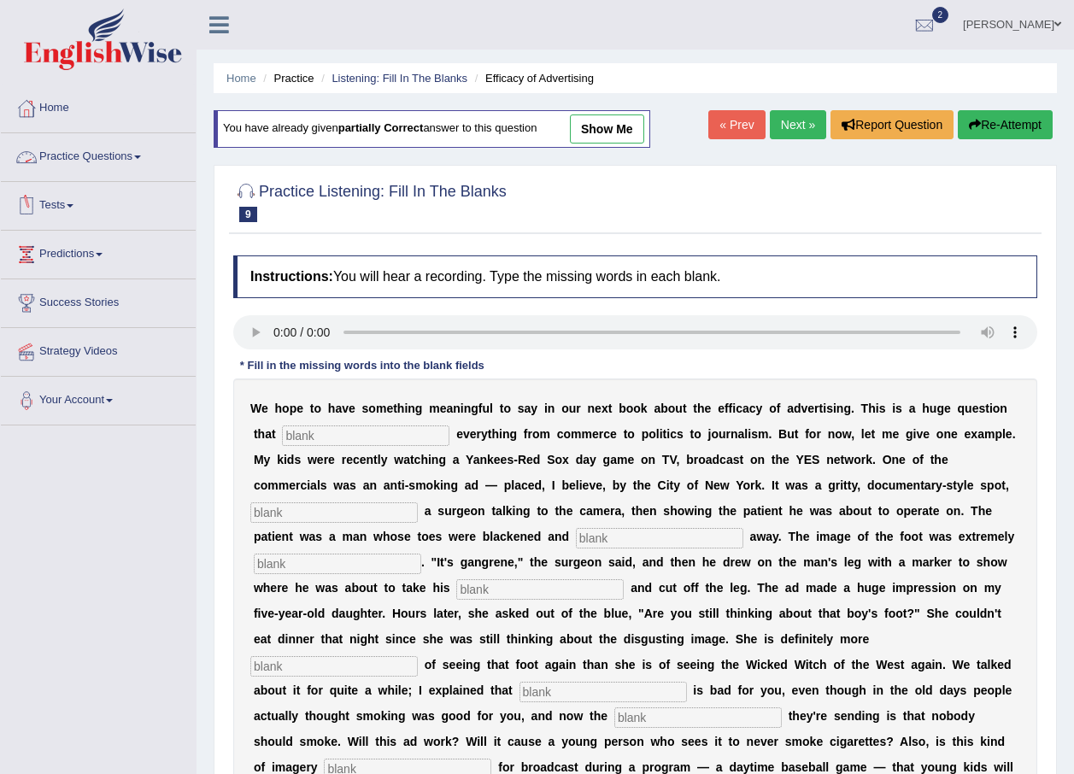
click at [141, 157] on span at bounding box center [137, 156] width 7 height 3
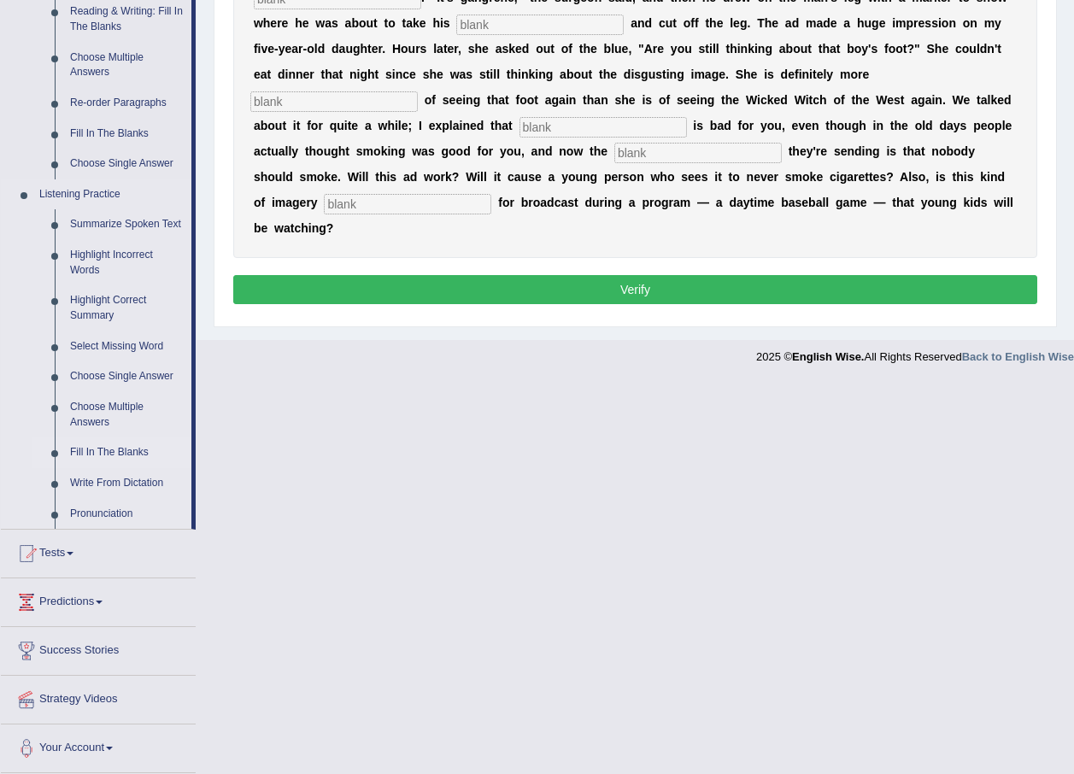
click at [117, 454] on link "Fill In The Blanks" at bounding box center [126, 452] width 129 height 31
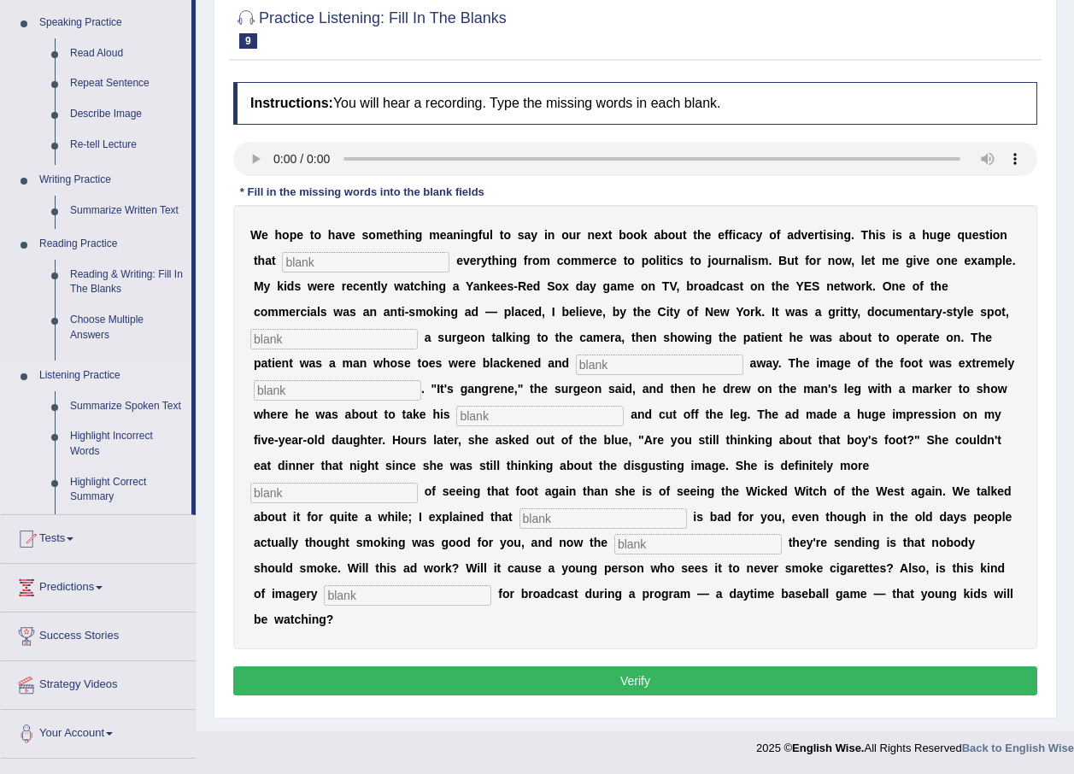
scroll to position [123, 0]
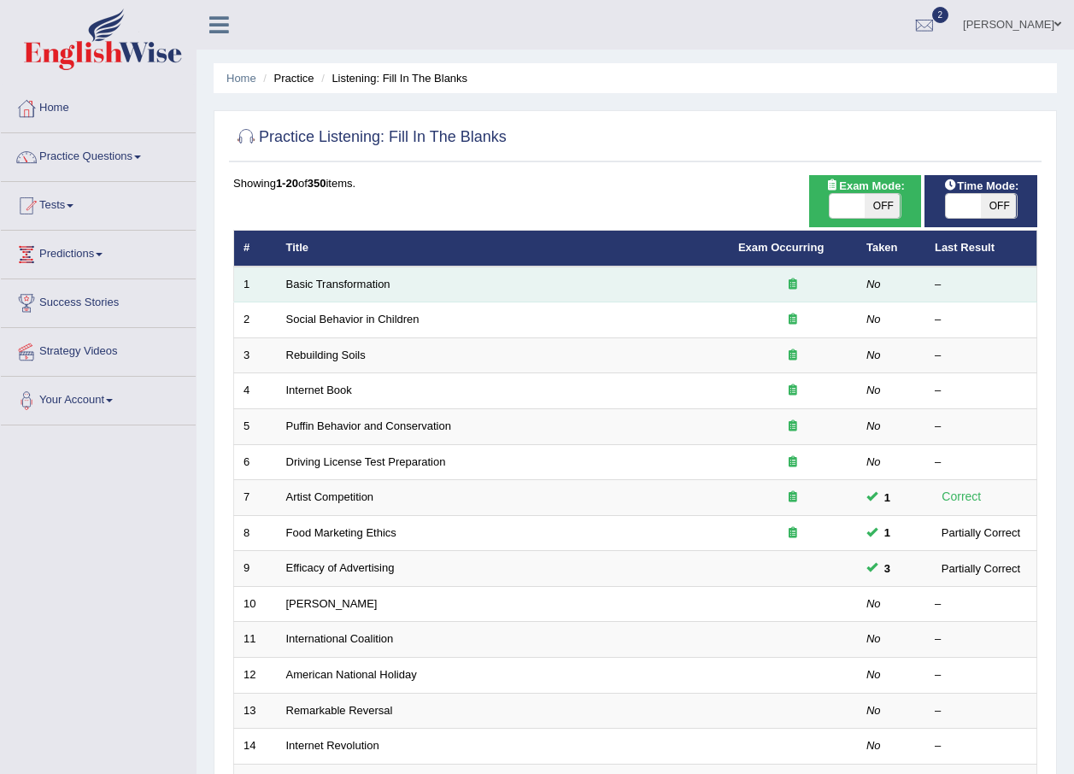
click at [360, 293] on td "Basic Transformation" at bounding box center [503, 285] width 452 height 36
click at [359, 286] on link "Basic Transformation" at bounding box center [338, 284] width 104 height 13
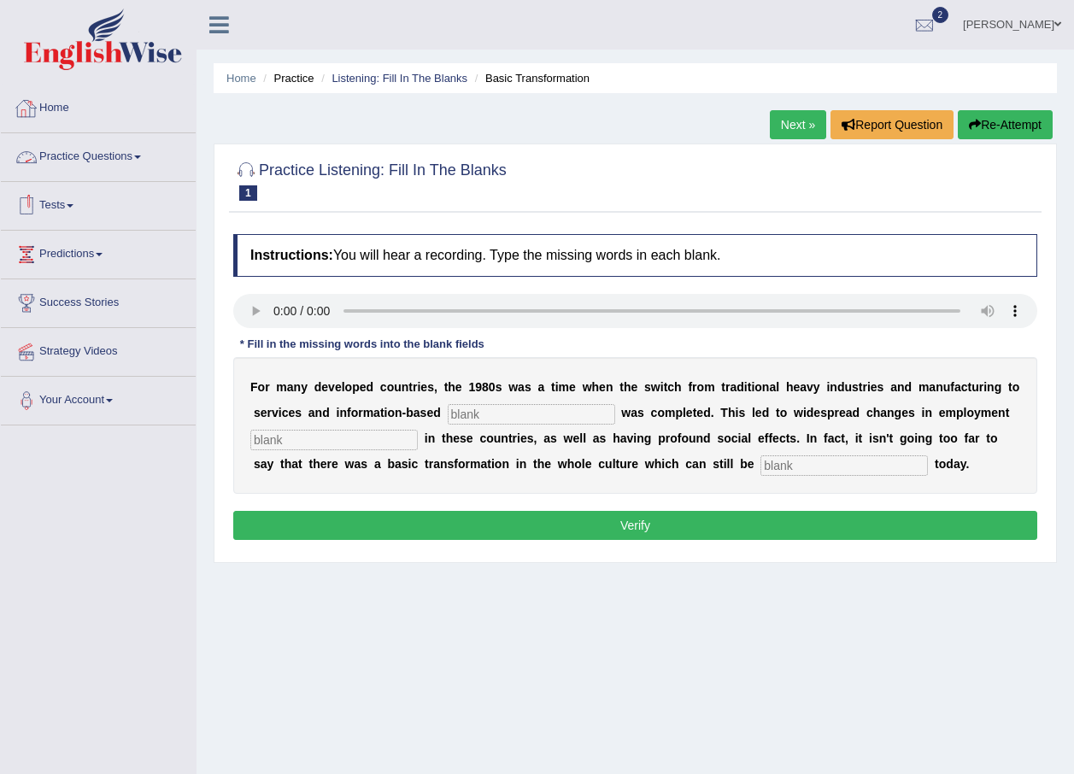
click at [1051, 21] on link "[PERSON_NAME]" at bounding box center [1012, 22] width 124 height 44
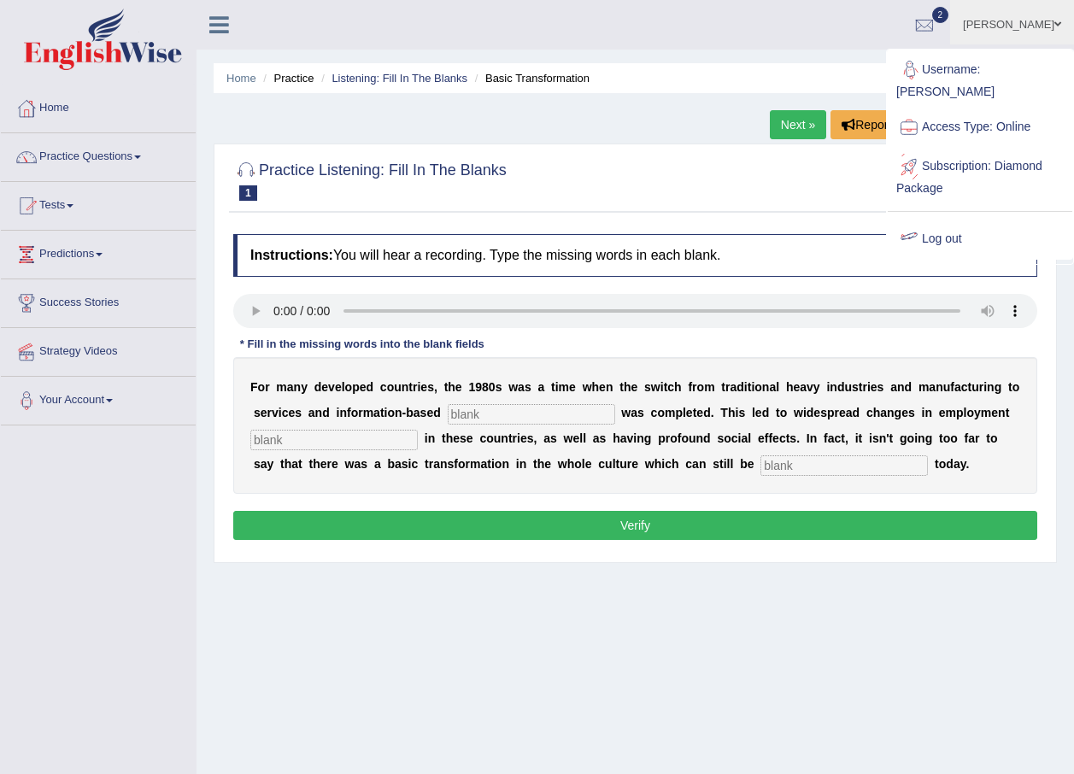
click at [925, 224] on link "Log out" at bounding box center [980, 239] width 185 height 39
